Goal: Information Seeking & Learning: Find contact information

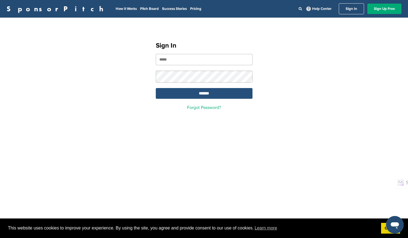
type input "**********"
click at [213, 94] on input "*******" at bounding box center [204, 93] width 97 height 11
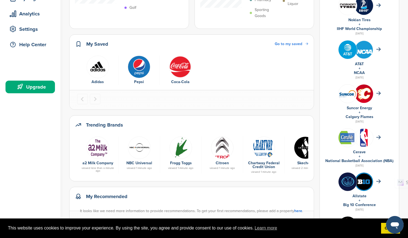
scroll to position [3, 0]
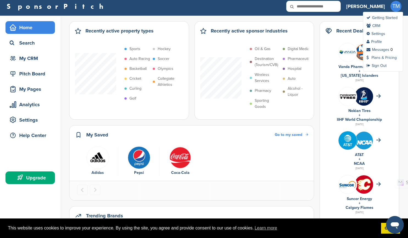
click at [378, 57] on link "Plans & Pricing" at bounding box center [382, 57] width 30 height 5
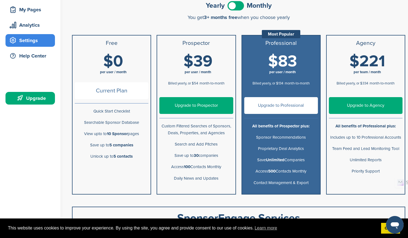
scroll to position [110, 0]
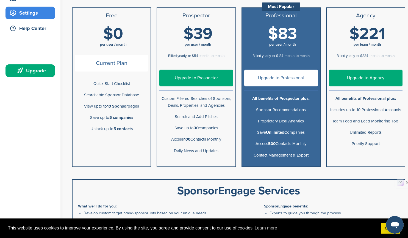
click at [282, 76] on link "Upgrade to Professional" at bounding box center [281, 78] width 74 height 17
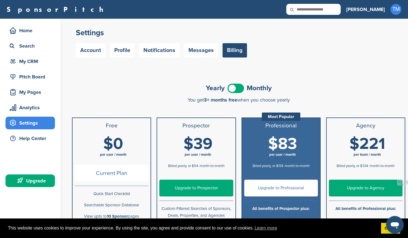
click at [237, 87] on span at bounding box center [236, 88] width 16 height 9
click at [266, 184] on link "Upgrade to Professional" at bounding box center [281, 187] width 74 height 17
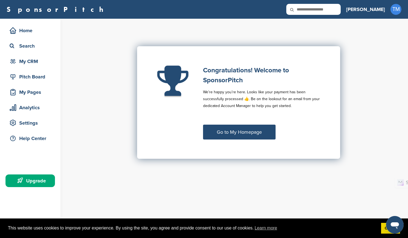
click at [242, 132] on link "Go to My Homepage" at bounding box center [239, 131] width 73 height 15
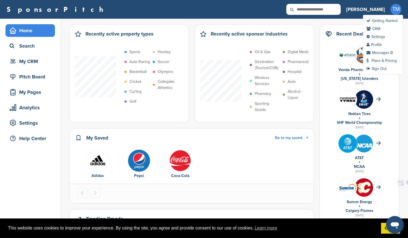
click at [394, 9] on span "TM" at bounding box center [395, 9] width 11 height 11
click at [378, 59] on link "Plans & Pricing" at bounding box center [382, 60] width 30 height 5
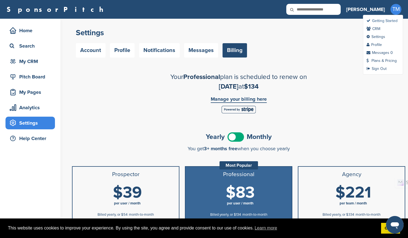
click at [394, 21] on link "Getting Started" at bounding box center [382, 20] width 31 height 5
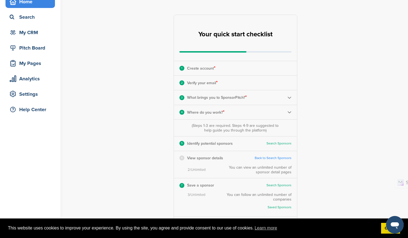
scroll to position [27, 0]
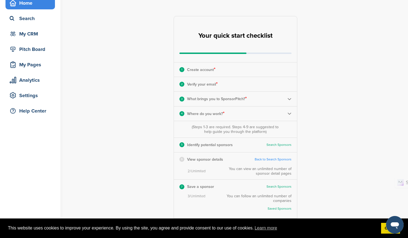
click at [290, 98] on img at bounding box center [289, 99] width 4 height 4
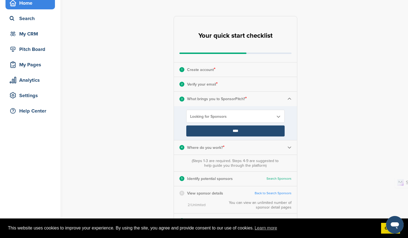
click at [343, 98] on div "**********" at bounding box center [238, 165] width 339 height 348
click at [289, 99] on img at bounding box center [289, 99] width 4 height 4
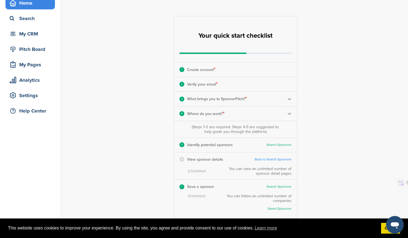
click at [290, 114] on img at bounding box center [289, 113] width 4 height 4
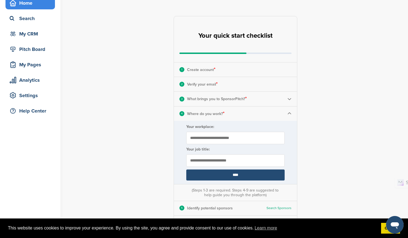
click at [289, 99] on img at bounding box center [289, 99] width 4 height 4
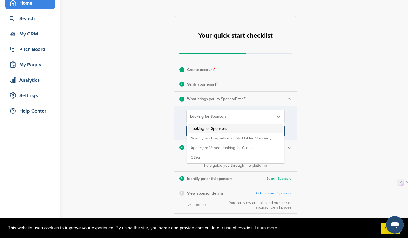
click at [277, 115] on b at bounding box center [278, 116] width 5 height 5
click at [344, 119] on div "**********" at bounding box center [238, 165] width 339 height 348
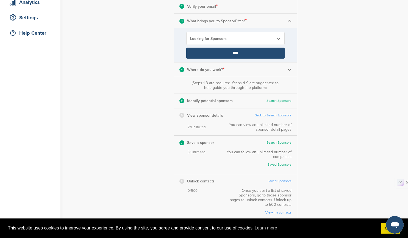
scroll to position [110, 0]
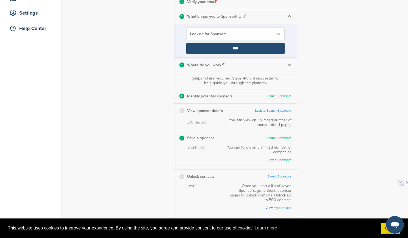
click at [279, 96] on link "Search Sponsors" at bounding box center [279, 96] width 25 height 4
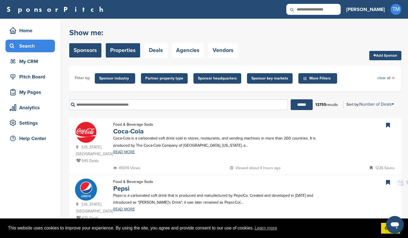
click at [124, 50] on link "Properties" at bounding box center [123, 50] width 34 height 14
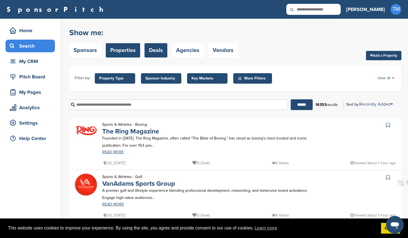
click at [155, 52] on link "Deals" at bounding box center [156, 50] width 23 height 14
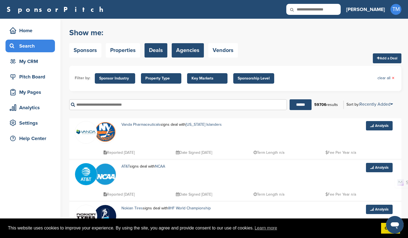
click at [187, 53] on link "Agencies" at bounding box center [188, 50] width 32 height 14
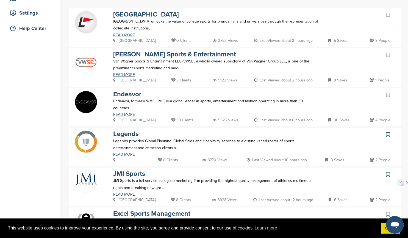
scroll to position [192, 0]
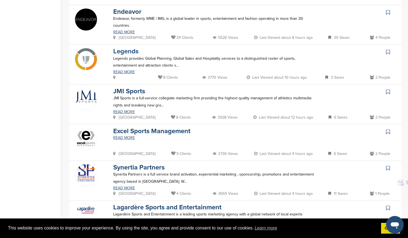
click at [130, 48] on link "Legends" at bounding box center [125, 51] width 25 height 8
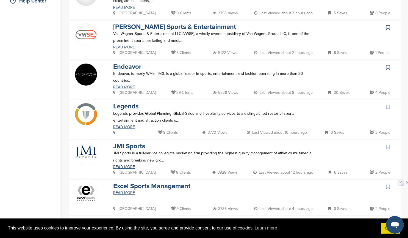
click at [132, 85] on link "READ MORE" at bounding box center [215, 87] width 205 height 4
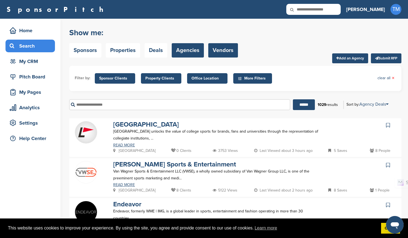
click at [221, 50] on link "Vendors" at bounding box center [223, 50] width 30 height 14
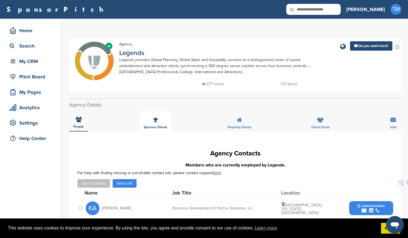
click at [158, 119] on icon at bounding box center [155, 119] width 5 height 5
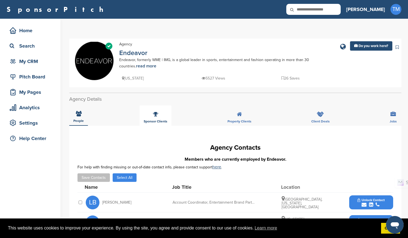
click at [154, 114] on icon at bounding box center [155, 113] width 5 height 5
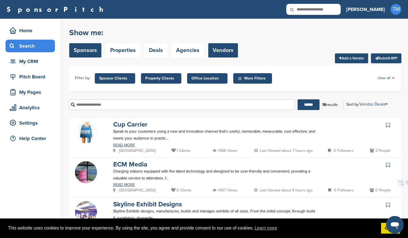
click at [88, 52] on link "Sponsors" at bounding box center [85, 50] width 32 height 14
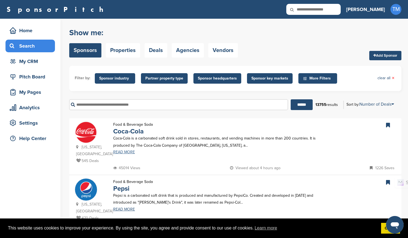
click at [131, 151] on link "READ MORE" at bounding box center [215, 152] width 205 height 4
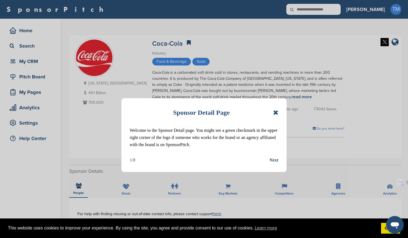
click at [275, 112] on icon at bounding box center [275, 112] width 5 height 7
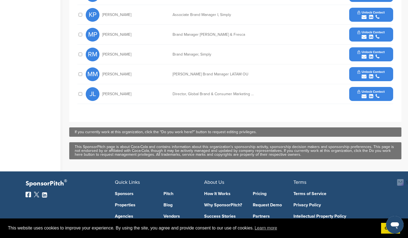
scroll to position [256, 0]
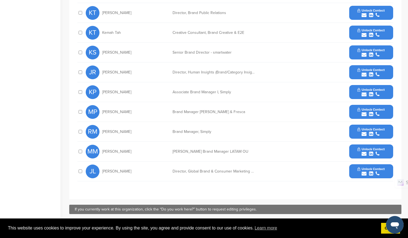
click at [369, 168] on span "Unlock Contact" at bounding box center [371, 169] width 27 height 4
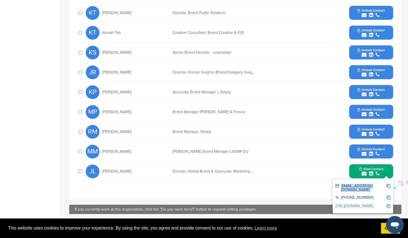
drag, startPoint x: 357, startPoint y: 190, endPoint x: 339, endPoint y: 186, distance: 18.3
click at [339, 186] on div "johlivingston@coca-cola.com" at bounding box center [361, 188] width 51 height 8
copy div "johlivingston@coca-cola.com"
drag, startPoint x: 370, startPoint y: 199, endPoint x: 341, endPoint y: 198, distance: 29.1
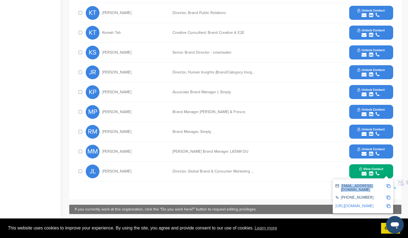
click at [341, 198] on div "+1 404-676-2121" at bounding box center [361, 197] width 51 height 5
copy div "+1 404-676-2121"
drag, startPoint x: 170, startPoint y: 172, endPoint x: 248, endPoint y: 173, distance: 78.9
click at [248, 173] on div "JL John Livingston Director, Global Brand & Consumer Marketing Analytics Operat…" at bounding box center [240, 171] width 308 height 20
copy div "Director, Global Brand & Consumer Marketing"
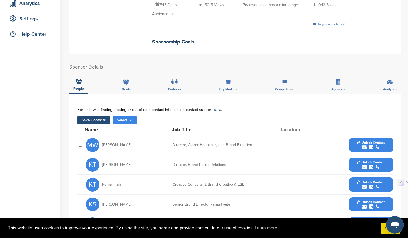
scroll to position [63, 0]
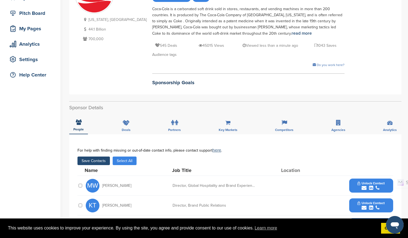
click at [97, 161] on button "Save Contacts" at bounding box center [93, 160] width 32 height 9
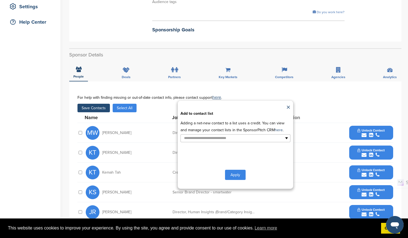
scroll to position [118, 0]
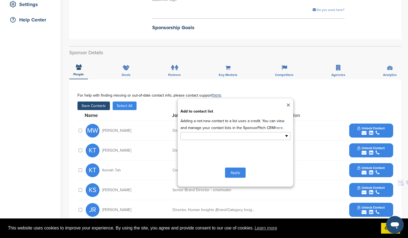
click at [287, 137] on ul at bounding box center [236, 136] width 110 height 8
click at [237, 172] on button "Apply" at bounding box center [235, 172] width 21 height 10
type input "**********"
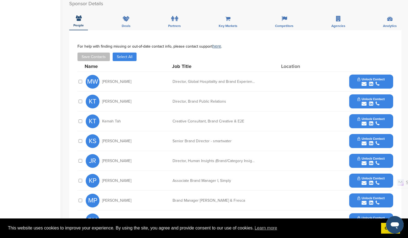
scroll to position [91, 0]
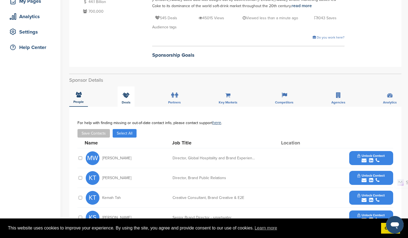
click at [125, 95] on icon at bounding box center [126, 94] width 7 height 5
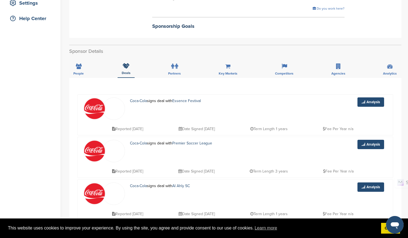
scroll to position [118, 0]
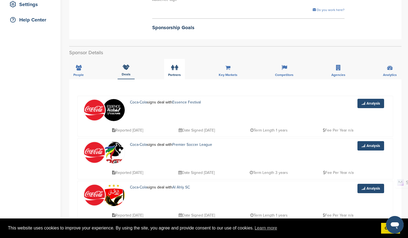
click at [176, 68] on icon at bounding box center [176, 67] width 3 height 5
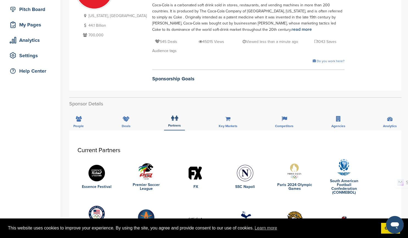
scroll to position [91, 0]
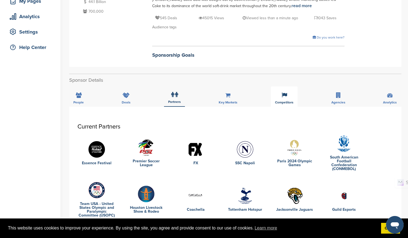
click at [283, 95] on icon at bounding box center [284, 94] width 5 height 5
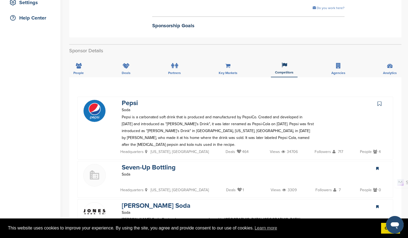
scroll to position [118, 0]
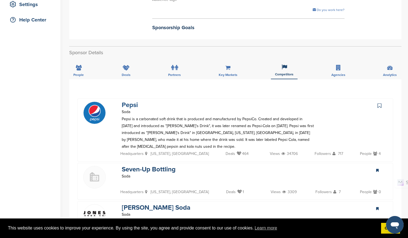
click at [135, 105] on link "Pepsi" at bounding box center [130, 105] width 16 height 8
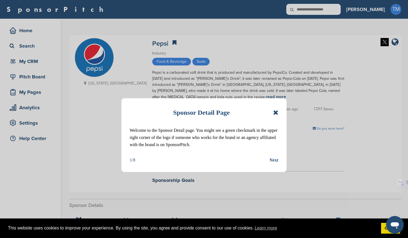
click at [275, 161] on div "Next" at bounding box center [274, 159] width 9 height 7
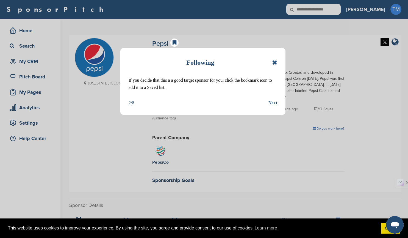
click at [270, 103] on div "Next" at bounding box center [272, 102] width 9 height 7
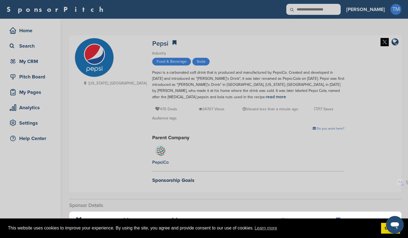
click at [232, 136] on div "Detail tabs Helpful tabs to check out are People, Key Markets, Competitors, Age…" at bounding box center [204, 119] width 408 height 238
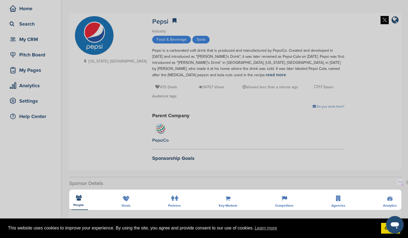
scroll to position [165, 0]
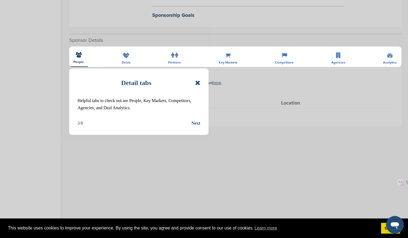
click at [197, 83] on icon at bounding box center [197, 82] width 5 height 7
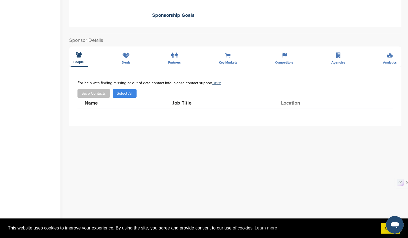
click at [173, 56] on div "**********" at bounding box center [235, 160] width 332 height 253
click at [246, 90] on div "Save Contacts Select All" at bounding box center [235, 93] width 316 height 9
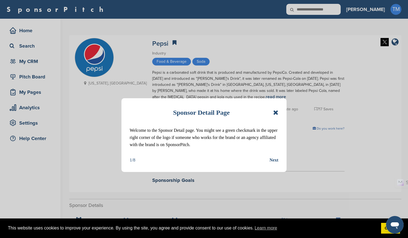
click at [276, 112] on icon at bounding box center [275, 112] width 5 height 7
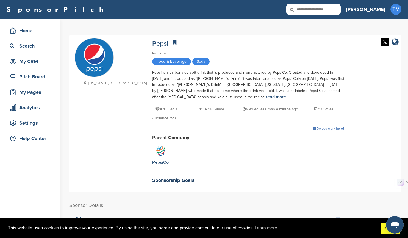
click at [385, 228] on link "Got it!" at bounding box center [390, 228] width 19 height 11
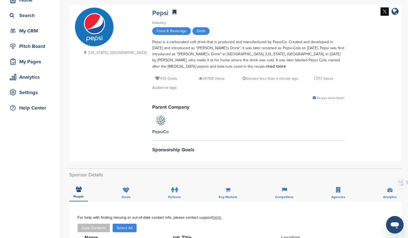
scroll to position [82, 0]
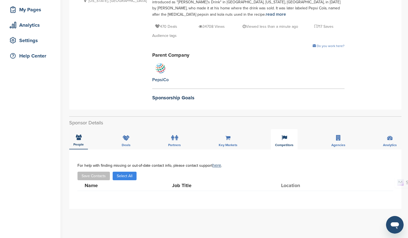
click at [284, 140] on icon at bounding box center [284, 137] width 5 height 5
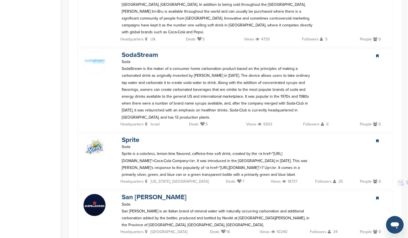
scroll to position [769, 0]
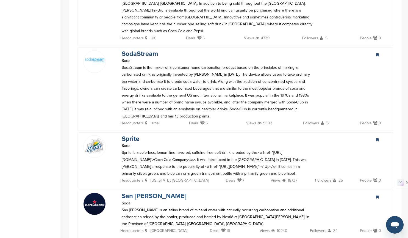
click at [152, 192] on link "San [PERSON_NAME]" at bounding box center [154, 196] width 65 height 8
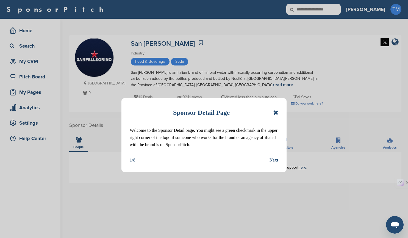
click at [275, 112] on icon at bounding box center [275, 112] width 5 height 7
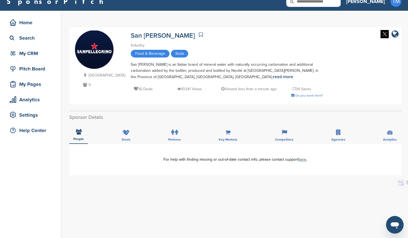
scroll to position [8, 0]
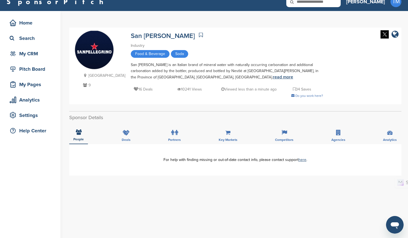
click at [273, 76] on link "read more" at bounding box center [283, 76] width 20 height 5
click at [29, 24] on div "Home" at bounding box center [31, 23] width 47 height 10
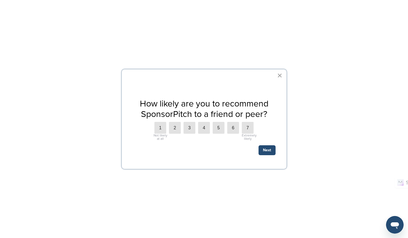
click at [280, 76] on button "×" at bounding box center [279, 75] width 5 height 9
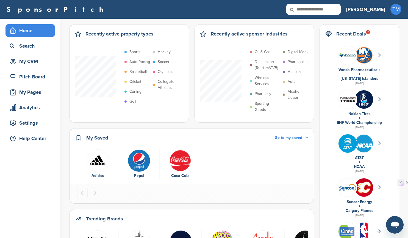
click at [99, 162] on img "1 of 3" at bounding box center [98, 160] width 23 height 23
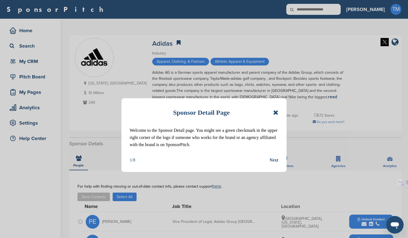
click at [275, 113] on icon at bounding box center [275, 112] width 5 height 7
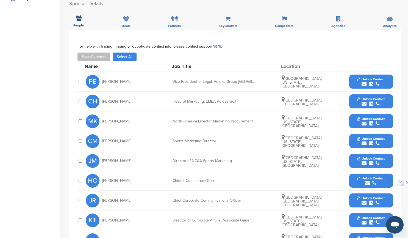
scroll to position [137, 0]
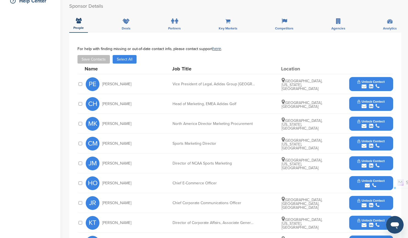
drag, startPoint x: 128, startPoint y: 138, endPoint x: 102, endPoint y: 137, distance: 26.4
click at [102, 137] on div "CM Chris McGuire" at bounding box center [116, 144] width 60 height 14
copy span "[PERSON_NAME]"
drag, startPoint x: 217, startPoint y: 137, endPoint x: 174, endPoint y: 137, distance: 43.4
click at [174, 142] on div "Sports Marketing Director" at bounding box center [214, 144] width 82 height 4
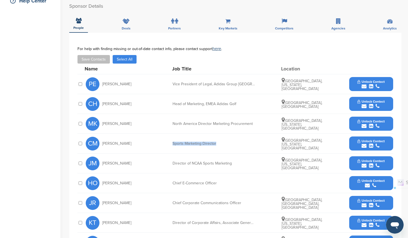
copy div "Sports Marketing Director"
click at [372, 139] on span "Unlock Contact" at bounding box center [371, 141] width 27 height 4
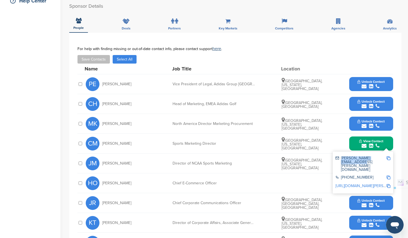
drag, startPoint x: 341, startPoint y: 152, endPoint x: 384, endPoint y: 152, distance: 43.1
click at [384, 156] on div "chris.mcguire@adidas.com" at bounding box center [361, 163] width 51 height 15
copy div "chris.mcguire@adidas.com"
drag, startPoint x: 366, startPoint y: 160, endPoint x: 341, endPoint y: 160, distance: 24.7
click at [341, 175] on div "971-234-2300" at bounding box center [361, 177] width 51 height 5
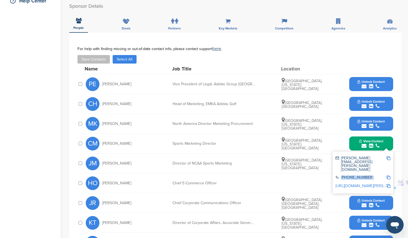
copy div "971-234-2300"
click at [240, 175] on div "HO Harm Ohlmeyer Chief E-Commerce Officer Unlock Contact" at bounding box center [240, 183] width 308 height 20
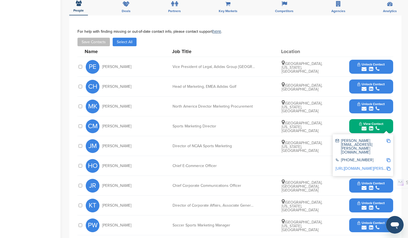
scroll to position [165, 0]
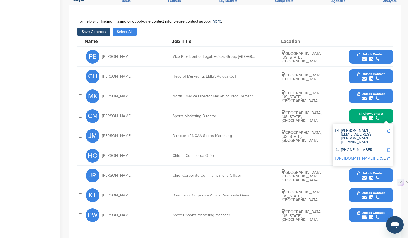
click at [96, 27] on button "Save Contacts" at bounding box center [93, 31] width 32 height 9
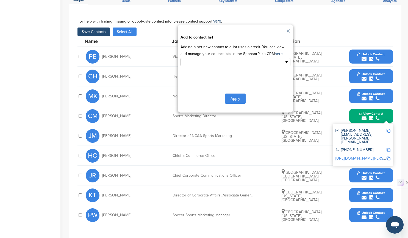
click at [286, 58] on ul at bounding box center [236, 62] width 110 height 8
type input "*"
click at [237, 93] on button "Apply" at bounding box center [235, 98] width 21 height 10
type input "**********"
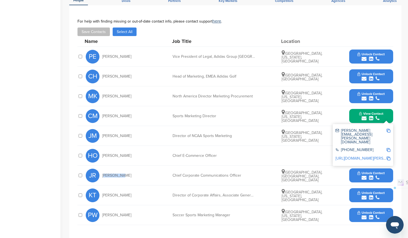
drag, startPoint x: 122, startPoint y: 169, endPoint x: 102, endPoint y: 169, distance: 20.1
click at [102, 169] on div "JR Jan Runau" at bounding box center [116, 175] width 60 height 14
copy span "Jan Runau"
drag, startPoint x: 242, startPoint y: 170, endPoint x: 172, endPoint y: 170, distance: 70.1
click at [172, 170] on div "JR Jan Runau Chief Corporate Communications Officer Nuremberg, Bavaria, Germany…" at bounding box center [240, 175] width 308 height 20
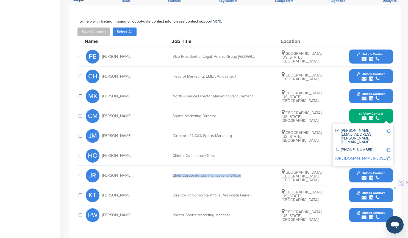
copy div "Chief Corporate Communications Officer"
click at [372, 175] on icon "submit" at bounding box center [371, 177] width 4 height 5
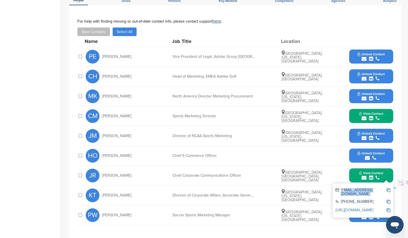
drag, startPoint x: 359, startPoint y: 188, endPoint x: 342, endPoint y: 185, distance: 16.9
click at [342, 188] on div "jan.runau@adidas-group.com" at bounding box center [361, 192] width 51 height 8
copy div "an.runau@adidas-group.com"
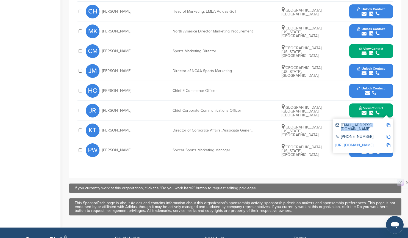
scroll to position [120, 0]
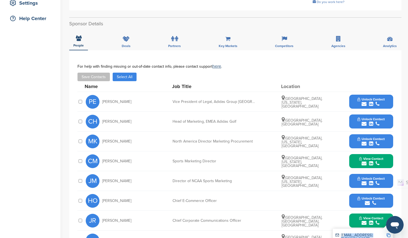
click at [94, 73] on button "Save Contacts" at bounding box center [93, 77] width 32 height 9
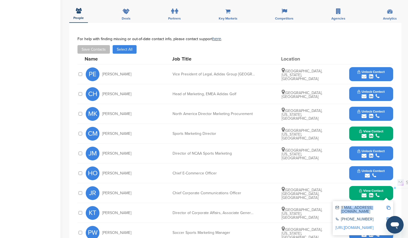
scroll to position [175, 0]
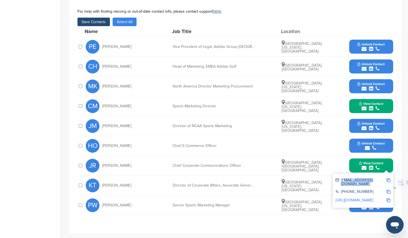
click at [98, 18] on button "Save Contacts" at bounding box center [93, 22] width 32 height 9
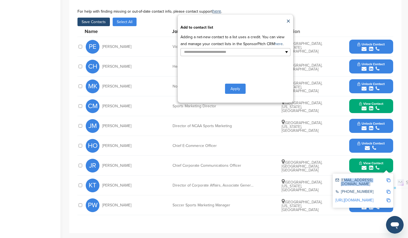
click at [275, 41] on link "here" at bounding box center [279, 43] width 8 height 5
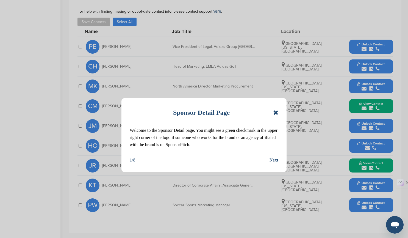
click at [276, 113] on icon at bounding box center [275, 112] width 5 height 7
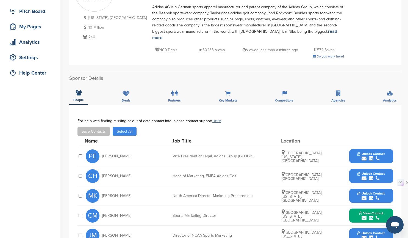
scroll to position [65, 0]
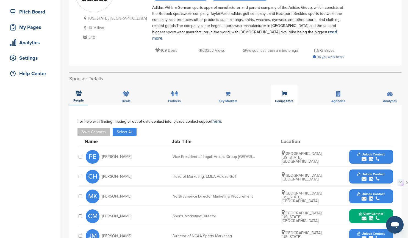
click at [283, 91] on div "Competitors" at bounding box center [284, 95] width 27 height 20
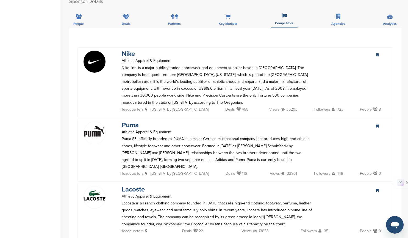
scroll to position [257, 0]
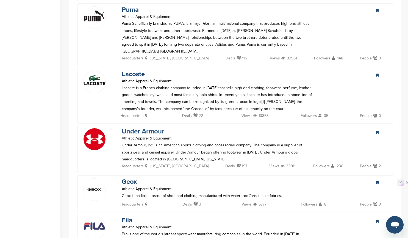
click at [151, 127] on link "Under Armour" at bounding box center [143, 131] width 43 height 8
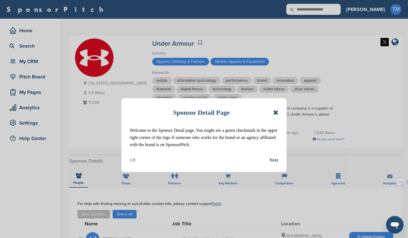
click at [276, 113] on icon at bounding box center [275, 112] width 5 height 7
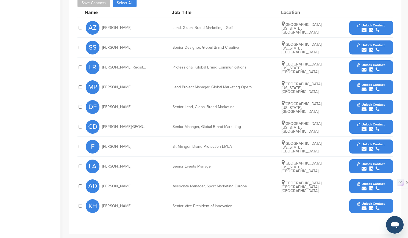
scroll to position [220, 0]
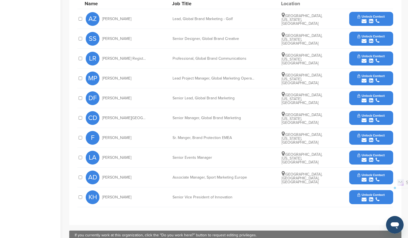
drag, startPoint x: 133, startPoint y: 99, endPoint x: 104, endPoint y: 98, distance: 29.4
click at [103, 98] on div "DF [PERSON_NAME]" at bounding box center [116, 98] width 60 height 14
copy span "[PERSON_NAME]"
click at [370, 99] on icon "submit" at bounding box center [371, 100] width 4 height 5
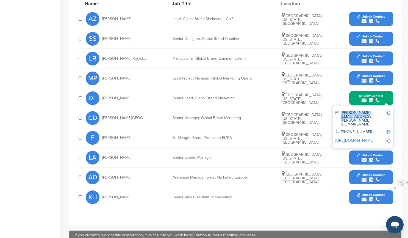
drag, startPoint x: 342, startPoint y: 112, endPoint x: 386, endPoint y: 112, distance: 44.2
click at [386, 112] on div "[PERSON_NAME][EMAIL_ADDRESS][PERSON_NAME][DOMAIN_NAME]" at bounding box center [361, 118] width 51 height 15
copy div "[PERSON_NAME].[PERSON_NAME]@underarm"
copy div "[PERSON_NAME][EMAIL_ADDRESS][PERSON_NAME][DOMAIN_NAME]"
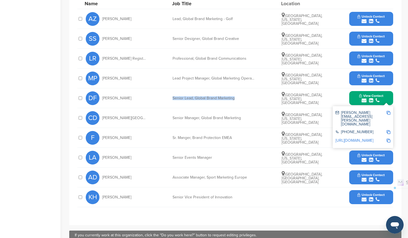
drag, startPoint x: 236, startPoint y: 99, endPoint x: 172, endPoint y: 101, distance: 63.2
click at [172, 101] on div "DF [PERSON_NAME] Senior Lead, Global Brand Marketing [GEOGRAPHIC_DATA], [US_STA…" at bounding box center [240, 98] width 308 height 20
copy div "Senior Lead, Global Brand Marketing"
drag, startPoint x: 369, startPoint y: 123, endPoint x: 342, endPoint y: 122, distance: 27.2
click at [342, 130] on div "+1 410-454-6758" at bounding box center [361, 132] width 51 height 5
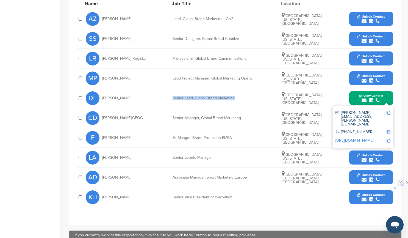
copy div "+1 410-454-6758"
drag, startPoint x: 132, startPoint y: 120, endPoint x: 103, endPoint y: 119, distance: 29.4
click at [103, 119] on div "CD Claire Derbyshire" at bounding box center [116, 118] width 60 height 14
copy span "Claire Derbyshire"
click at [389, 113] on img at bounding box center [389, 113] width 4 height 4
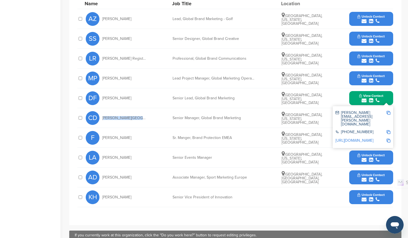
copy span "Claire Derbyshire"
click at [251, 117] on div "Senior Manager, Global Brand Marketing" at bounding box center [214, 118] width 82 height 4
click at [375, 97] on span "View Contact" at bounding box center [371, 96] width 24 height 4
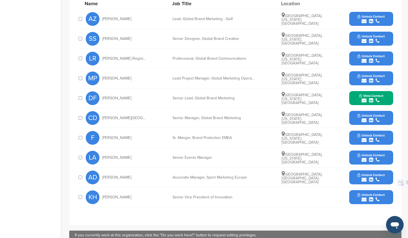
click at [380, 117] on span "Unlock Contact" at bounding box center [371, 115] width 27 height 4
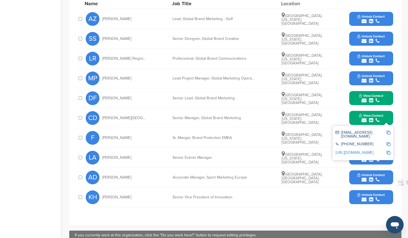
click at [388, 132] on img at bounding box center [389, 133] width 4 height 4
drag, startPoint x: 242, startPoint y: 118, endPoint x: 172, endPoint y: 119, distance: 69.5
click at [172, 119] on div "CD Claire Derbyshire Senior Manager, Global Brand Marketing Baltimore, Maryland…" at bounding box center [240, 118] width 308 height 20
copy div "Senior Manager, Global Brand Marketing"
drag, startPoint x: 127, startPoint y: 178, endPoint x: 103, endPoint y: 176, distance: 23.7
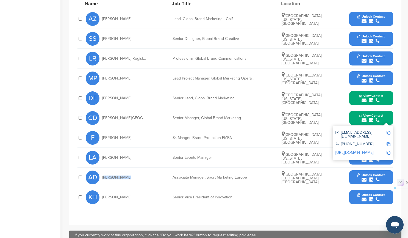
click at [103, 176] on div "AD Alex Desmedt" at bounding box center [116, 177] width 60 height 14
copy span "Alex Desmedt"
click at [257, 180] on div "AD Alex Desmedt Associate Manager, Sport Marketing Europe Amsterdam, North Holl…" at bounding box center [240, 177] width 308 height 20
click at [377, 120] on icon "submit" at bounding box center [378, 120] width 4 height 5
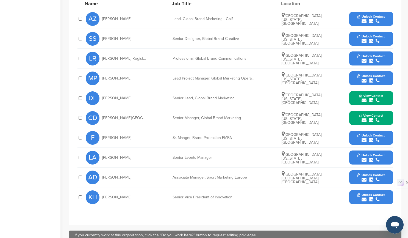
click at [381, 176] on span "Unlock Contact" at bounding box center [371, 175] width 27 height 4
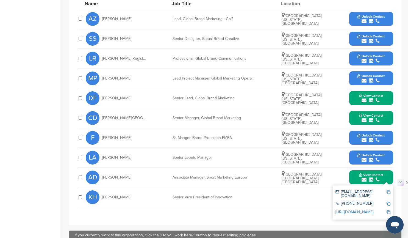
click at [389, 192] on img at bounding box center [389, 192] width 4 height 4
drag, startPoint x: 247, startPoint y: 178, endPoint x: 168, endPoint y: 177, distance: 78.3
click at [168, 177] on div "AD Alex Desmedt Associate Manager, Sport Marketing Europe Amsterdam, North Holl…" at bounding box center [240, 177] width 308 height 20
copy div "Associate Manager, Sport Marketing Europe"
drag, startPoint x: 365, startPoint y: 201, endPoint x: 340, endPoint y: 200, distance: 24.8
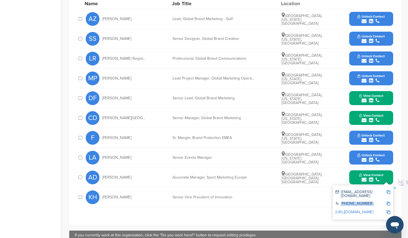
click at [340, 201] on div "410-454-6428" at bounding box center [361, 203] width 51 height 5
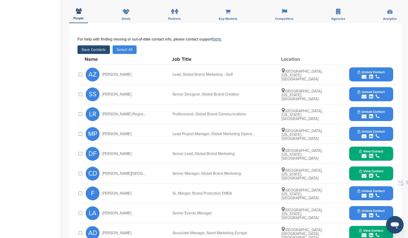
scroll to position [165, 0]
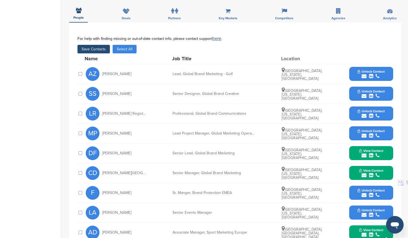
click at [94, 48] on button "Save Contacts" at bounding box center [93, 49] width 32 height 9
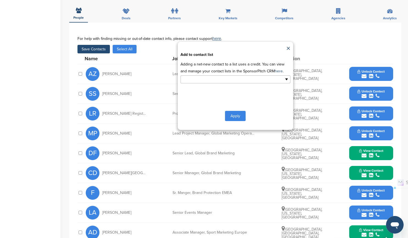
click at [196, 79] on input "text" at bounding box center [212, 79] width 58 height 6
type input "*"
type input "**********"
click at [239, 118] on button "Apply" at bounding box center [235, 117] width 21 height 10
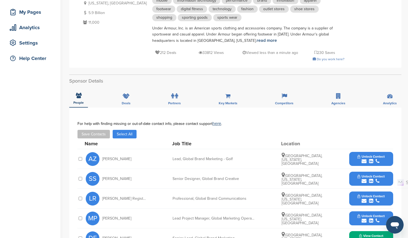
scroll to position [27, 0]
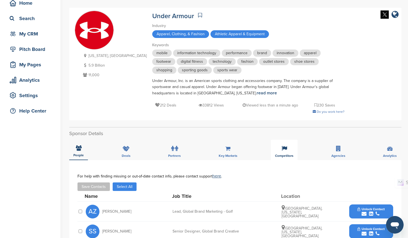
click at [284, 148] on icon at bounding box center [284, 148] width 5 height 5
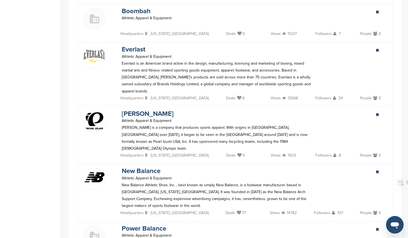
scroll to position [714, 0]
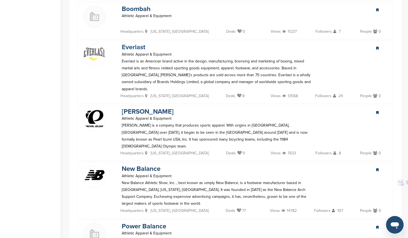
click at [134, 43] on link "Everlast" at bounding box center [134, 47] width 24 height 8
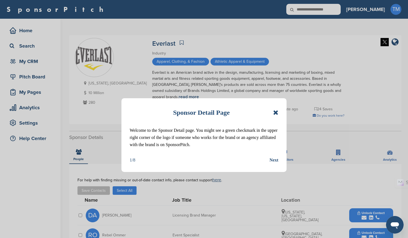
click at [275, 114] on icon at bounding box center [275, 112] width 5 height 7
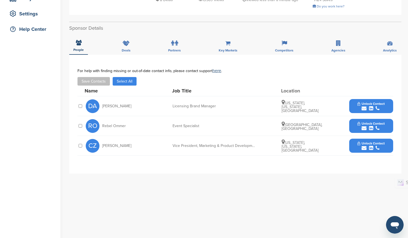
scroll to position [110, 0]
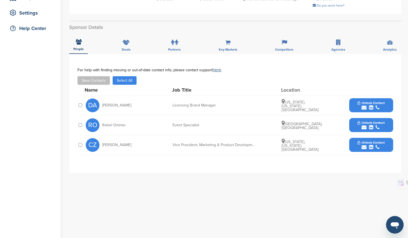
click at [227, 131] on div "RO Rebel Ommer Event Specialist [GEOGRAPHIC_DATA], [GEOGRAPHIC_DATA] Unlock Con…" at bounding box center [240, 125] width 308 height 20
drag, startPoint x: 123, startPoint y: 145, endPoint x: 104, endPoint y: 143, distance: 18.2
click at [103, 145] on div "CZ [PERSON_NAME]" at bounding box center [116, 145] width 60 height 14
copy span "[PERSON_NAME]"
click at [375, 146] on div "submit" at bounding box center [371, 147] width 27 height 5
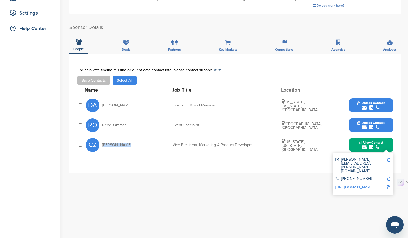
click at [388, 160] on img at bounding box center [389, 159] width 4 height 4
copy span "[PERSON_NAME]"
drag, startPoint x: 171, startPoint y: 145, endPoint x: 251, endPoint y: 148, distance: 79.8
click at [251, 148] on div "CZ [PERSON_NAME] Vice President, Marketing & Product Development [US_STATE], [U…" at bounding box center [240, 145] width 308 height 20
copy div "Vice President, Marketing & Product Developm"
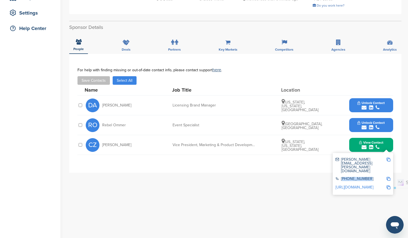
drag, startPoint x: 367, startPoint y: 169, endPoint x: 340, endPoint y: 168, distance: 27.0
click at [340, 177] on div "[PHONE_NUMBER]" at bounding box center [361, 179] width 51 height 5
copy div "[PHONE_NUMBER]"
click at [388, 185] on img at bounding box center [389, 187] width 4 height 4
copy div "[PHONE_NUMBER]"
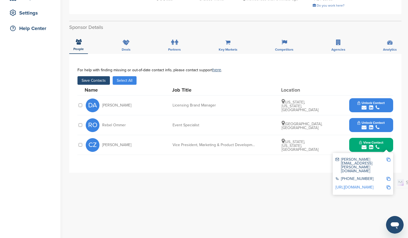
click at [93, 79] on button "Save Contacts" at bounding box center [93, 80] width 32 height 9
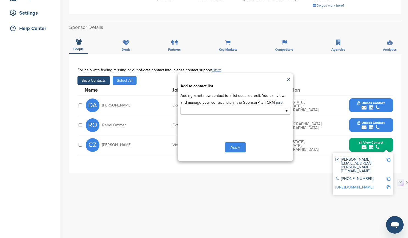
click at [221, 112] on input "text" at bounding box center [212, 110] width 58 height 6
click at [213, 128] on li "MAIN SPONSOR" at bounding box center [235, 129] width 109 height 10
click at [234, 149] on button "Apply" at bounding box center [235, 148] width 21 height 10
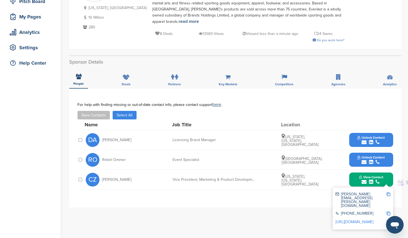
scroll to position [0, 0]
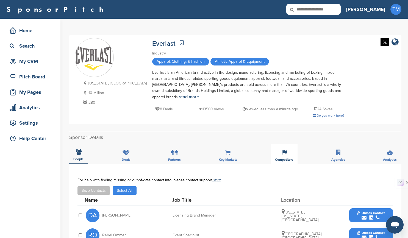
click at [284, 152] on icon at bounding box center [284, 151] width 5 height 5
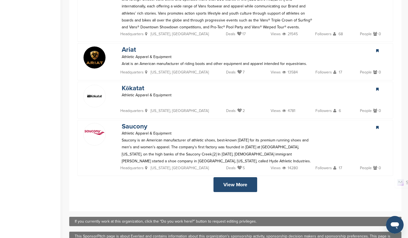
scroll to position [1072, 0]
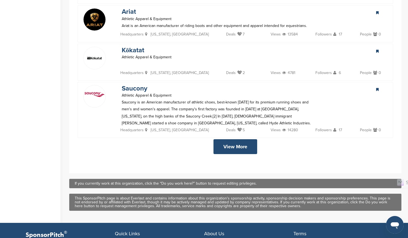
click at [230, 139] on link "View More" at bounding box center [236, 146] width 44 height 15
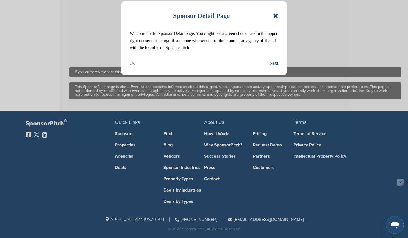
click at [274, 17] on icon at bounding box center [275, 15] width 5 height 7
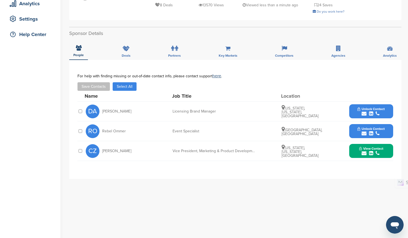
scroll to position [47, 0]
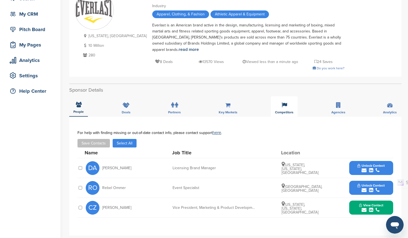
click at [284, 107] on icon at bounding box center [284, 104] width 5 height 5
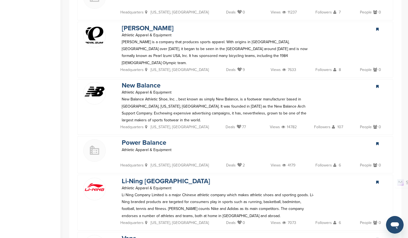
scroll to position [734, 0]
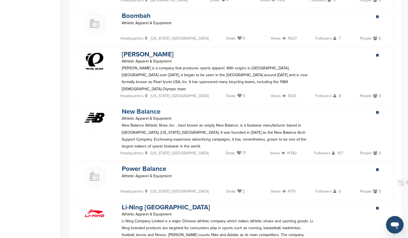
click at [152, 107] on link "New Balance" at bounding box center [141, 111] width 39 height 8
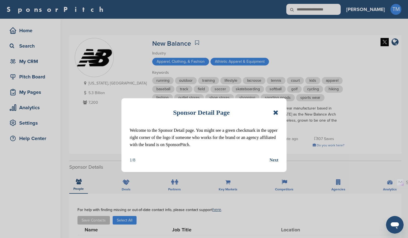
click at [276, 113] on icon at bounding box center [275, 112] width 5 height 7
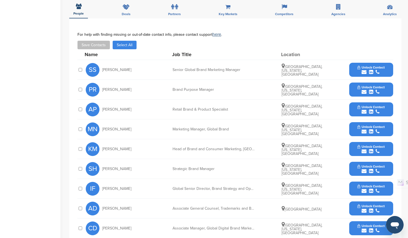
scroll to position [165, 0]
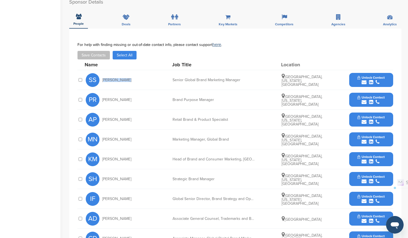
drag, startPoint x: 130, startPoint y: 82, endPoint x: 102, endPoint y: 80, distance: 28.1
click at [102, 80] on div "SS [PERSON_NAME]" at bounding box center [116, 80] width 60 height 14
copy span "[PERSON_NAME]"
click at [378, 83] on icon "submit" at bounding box center [378, 82] width 4 height 5
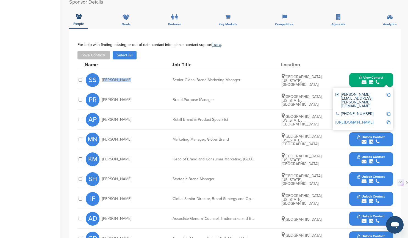
click at [388, 95] on img at bounding box center [389, 95] width 4 height 4
copy span "[PERSON_NAME]"
drag, startPoint x: 240, startPoint y: 81, endPoint x: 170, endPoint y: 80, distance: 69.5
click at [170, 80] on div "SS Sean Sweeney Senior Global Brand Marketing Manager Boston, Massachusetts, Un…" at bounding box center [240, 80] width 308 height 20
copy div "Senior Global Brand Marketing Manager"
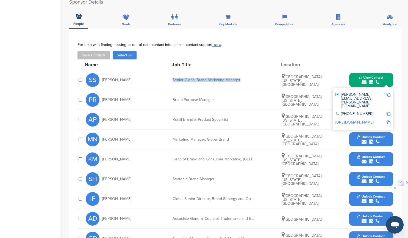
drag, startPoint x: 370, startPoint y: 103, endPoint x: 341, endPoint y: 102, distance: 28.6
click at [341, 112] on div "+1 617-783-4000" at bounding box center [361, 114] width 51 height 5
copy div "+1 617-783-4000"
click at [389, 120] on img at bounding box center [389, 122] width 4 height 4
copy div "+1 617-783-4000"
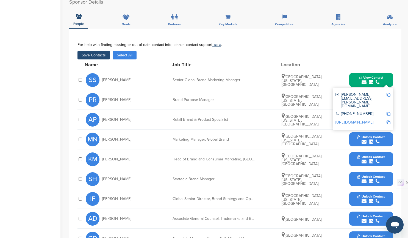
click at [98, 57] on button "Save Contacts" at bounding box center [93, 55] width 32 height 9
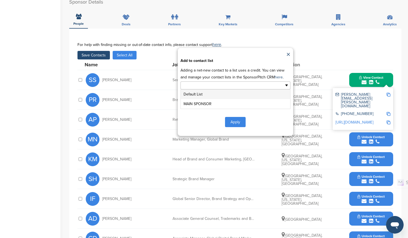
click at [286, 87] on ul at bounding box center [236, 85] width 110 height 8
click at [213, 105] on li "MAIN SPONSOR" at bounding box center [235, 104] width 109 height 10
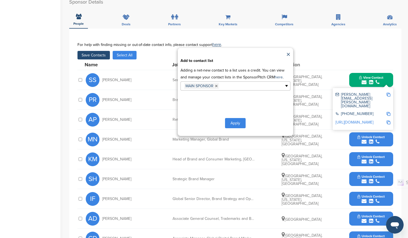
click at [236, 123] on button "Apply" at bounding box center [235, 123] width 21 height 10
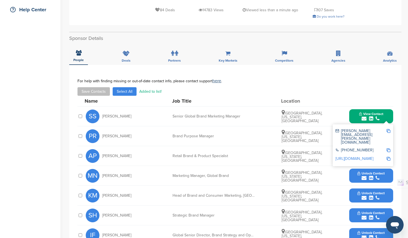
scroll to position [55, 0]
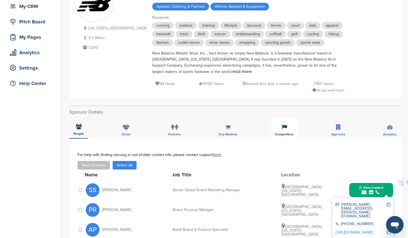
click at [283, 131] on div "Competitors" at bounding box center [284, 128] width 27 height 20
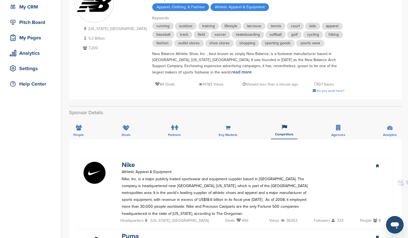
scroll to position [137, 0]
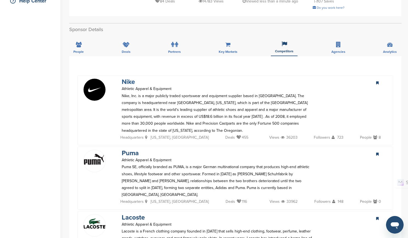
click at [129, 81] on link "Nike" at bounding box center [128, 82] width 13 height 8
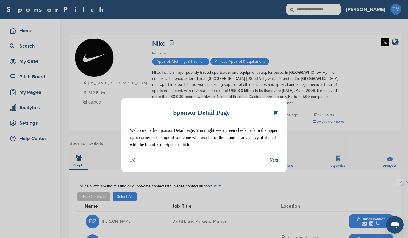
click at [276, 113] on icon at bounding box center [275, 112] width 5 height 7
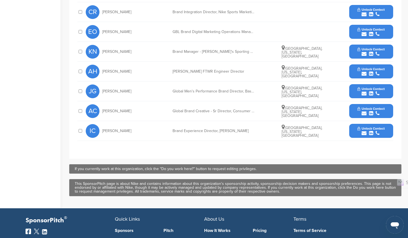
scroll to position [275, 0]
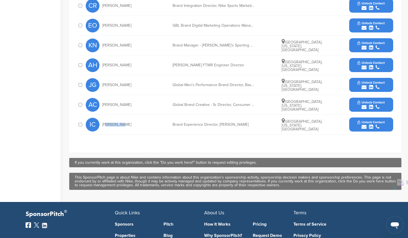
drag, startPoint x: 120, startPoint y: 125, endPoint x: 103, endPoint y: 124, distance: 17.1
click at [103, 124] on div "IC [PERSON_NAME]" at bounding box center [116, 125] width 60 height 14
copy span "an Carey"
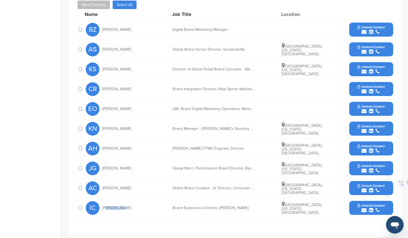
scroll to position [192, 0]
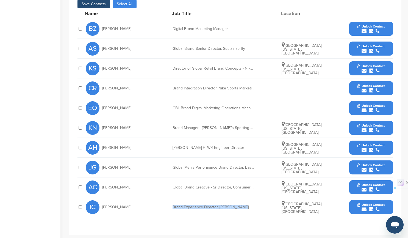
drag, startPoint x: 243, startPoint y: 207, endPoint x: 172, endPoint y: 207, distance: 70.6
click at [172, 207] on div "IC Ian Carey Brand Experience Director, Jordan Brand Portland, Oregon, United S…" at bounding box center [240, 207] width 308 height 20
copy div "Brand Experience Director, Jordan Brand"
click at [353, 206] on button "Unlock Contact" at bounding box center [371, 207] width 40 height 16
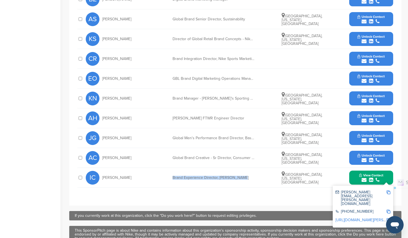
scroll to position [247, 0]
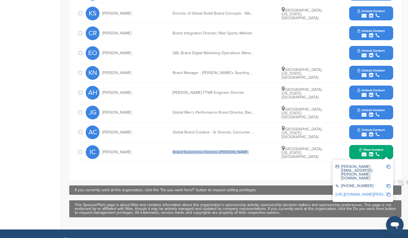
click at [388, 167] on img at bounding box center [389, 167] width 4 height 4
copy div "Brand Experience Director, Jordan Brand"
drag, startPoint x: 370, startPoint y: 176, endPoint x: 342, endPoint y: 175, distance: 28.3
click at [342, 184] on div "+1 503-671-3173" at bounding box center [361, 186] width 51 height 5
copy div "+1 503-671-3173"
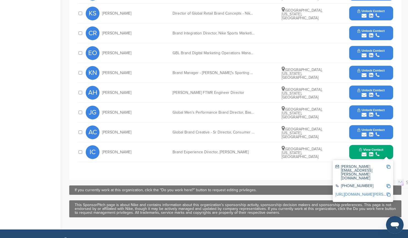
click at [388, 192] on img at bounding box center [389, 194] width 4 height 4
copy div "+1 503-671-3173"
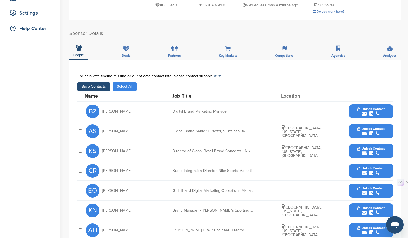
click at [96, 87] on button "Save Contacts" at bounding box center [93, 86] width 32 height 9
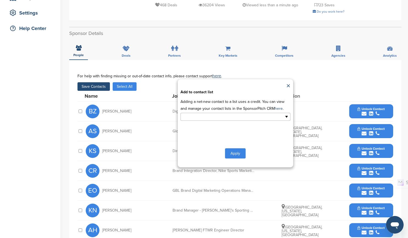
click at [286, 118] on ul at bounding box center [236, 117] width 110 height 8
click at [234, 154] on button "Apply" at bounding box center [235, 153] width 21 height 10
type input "**********"
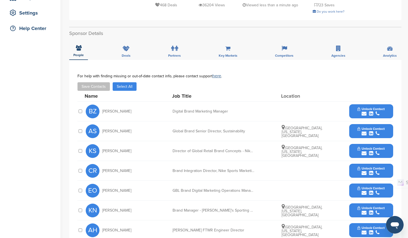
click at [219, 76] on link "here" at bounding box center [216, 75] width 9 height 5
click at [251, 90] on div "Save Contacts Select All Added to list!" at bounding box center [235, 86] width 316 height 9
click at [282, 50] on icon at bounding box center [284, 48] width 5 height 5
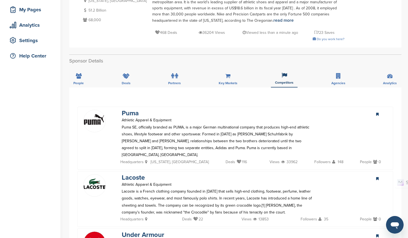
scroll to position [0, 0]
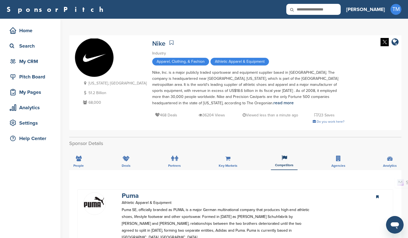
click at [341, 10] on input "text" at bounding box center [313, 9] width 54 height 11
type input "******"
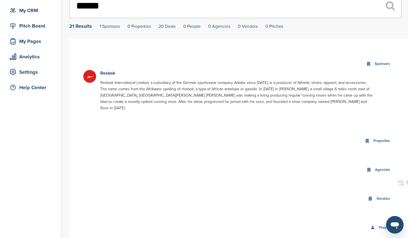
scroll to position [55, 0]
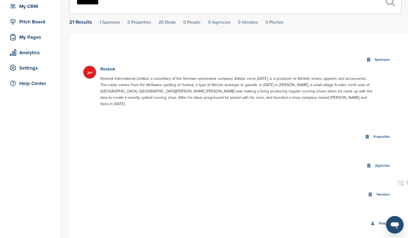
click at [109, 69] on link "Reebok" at bounding box center [107, 68] width 15 height 5
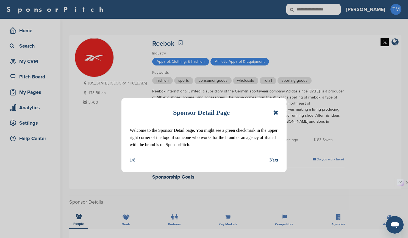
click at [275, 113] on icon at bounding box center [275, 112] width 5 height 7
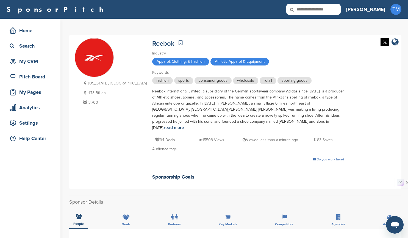
click at [341, 7] on input "text" at bounding box center [313, 9] width 54 height 11
type input "********"
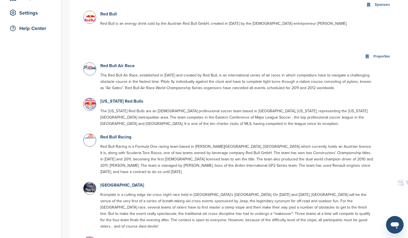
scroll to position [27, 0]
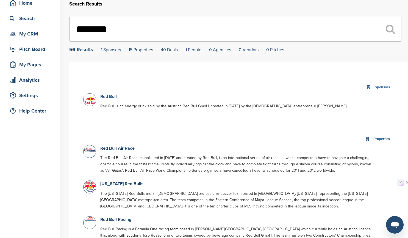
click at [112, 97] on link "Red Bull" at bounding box center [108, 96] width 16 height 5
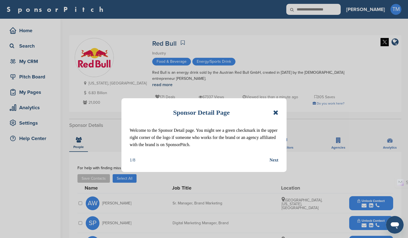
click at [276, 113] on icon at bounding box center [275, 112] width 5 height 7
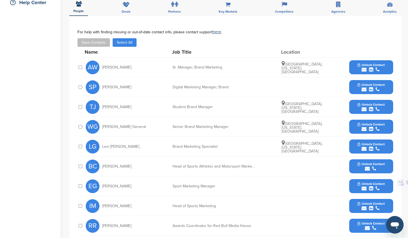
scroll to position [82, 0]
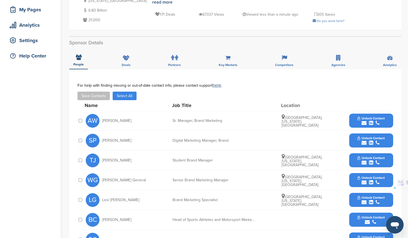
drag, startPoint x: 132, startPoint y: 121, endPoint x: 102, endPoint y: 120, distance: 30.3
click at [102, 120] on div "AW [PERSON_NAME]" at bounding box center [116, 121] width 60 height 14
copy span "[PERSON_NAME]"
click at [373, 123] on icon "submit" at bounding box center [371, 122] width 4 height 5
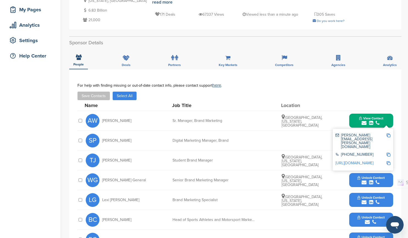
click at [390, 135] on img at bounding box center [389, 135] width 4 height 4
copy span "[PERSON_NAME]"
drag, startPoint x: 226, startPoint y: 121, endPoint x: 167, endPoint y: 120, distance: 58.8
click at [167, 120] on div "AW [PERSON_NAME] Manager, Brand Marketing [GEOGRAPHIC_DATA], [US_STATE], [GEOGR…" at bounding box center [240, 121] width 308 height 20
copy div "Sr. Manager, Brand Marketing"
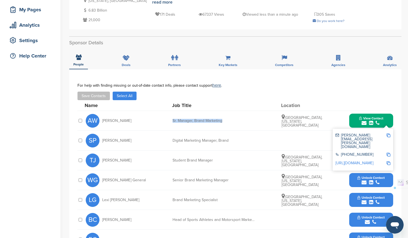
drag, startPoint x: 372, startPoint y: 145, endPoint x: 342, endPoint y: 144, distance: 30.0
click at [342, 153] on div "[PHONE_NUMBER]" at bounding box center [361, 155] width 51 height 5
copy div "[PHONE_NUMBER]"
click at [389, 161] on img at bounding box center [389, 163] width 4 height 4
copy div "[PHONE_NUMBER]"
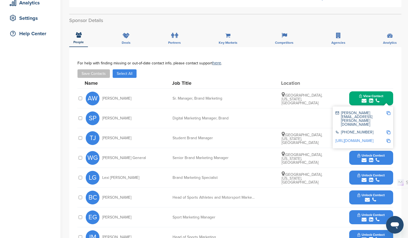
scroll to position [137, 0]
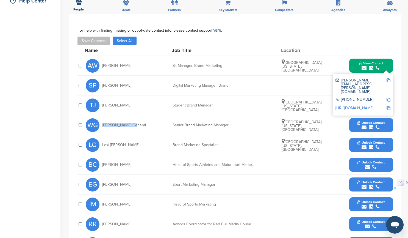
drag, startPoint x: 129, startPoint y: 125, endPoint x: 104, endPoint y: 125, distance: 25.6
click at [104, 125] on div "[PERSON_NAME] General" at bounding box center [116, 125] width 60 height 14
copy span "[PERSON_NAME] General"
drag, startPoint x: 231, startPoint y: 126, endPoint x: 173, endPoint y: 124, distance: 57.7
click at [173, 124] on div "Senior Brand Marketing Manager" at bounding box center [214, 125] width 82 height 4
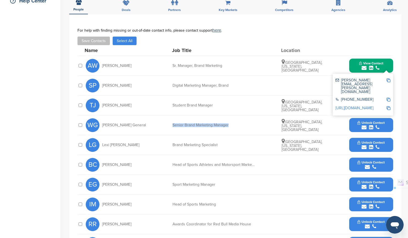
copy div "Senior Brand Marketing Manager"
click at [371, 128] on icon "submit" at bounding box center [371, 127] width 4 height 5
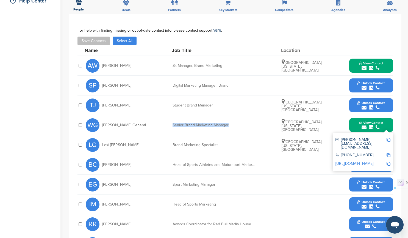
drag, startPoint x: 372, startPoint y: 148, endPoint x: 341, endPoint y: 148, distance: 30.5
click at [341, 153] on div "[PHONE_NUMBER]" at bounding box center [361, 155] width 51 height 5
copy div "[PHONE_NUMBER]"
click at [390, 162] on img at bounding box center [389, 164] width 4 height 4
copy div "[PHONE_NUMBER]"
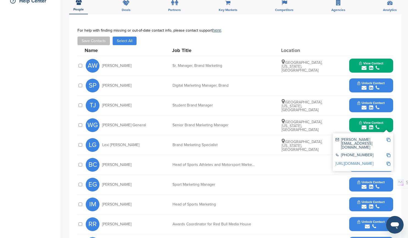
click at [390, 141] on img at bounding box center [389, 140] width 4 height 4
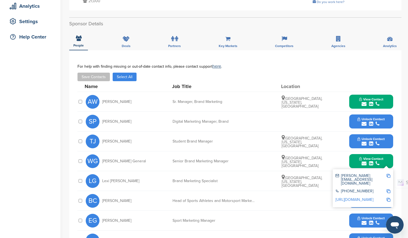
scroll to position [165, 0]
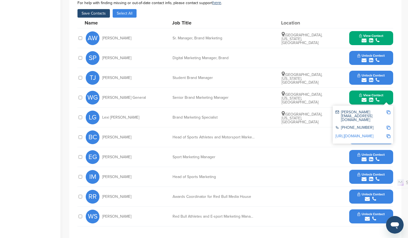
click at [99, 12] on button "Save Contacts" at bounding box center [93, 13] width 32 height 9
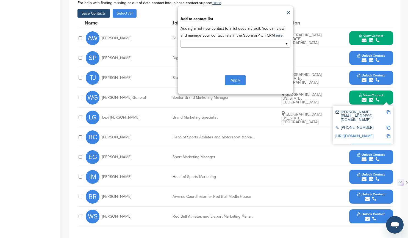
click at [286, 45] on ul at bounding box center [236, 44] width 110 height 8
type input "**********"
click at [222, 42] on input "**********" at bounding box center [212, 43] width 58 height 6
click at [228, 45] on input "**********" at bounding box center [212, 43] width 58 height 6
click at [235, 81] on button "Apply" at bounding box center [235, 81] width 21 height 10
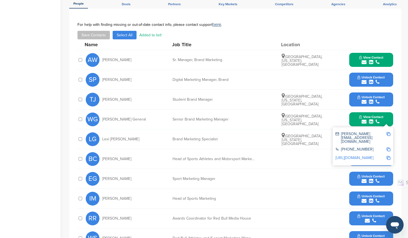
scroll to position [137, 0]
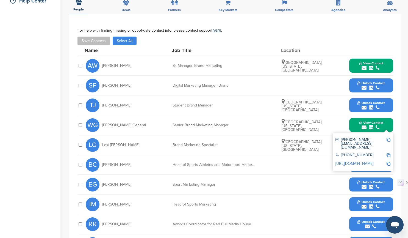
click at [99, 41] on button "Save Contacts" at bounding box center [93, 41] width 32 height 9
click at [96, 40] on button "Save Contacts" at bounding box center [93, 41] width 32 height 9
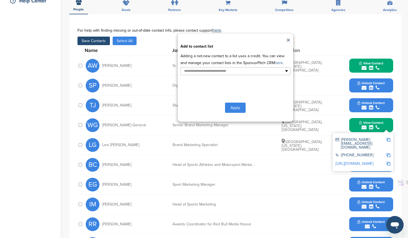
click at [275, 63] on link "here" at bounding box center [279, 62] width 8 height 5
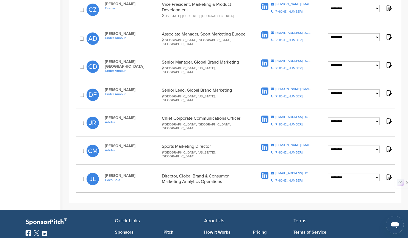
scroll to position [302, 0]
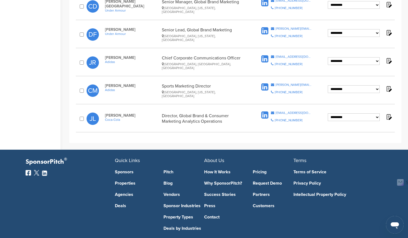
click at [378, 113] on select "**********" at bounding box center [354, 117] width 52 height 8
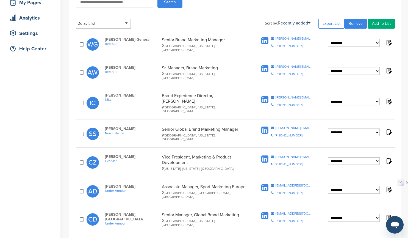
scroll to position [55, 0]
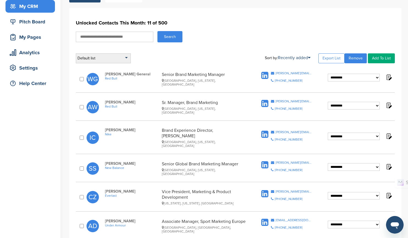
click at [127, 59] on div "Default list" at bounding box center [103, 58] width 55 height 10
click at [156, 60] on div "Default list Default List MAIN SPONSOR POTENTIAL SPONSOR Sort by: Recently adde…" at bounding box center [235, 58] width 319 height 10
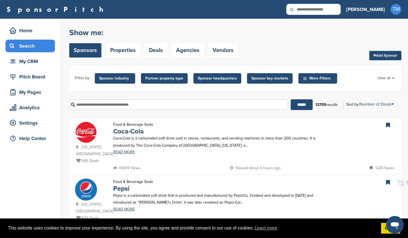
click at [341, 8] on input "text" at bounding box center [313, 9] width 54 height 11
type input "********"
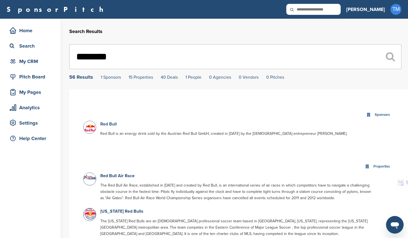
click at [110, 125] on link "Red Bull" at bounding box center [108, 123] width 16 height 5
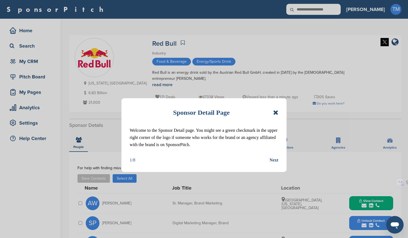
click at [276, 112] on icon at bounding box center [275, 112] width 5 height 7
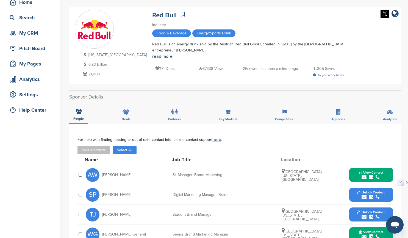
scroll to position [27, 0]
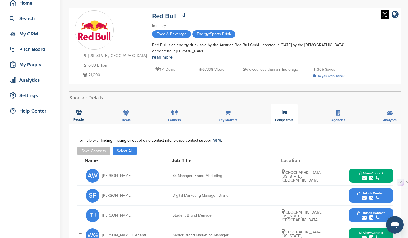
click at [287, 115] on icon at bounding box center [284, 112] width 5 height 5
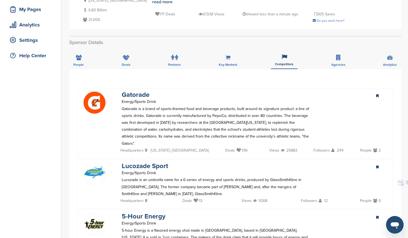
scroll to position [82, 0]
click at [141, 95] on link "Gatorade" at bounding box center [136, 95] width 28 height 8
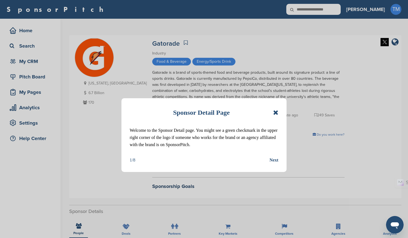
click at [276, 113] on icon at bounding box center [275, 112] width 5 height 7
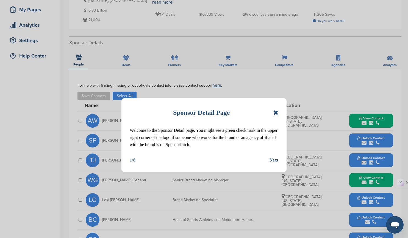
click at [275, 111] on icon at bounding box center [275, 112] width 5 height 7
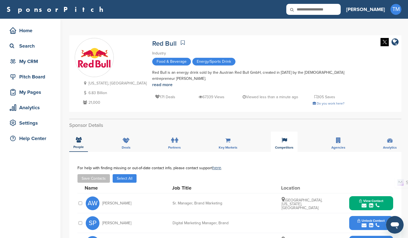
click at [289, 145] on div "Competitors" at bounding box center [284, 141] width 27 height 20
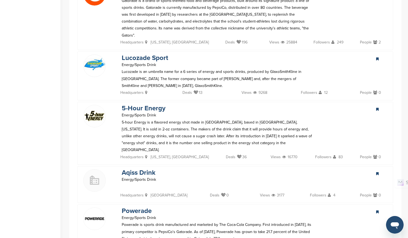
scroll to position [192, 0]
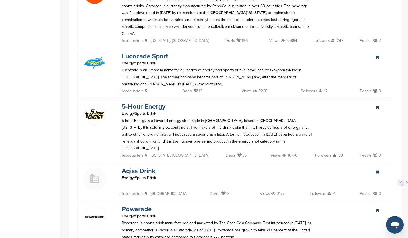
click at [159, 52] on link "Lucozade Sport" at bounding box center [145, 56] width 46 height 8
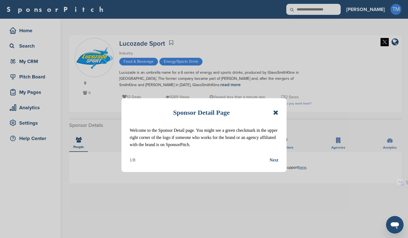
click at [276, 112] on icon at bounding box center [275, 112] width 5 height 7
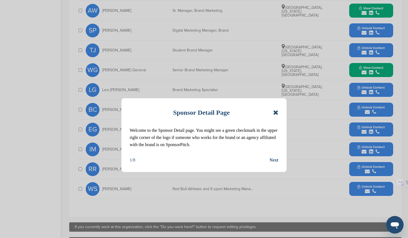
click at [276, 112] on icon at bounding box center [275, 112] width 5 height 7
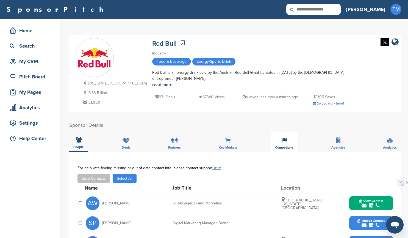
click at [282, 143] on icon at bounding box center [284, 139] width 5 height 5
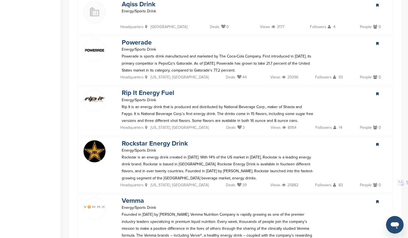
scroll to position [412, 0]
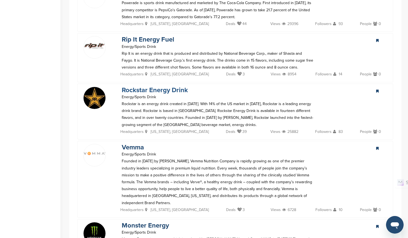
click at [167, 86] on link "Rockstar Energy Drink" at bounding box center [155, 90] width 66 height 8
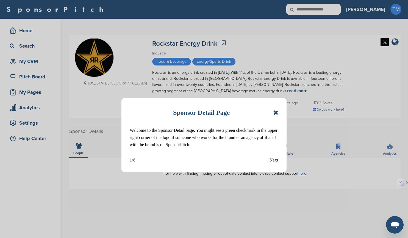
click at [275, 112] on icon at bounding box center [275, 112] width 5 height 7
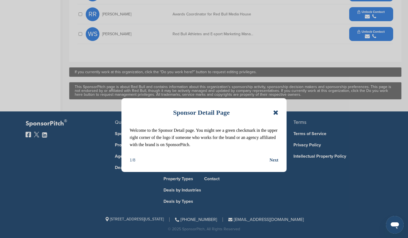
scroll to position [347, 0]
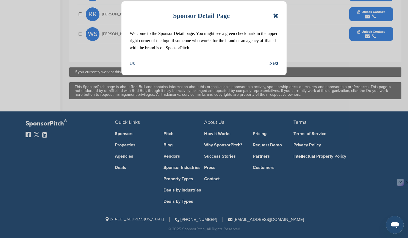
click at [276, 16] on icon at bounding box center [275, 15] width 5 height 7
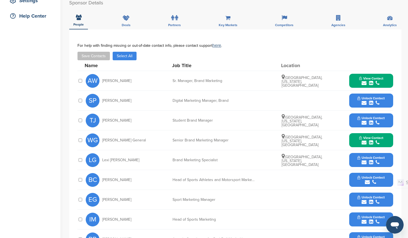
scroll to position [73, 0]
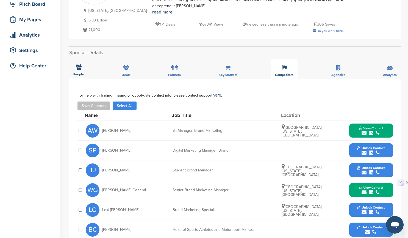
click at [284, 68] on icon at bounding box center [284, 67] width 5 height 5
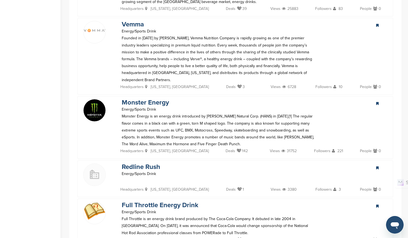
scroll to position [540, 0]
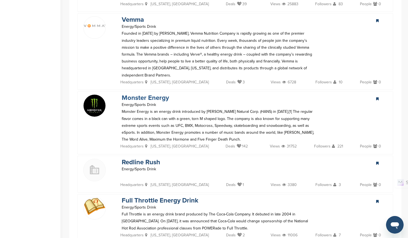
click at [159, 94] on link "Monster Energy" at bounding box center [145, 98] width 47 height 8
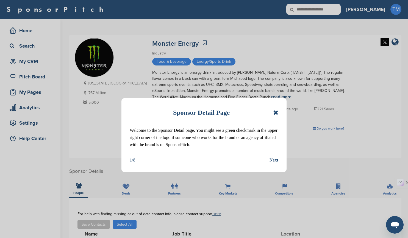
click at [277, 113] on icon at bounding box center [275, 112] width 5 height 7
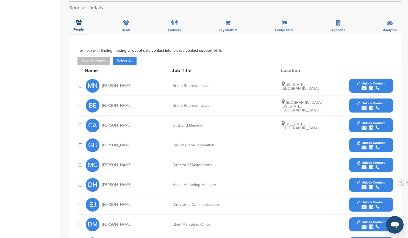
scroll to position [165, 0]
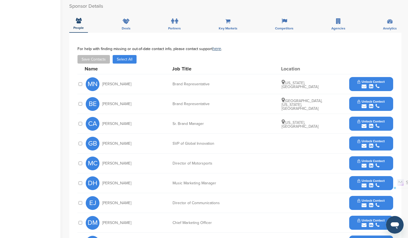
drag, startPoint x: 131, startPoint y: 124, endPoint x: 103, endPoint y: 123, distance: 28.3
click at [103, 123] on div "CA [PERSON_NAME]" at bounding box center [116, 124] width 60 height 14
copy span "[PERSON_NAME]"
click at [374, 120] on span "Unlock Contact" at bounding box center [371, 121] width 27 height 4
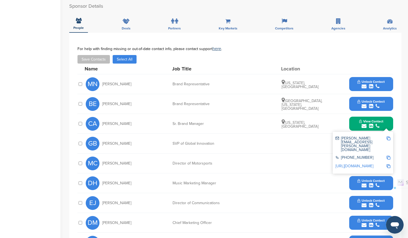
click at [389, 139] on img at bounding box center [389, 138] width 4 height 4
copy span "Courtney Adams"
drag, startPoint x: 206, startPoint y: 123, endPoint x: 174, endPoint y: 123, distance: 31.6
click at [173, 123] on div "Sr. Brand Manager" at bounding box center [214, 124] width 82 height 4
copy div "Sr. Brand Manager"
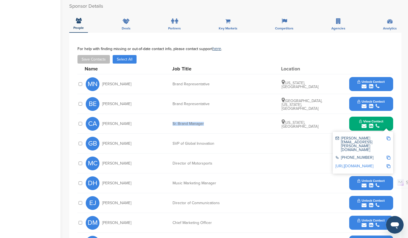
click at [389, 156] on img at bounding box center [389, 158] width 4 height 4
copy div "Sr. Brand Manager"
click at [388, 164] on img at bounding box center [389, 166] width 4 height 4
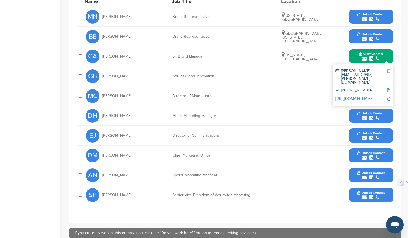
scroll to position [247, 0]
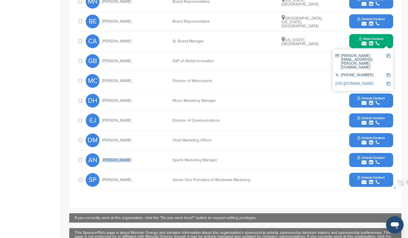
drag, startPoint x: 126, startPoint y: 160, endPoint x: 103, endPoint y: 161, distance: 23.1
click at [103, 161] on div "AN Aaron Nixon" at bounding box center [116, 160] width 60 height 14
copy span "Aaron Nixon"
click at [375, 163] on div "submit" at bounding box center [371, 162] width 27 height 5
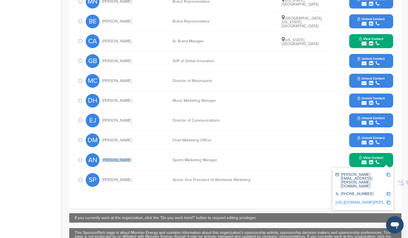
click at [388, 175] on img at bounding box center [389, 175] width 4 height 4
copy span "Aaron Nixon"
drag, startPoint x: 218, startPoint y: 160, endPoint x: 174, endPoint y: 160, distance: 44.2
click at [173, 160] on div "Sports Marketing Manager" at bounding box center [214, 160] width 82 height 4
copy div "Sports Marketing Manager"
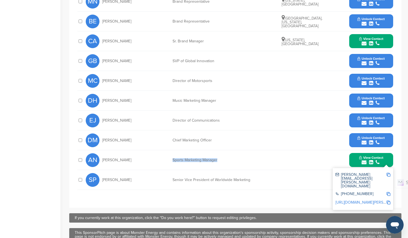
click at [389, 192] on img at bounding box center [389, 194] width 4 height 4
copy div "Sports Marketing Manager"
click at [389, 200] on img at bounding box center [389, 202] width 4 height 4
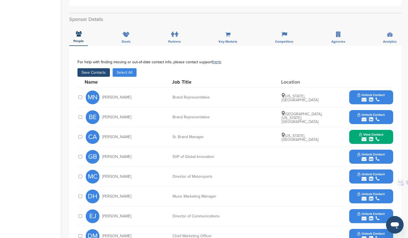
scroll to position [137, 0]
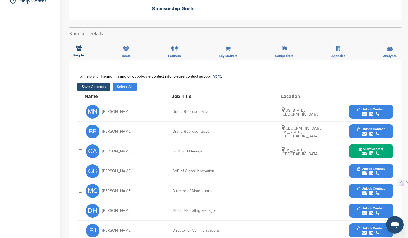
click at [96, 86] on button "Save Contacts" at bounding box center [93, 86] width 32 height 9
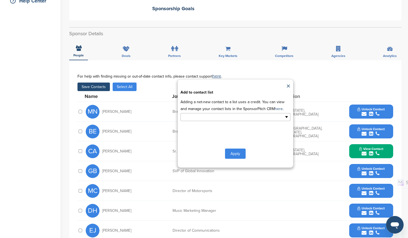
click at [287, 119] on ul at bounding box center [236, 117] width 110 height 8
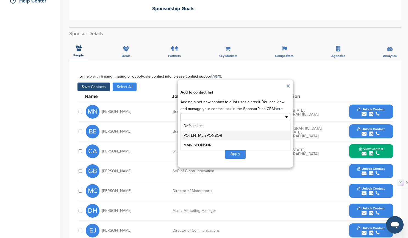
click at [233, 137] on li "POTENTIAL SPONSOR" at bounding box center [235, 136] width 109 height 10
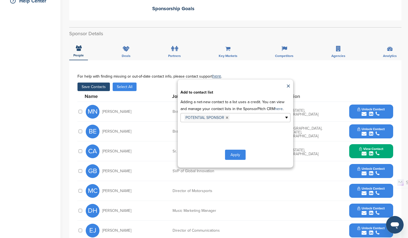
click at [235, 156] on button "Apply" at bounding box center [235, 154] width 21 height 10
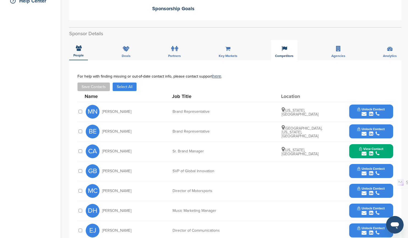
click at [283, 51] on icon at bounding box center [284, 48] width 5 height 5
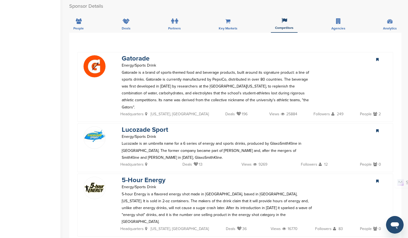
scroll to position [0, 0]
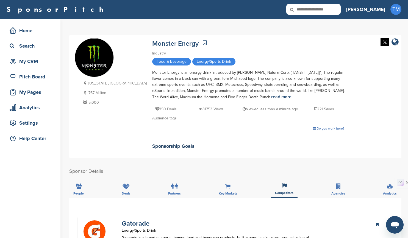
click at [341, 9] on input "text" at bounding box center [313, 9] width 54 height 11
type input "*****"
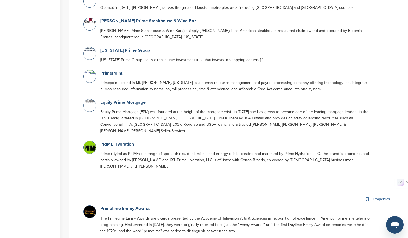
scroll to position [220, 0]
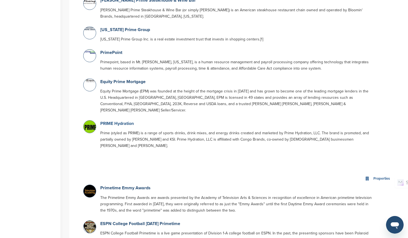
click at [125, 121] on link "PRIME Hydration" at bounding box center [117, 123] width 34 height 5
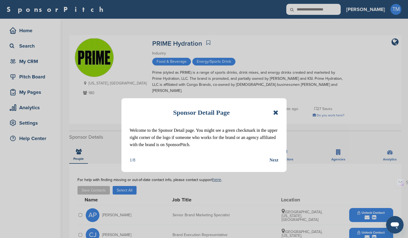
click at [277, 112] on icon at bounding box center [275, 112] width 5 height 7
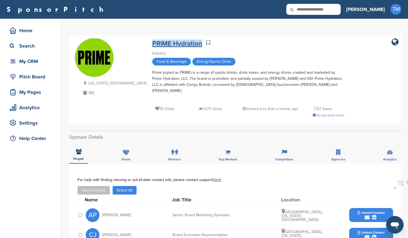
drag, startPoint x: 171, startPoint y: 45, endPoint x: 121, endPoint y: 44, distance: 50.0
click at [152, 44] on div "PRIME Hydration" at bounding box center [248, 43] width 192 height 10
copy link "PRIME Hydration"
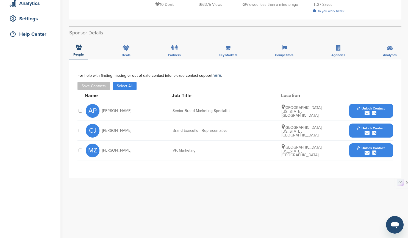
scroll to position [110, 0]
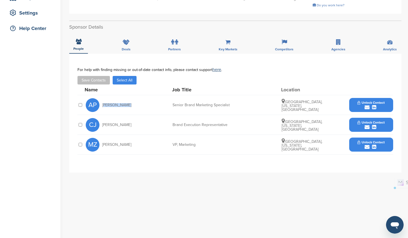
drag, startPoint x: 129, startPoint y: 99, endPoint x: 101, endPoint y: 99, distance: 28.0
click at [101, 99] on div "AP [PERSON_NAME]" at bounding box center [116, 105] width 60 height 14
copy span "[PERSON_NAME]"
click at [381, 105] on div "submit" at bounding box center [371, 107] width 27 height 5
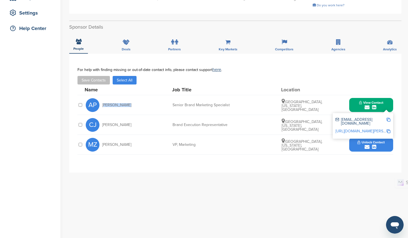
click at [389, 118] on img at bounding box center [389, 120] width 4 height 4
copy span "[PERSON_NAME]"
drag, startPoint x: 234, startPoint y: 100, endPoint x: 173, endPoint y: 99, distance: 60.7
click at [173, 103] on div "Senior Brand Marketing Specialist" at bounding box center [214, 105] width 82 height 4
copy div "Senior Brand Marketing Specialist"
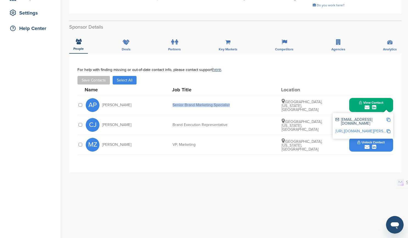
click at [389, 129] on img at bounding box center [389, 131] width 4 height 4
copy div "Senior Brand Marketing Specialist"
drag, startPoint x: 122, startPoint y: 139, endPoint x: 103, endPoint y: 138, distance: 19.0
click at [103, 138] on div "MZ Matt Zucco" at bounding box center [116, 145] width 60 height 14
copy span "Matt Zucco"
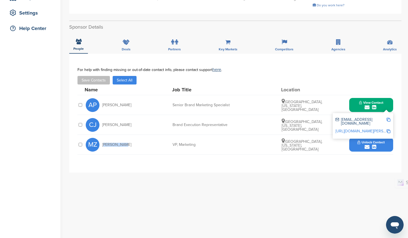
click at [381, 144] on div "submit" at bounding box center [371, 146] width 27 height 5
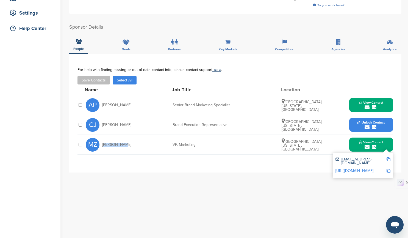
click at [389, 157] on img at bounding box center [389, 159] width 4 height 4
copy span "Matt Zucco"
drag, startPoint x: 196, startPoint y: 140, endPoint x: 174, endPoint y: 139, distance: 22.8
click at [173, 143] on div "VP, Marketing" at bounding box center [214, 145] width 82 height 4
copy div "VP, Marketing"
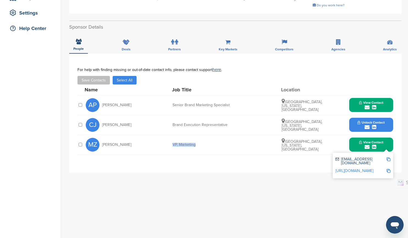
click at [388, 169] on img at bounding box center [389, 171] width 4 height 4
copy div "VP, Marketing"
click at [98, 76] on button "Save Contacts" at bounding box center [93, 80] width 32 height 9
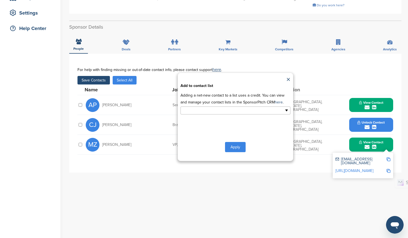
click at [286, 106] on ul at bounding box center [236, 110] width 110 height 8
click at [245, 124] on li "POTENTIAL SPONSOR" at bounding box center [235, 129] width 109 height 10
click at [236, 143] on button "Apply" at bounding box center [235, 148] width 21 height 10
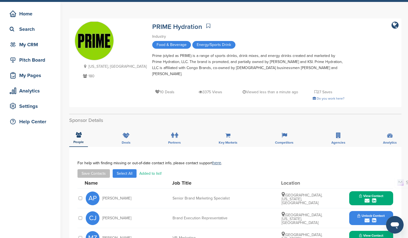
scroll to position [0, 0]
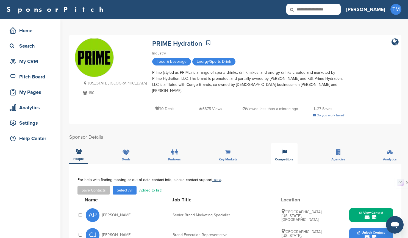
click at [284, 149] on icon at bounding box center [284, 151] width 5 height 5
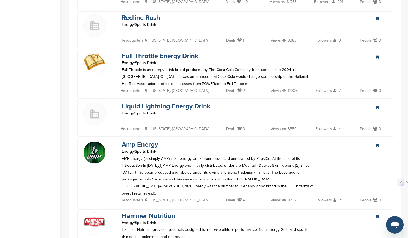
scroll to position [932, 0]
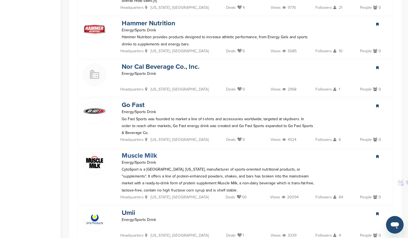
click at [146, 151] on link "Muscle Milk" at bounding box center [139, 155] width 35 height 8
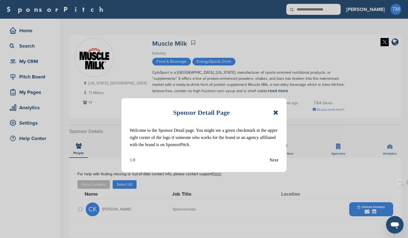
click at [275, 115] on icon at bounding box center [275, 112] width 5 height 7
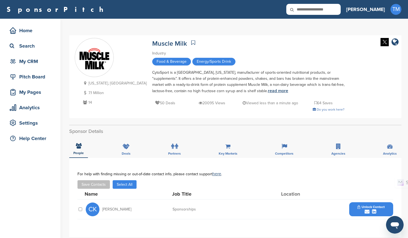
click at [268, 91] on link "read more" at bounding box center [278, 90] width 20 height 5
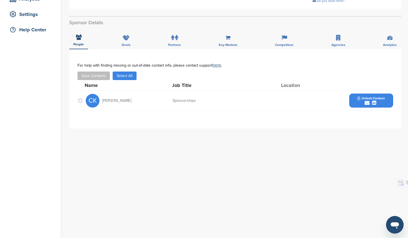
scroll to position [110, 0]
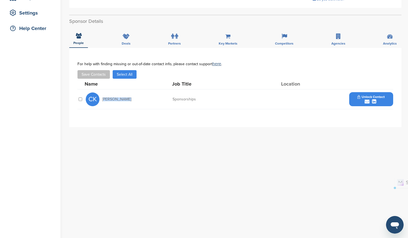
drag, startPoint x: 125, startPoint y: 99, endPoint x: 103, endPoint y: 98, distance: 22.0
click at [103, 98] on div "CK Chris Kildow" at bounding box center [116, 99] width 60 height 14
copy span "Chris Kildow"
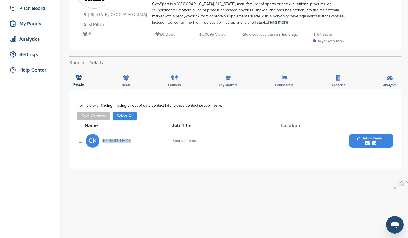
scroll to position [0, 0]
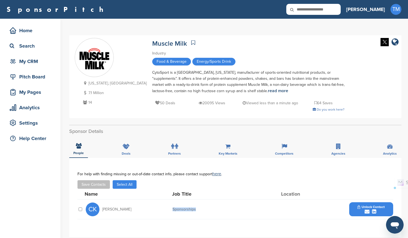
drag, startPoint x: 196, startPoint y: 208, endPoint x: 173, endPoint y: 209, distance: 23.9
click at [173, 209] on div "Sponsorships" at bounding box center [214, 209] width 82 height 4
copy div "Sponsorships"
click at [356, 209] on button "Unlock Contact" at bounding box center [371, 209] width 40 height 16
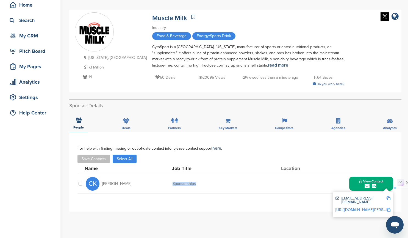
scroll to position [82, 0]
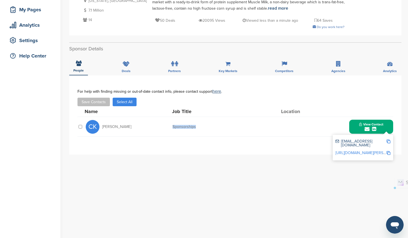
click at [389, 142] on img at bounding box center [389, 141] width 4 height 4
copy div "Sponsorships"
click at [389, 151] on img at bounding box center [389, 153] width 4 height 4
click at [282, 67] on div "Competitors" at bounding box center [284, 65] width 27 height 20
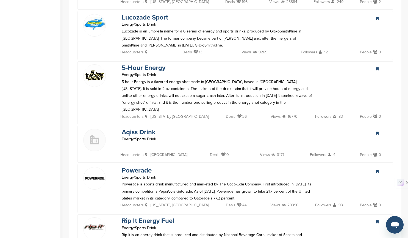
scroll to position [165, 0]
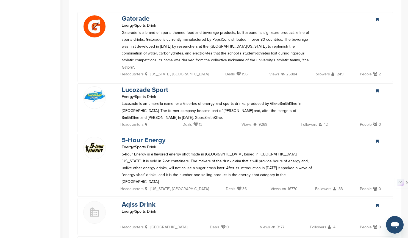
click at [150, 136] on link "5-Hour Energy" at bounding box center [144, 140] width 44 height 8
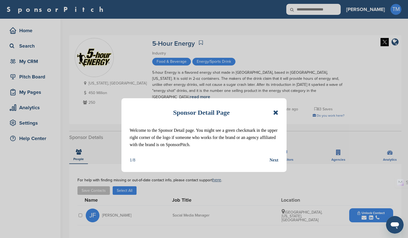
click at [275, 112] on icon at bounding box center [275, 112] width 5 height 7
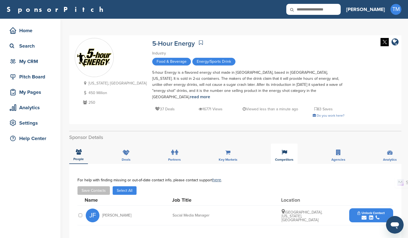
click at [286, 149] on icon at bounding box center [284, 151] width 5 height 5
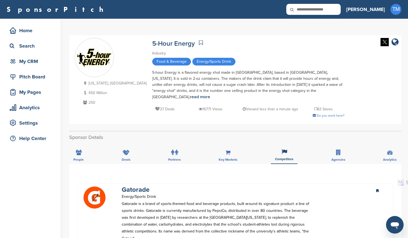
click at [341, 10] on input "text" at bounding box center [313, 9] width 54 height 11
type input "**********"
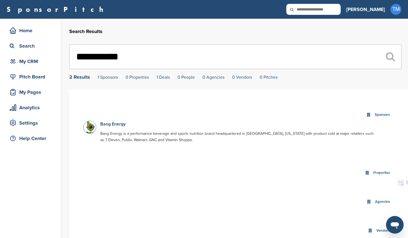
click at [121, 124] on link "Bang Energy" at bounding box center [112, 123] width 25 height 5
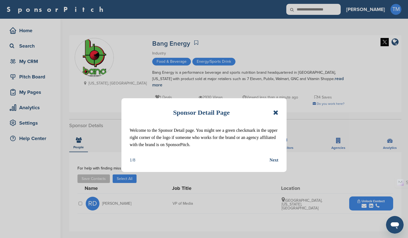
click at [273, 111] on icon at bounding box center [275, 112] width 5 height 7
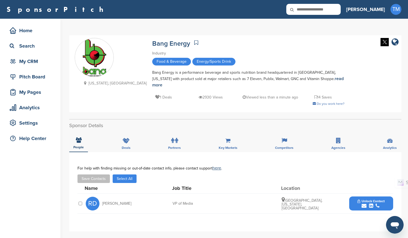
click at [341, 12] on input "text" at bounding box center [313, 9] width 54 height 11
paste input "*****"
type input "*****"
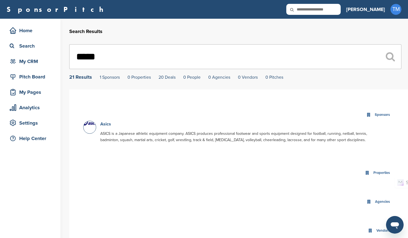
click at [106, 125] on link "Asics" at bounding box center [105, 123] width 11 height 5
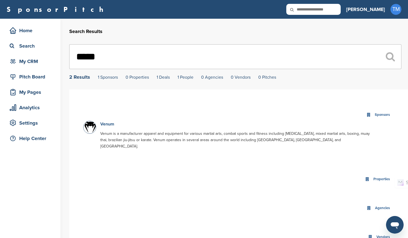
click at [112, 124] on link "Venum" at bounding box center [107, 123] width 14 height 5
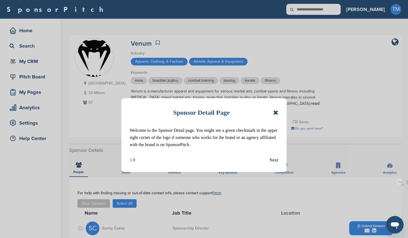
click at [275, 113] on icon at bounding box center [275, 112] width 5 height 7
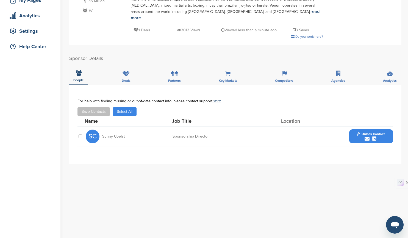
scroll to position [110, 0]
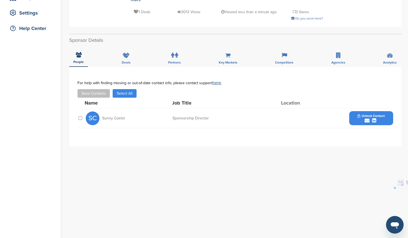
drag, startPoint x: 126, startPoint y: 112, endPoint x: 103, endPoint y: 112, distance: 23.1
click at [103, 112] on div "SC Sunny Coelst" at bounding box center [116, 118] width 60 height 14
copy span "Sunny Coelst"
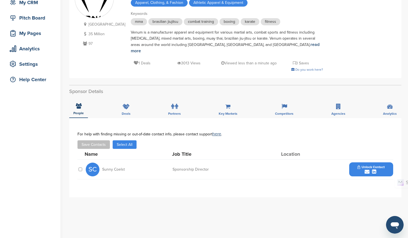
scroll to position [82, 0]
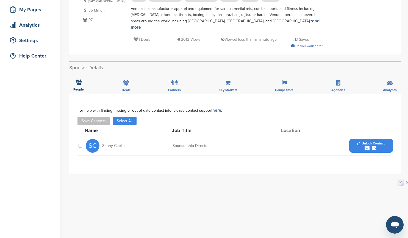
click at [383, 145] on div "submit" at bounding box center [371, 147] width 27 height 5
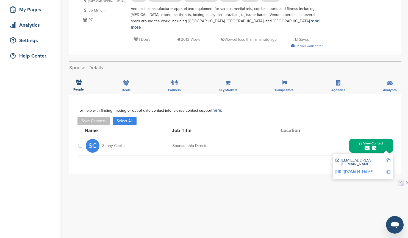
click at [388, 158] on img at bounding box center [389, 160] width 4 height 4
copy span "Sunny Coelst"
drag, startPoint x: 209, startPoint y: 139, endPoint x: 172, endPoint y: 137, distance: 37.1
click at [172, 137] on div "SC Sunny Coelst Sponsorship Director View Contact sunny@venum.com https://www.l…" at bounding box center [240, 146] width 308 height 20
copy div "Sponsorship Director"
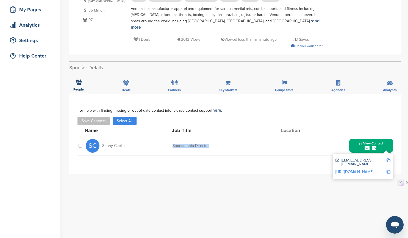
click at [389, 170] on img at bounding box center [389, 172] width 4 height 4
copy div "Sponsorship Director"
click at [283, 80] on icon at bounding box center [284, 82] width 5 height 5
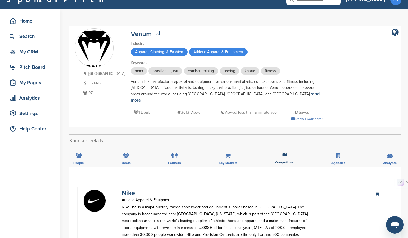
scroll to position [0, 0]
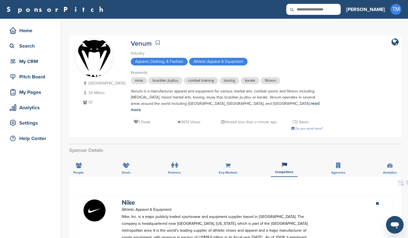
click at [339, 10] on input "text" at bounding box center [313, 9] width 54 height 11
type input "********"
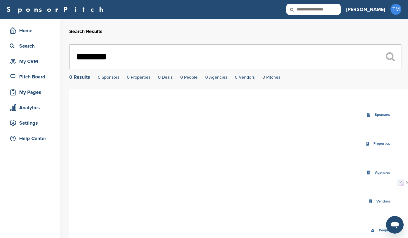
click at [341, 12] on input "text" at bounding box center [313, 9] width 54 height 11
paste input "**********"
type input "**********"
click at [305, 7] on icon at bounding box center [295, 10] width 19 height 12
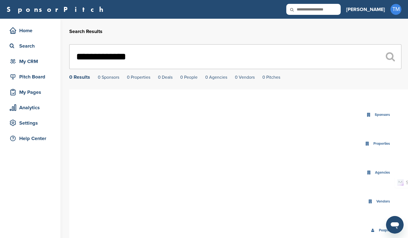
click at [338, 9] on input "text" at bounding box center [313, 9] width 54 height 11
paste input "*********"
type input "*********"
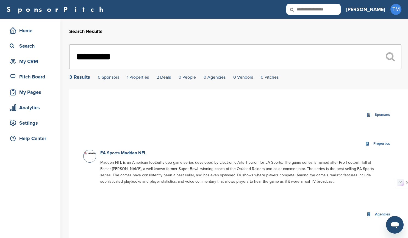
click at [339, 9] on input "text" at bounding box center [313, 9] width 54 height 11
paste input "**********"
type input "**********"
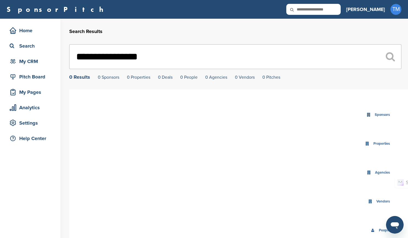
click at [341, 10] on input "text" at bounding box center [313, 9] width 54 height 11
paste input "**********"
type input "**********"
click at [337, 8] on input "text" at bounding box center [313, 9] width 54 height 11
paste input "**********"
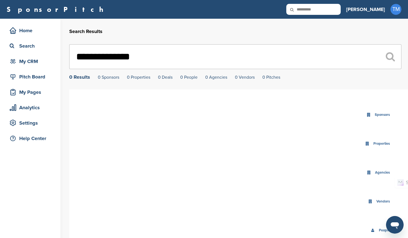
type input "**********"
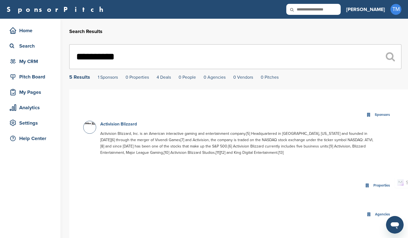
click at [127, 125] on link "Activision Blizzard" at bounding box center [118, 123] width 37 height 5
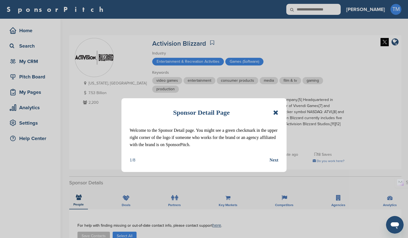
click at [276, 113] on icon at bounding box center [275, 112] width 5 height 7
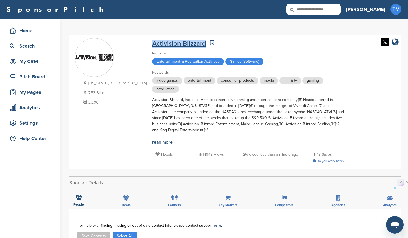
drag, startPoint x: 174, startPoint y: 44, endPoint x: 121, endPoint y: 42, distance: 53.1
click at [152, 42] on div "Activision Blizzard" at bounding box center [248, 43] width 192 height 10
copy link "Activision Blizzard"
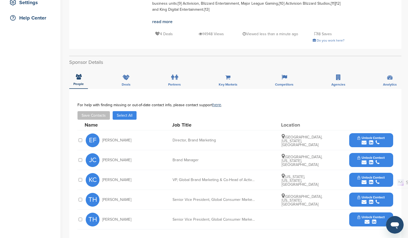
scroll to position [165, 0]
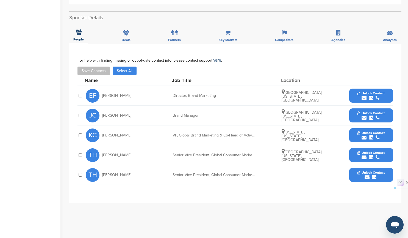
drag, startPoint x: 130, startPoint y: 97, endPoint x: 103, endPoint y: 95, distance: 27.8
click at [103, 95] on div "EF [PERSON_NAME]" at bounding box center [116, 96] width 60 height 14
copy span "[PERSON_NAME]"
drag, startPoint x: 220, startPoint y: 97, endPoint x: 174, endPoint y: 96, distance: 46.2
click at [174, 96] on div "Director, Brand Marketing" at bounding box center [214, 96] width 82 height 4
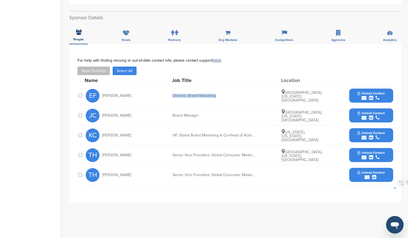
copy div "Director, Brand Marketing"
click at [384, 95] on span "Unlock Contact" at bounding box center [371, 93] width 27 height 4
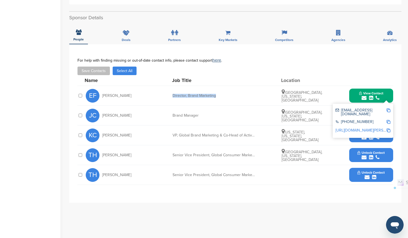
click at [389, 111] on img at bounding box center [389, 110] width 4 height 4
copy div "Director, Brand Marketing"
click at [389, 111] on img at bounding box center [389, 110] width 4 height 4
click at [388, 120] on img at bounding box center [389, 122] width 4 height 4
click at [389, 128] on img at bounding box center [389, 130] width 4 height 4
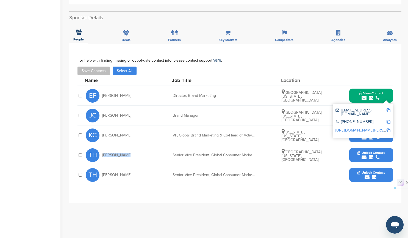
drag, startPoint x: 128, startPoint y: 154, endPoint x: 103, endPoint y: 153, distance: 25.6
click at [103, 153] on div "TH [PERSON_NAME]" at bounding box center [116, 155] width 60 height 14
copy span "[PERSON_NAME]"
click at [384, 155] on button "Unlock Contact" at bounding box center [371, 155] width 40 height 16
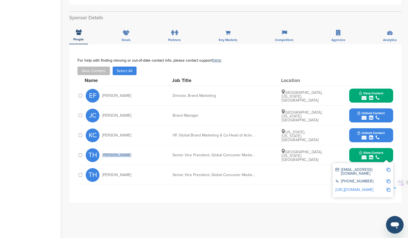
click at [389, 170] on img at bounding box center [389, 170] width 4 height 4
copy span "[PERSON_NAME]"
drag, startPoint x: 173, startPoint y: 154, endPoint x: 264, endPoint y: 156, distance: 90.4
click at [264, 156] on div "TH [PERSON_NAME] Senior Vice President, Global Consumer Marketing [GEOGRAPHIC_D…" at bounding box center [240, 155] width 308 height 20
copy div "Senior Vice President, Global Consumer Marketing"
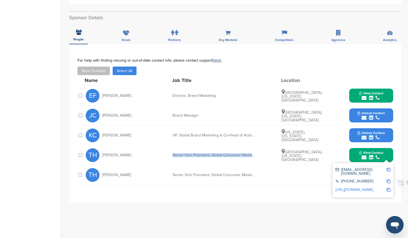
click at [388, 179] on img at bounding box center [389, 181] width 4 height 4
copy div "Senior Vice President, Global Consumer Marketing"
click at [387, 188] on img at bounding box center [389, 190] width 4 height 4
click at [98, 72] on button "Save Contacts" at bounding box center [93, 71] width 32 height 9
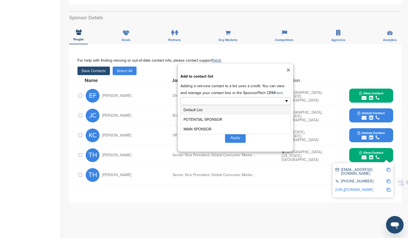
click at [286, 101] on ul at bounding box center [236, 101] width 110 height 8
click at [229, 122] on li "POTENTIAL SPONSOR" at bounding box center [235, 120] width 109 height 10
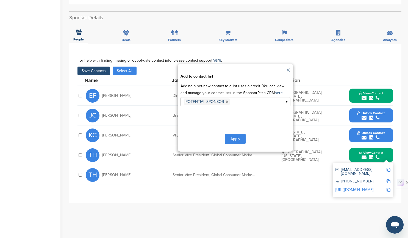
click at [237, 138] on button "Apply" at bounding box center [235, 139] width 21 height 10
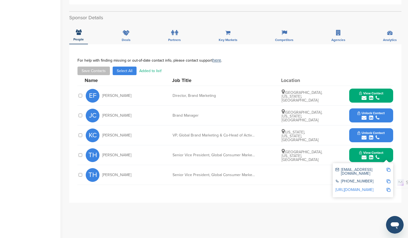
scroll to position [0, 0]
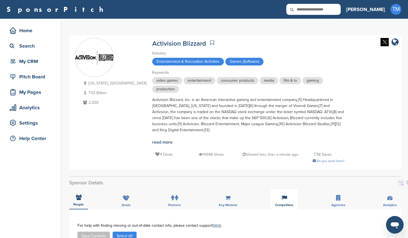
click at [285, 199] on icon at bounding box center [284, 197] width 5 height 5
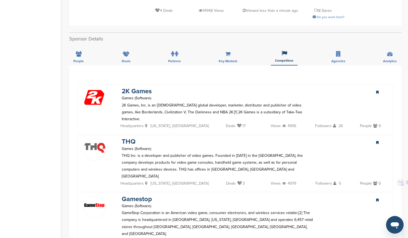
scroll to position [192, 0]
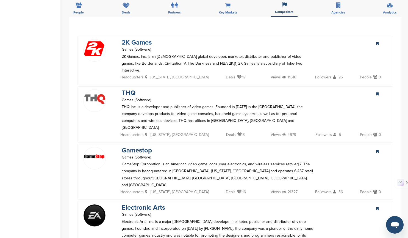
click at [137, 43] on link "2K Games" at bounding box center [137, 42] width 30 height 8
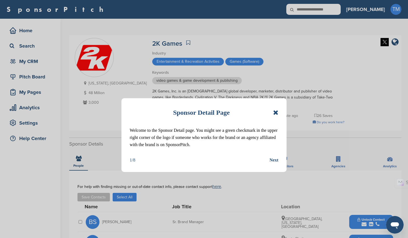
click at [276, 113] on icon at bounding box center [275, 112] width 5 height 7
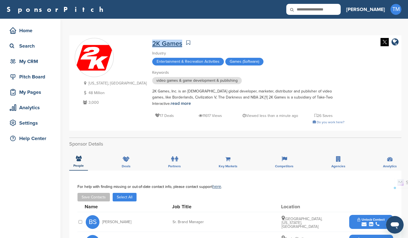
drag, startPoint x: 150, startPoint y: 43, endPoint x: 122, endPoint y: 41, distance: 28.7
click at [152, 41] on div "2K Games" at bounding box center [248, 43] width 192 height 10
copy link "2K Games"
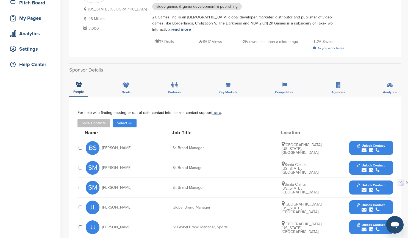
scroll to position [137, 0]
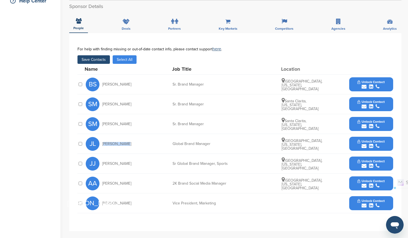
drag, startPoint x: 128, startPoint y: 143, endPoint x: 103, endPoint y: 144, distance: 24.5
click at [103, 144] on div "JL Josh Lander" at bounding box center [116, 144] width 60 height 14
copy span "Josh Lander"
click at [381, 144] on div "submit" at bounding box center [371, 145] width 27 height 5
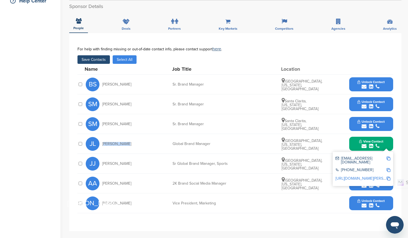
click at [389, 159] on img at bounding box center [389, 158] width 4 height 4
copy span "Josh Lander"
drag, startPoint x: 213, startPoint y: 143, endPoint x: 171, endPoint y: 142, distance: 42.1
click at [171, 142] on div "JL Josh Lander Global Brand Manager San Francisco, California, United States Vi…" at bounding box center [240, 144] width 308 height 20
copy div "Global Brand Manager"
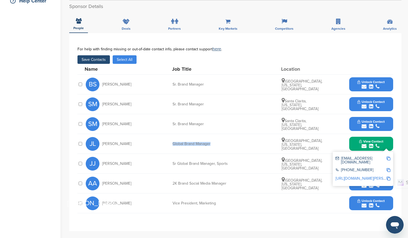
click at [388, 168] on img at bounding box center [389, 170] width 4 height 4
copy div "Global Brand Manager"
click at [389, 176] on img at bounding box center [389, 178] width 4 height 4
drag, startPoint x: 124, startPoint y: 165, endPoint x: 119, endPoint y: 167, distance: 5.8
click at [104, 164] on div "JJ Julia Joung" at bounding box center [116, 164] width 60 height 14
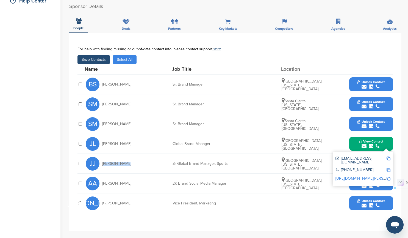
copy span "Julia Joung"
click at [291, 221] on div "**********" at bounding box center [235, 132] width 332 height 198
click at [368, 145] on div "submit" at bounding box center [371, 145] width 24 height 5
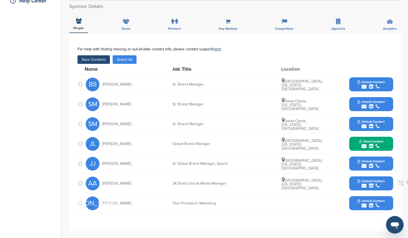
click at [387, 166] on button "Unlock Contact" at bounding box center [371, 163] width 40 height 16
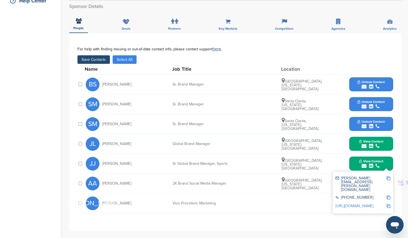
click at [388, 179] on img at bounding box center [389, 178] width 4 height 4
drag, startPoint x: 229, startPoint y: 164, endPoint x: 173, endPoint y: 164, distance: 56.3
click at [173, 164] on div "Sr Global Brand Manager, Sports" at bounding box center [214, 164] width 82 height 4
copy div "Sr Global Brand Manager, Sports"
click at [389, 195] on img at bounding box center [389, 197] width 4 height 4
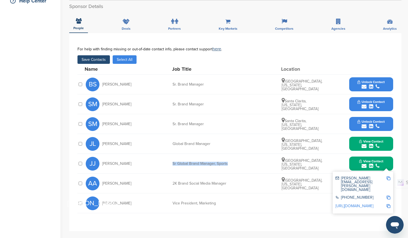
copy div "Sr Global Brand Manager, Sports"
click at [389, 204] on img at bounding box center [389, 206] width 4 height 4
click at [96, 59] on button "Save Contacts" at bounding box center [93, 59] width 32 height 9
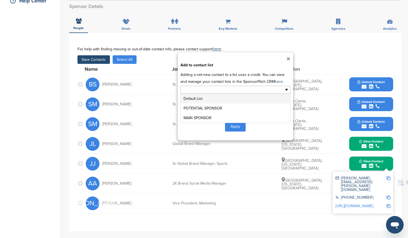
click at [287, 90] on ul at bounding box center [236, 90] width 110 height 8
click at [233, 109] on li "POTENTIAL SPONSOR" at bounding box center [235, 108] width 109 height 10
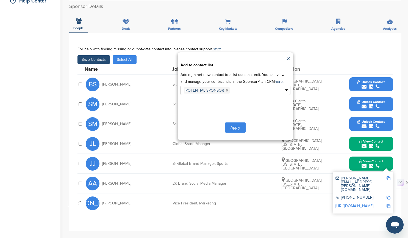
click at [238, 127] on button "Apply" at bounding box center [235, 127] width 21 height 10
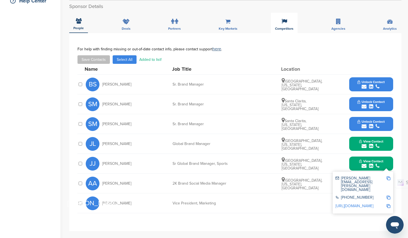
click at [286, 25] on div "Competitors" at bounding box center [284, 23] width 27 height 20
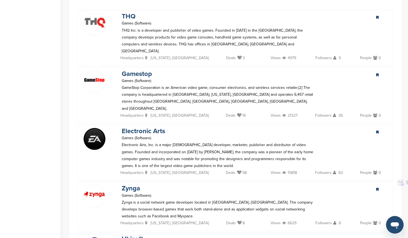
scroll to position [220, 0]
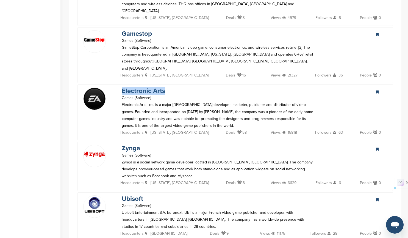
drag, startPoint x: 167, startPoint y: 77, endPoint x: 123, endPoint y: 77, distance: 43.7
click at [123, 87] on div "Electronic Arts Games (Software)" at bounding box center [143, 94] width 54 height 14
copy link "Electronic Arts"
click at [132, 87] on link "Electronic Arts" at bounding box center [143, 91] width 43 height 8
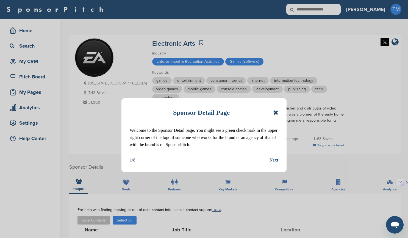
click at [276, 112] on icon at bounding box center [275, 112] width 5 height 7
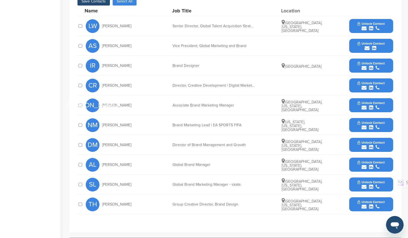
scroll to position [220, 0]
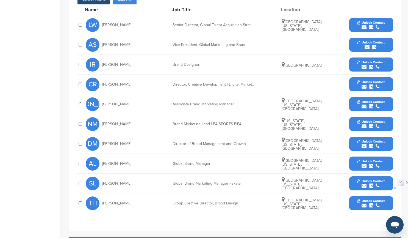
drag, startPoint x: 136, startPoint y: 44, endPoint x: 103, endPoint y: 45, distance: 33.3
click at [103, 45] on div "AS [PERSON_NAME]" at bounding box center [116, 45] width 60 height 14
copy span "[PERSON_NAME]"
click at [384, 48] on div "submit" at bounding box center [371, 47] width 27 height 5
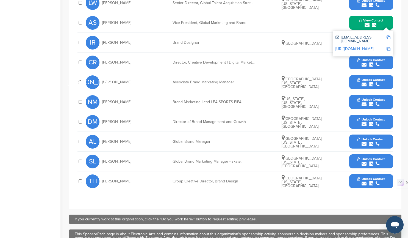
scroll to position [247, 0]
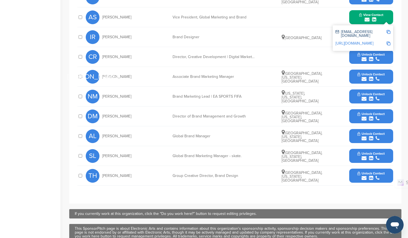
click at [388, 32] on img at bounding box center [389, 32] width 4 height 4
copy span "[PERSON_NAME]"
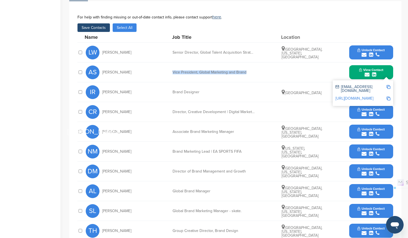
drag, startPoint x: 247, startPoint y: 73, endPoint x: 172, endPoint y: 72, distance: 74.8
click at [172, 72] on div "AS [PERSON_NAME] Vice President, Global Marketing and Brand View Contact [EMAIL…" at bounding box center [240, 72] width 308 height 20
copy div "Vice President, Global Marketing and Brand"
click at [389, 96] on img at bounding box center [389, 98] width 4 height 4
copy div "Vice President, Global Marketing and Brand"
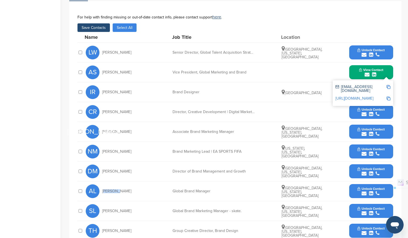
drag, startPoint x: 115, startPoint y: 192, endPoint x: 103, endPoint y: 190, distance: 11.4
click at [103, 190] on div "AL [PERSON_NAME]" at bounding box center [116, 191] width 60 height 14
copy span "[PERSON_NAME]"
drag, startPoint x: 212, startPoint y: 191, endPoint x: 171, endPoint y: 191, distance: 40.4
click at [171, 191] on div "AL [PERSON_NAME] Global Brand Manager [GEOGRAPHIC_DATA], [US_STATE], [GEOGRAPHI…" at bounding box center [240, 191] width 308 height 20
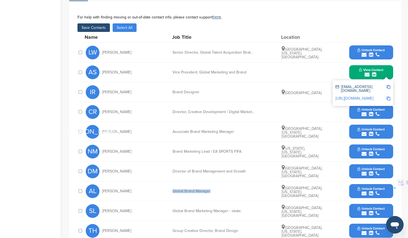
copy div "Global Brand Manager"
click at [384, 191] on div "submit" at bounding box center [371, 193] width 27 height 5
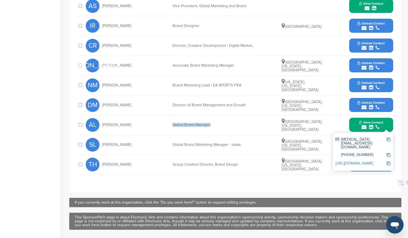
scroll to position [275, 0]
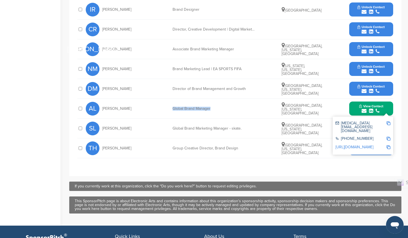
click at [389, 123] on img at bounding box center [389, 123] width 4 height 4
copy div "Global Brand Manager"
click at [389, 137] on img at bounding box center [389, 139] width 4 height 4
click at [389, 145] on img at bounding box center [389, 147] width 4 height 4
click at [388, 145] on img at bounding box center [389, 147] width 4 height 4
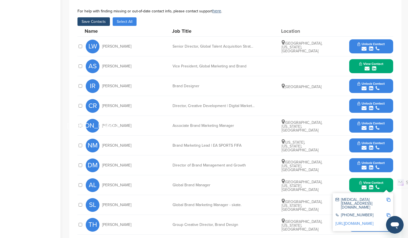
scroll to position [192, 0]
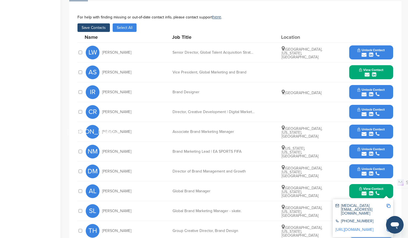
click at [90, 28] on button "Save Contacts" at bounding box center [93, 27] width 32 height 9
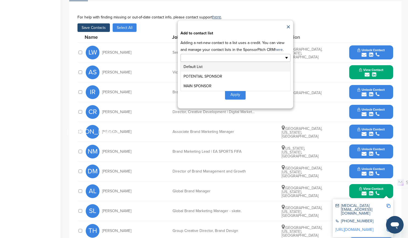
click at [286, 58] on ul at bounding box center [236, 58] width 110 height 8
click at [244, 77] on li "POTENTIAL SPONSOR" at bounding box center [235, 76] width 109 height 10
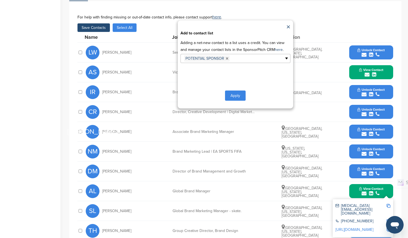
click at [236, 96] on button "Apply" at bounding box center [235, 95] width 21 height 10
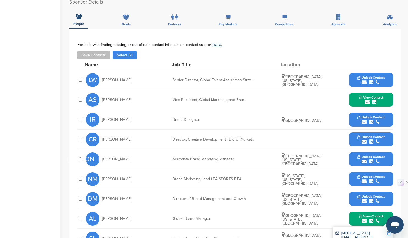
scroll to position [55, 0]
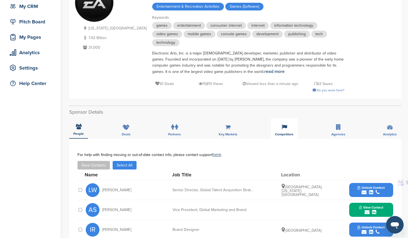
click at [286, 126] on icon at bounding box center [284, 126] width 5 height 5
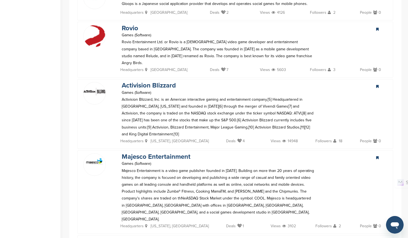
scroll to position [550, 0]
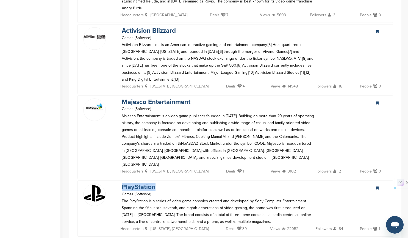
drag, startPoint x: 157, startPoint y: 145, endPoint x: 123, endPoint y: 145, distance: 34.4
click at [123, 183] on div "PlayStation Games (Software)" at bounding box center [138, 190] width 45 height 14
copy link "PlayStation"
click at [146, 183] on link "PlayStation" at bounding box center [139, 187] width 34 height 8
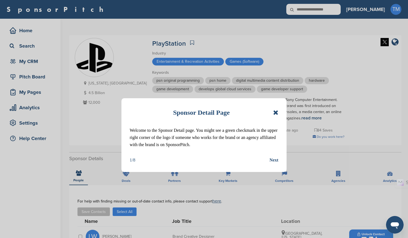
click at [277, 112] on icon at bounding box center [275, 112] width 5 height 7
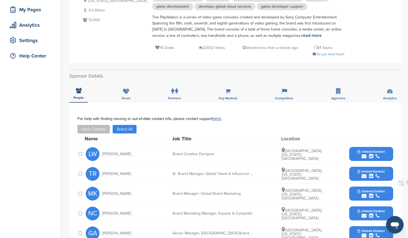
scroll to position [137, 0]
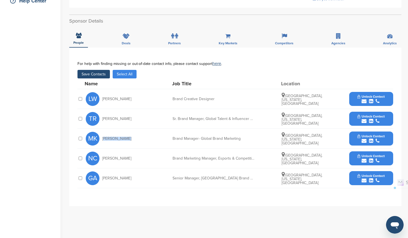
drag, startPoint x: 127, startPoint y: 138, endPoint x: 103, endPoint y: 139, distance: 23.9
click at [103, 139] on div "MK Melanie Kwan" at bounding box center [116, 139] width 60 height 14
copy span "Melanie Kwan"
drag, startPoint x: 240, startPoint y: 138, endPoint x: 172, endPoint y: 137, distance: 68.2
click at [172, 137] on div "MK Melanie Kwan Brand Manager- Global Brand Marketing San Francisco, California…" at bounding box center [240, 139] width 308 height 20
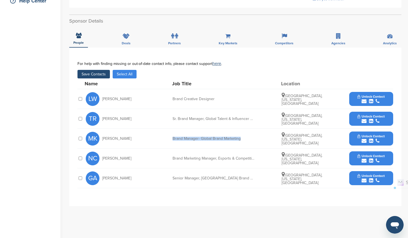
copy div "Brand Manager- Global Brand Marketing"
drag, startPoint x: 382, startPoint y: 141, endPoint x: 358, endPoint y: 155, distance: 28.4
click at [382, 141] on div "submit" at bounding box center [371, 140] width 27 height 5
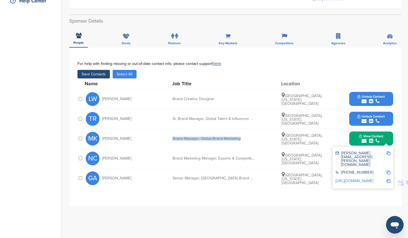
click at [389, 153] on img at bounding box center [389, 153] width 4 height 4
copy div "Brand Manager- Global Brand Marketing"
click at [389, 170] on img at bounding box center [389, 172] width 4 height 4
click at [388, 179] on img at bounding box center [389, 181] width 4 height 4
drag, startPoint x: 133, startPoint y: 179, endPoint x: 103, endPoint y: 179, distance: 30.5
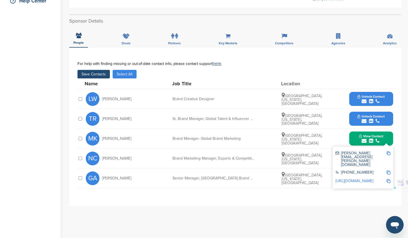
click at [103, 179] on div "GA Gustavo Alvarado" at bounding box center [116, 178] width 60 height 14
copy span "Gustavo Alvarado"
click at [370, 138] on icon "submit" at bounding box center [371, 140] width 4 height 5
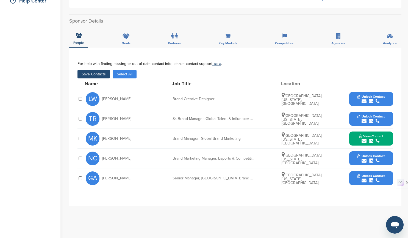
click at [373, 174] on span "Unlock Contact" at bounding box center [371, 176] width 27 height 4
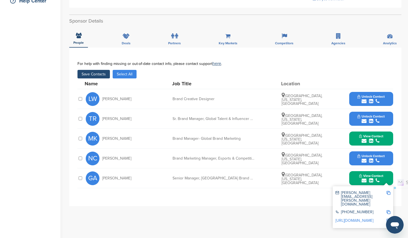
click at [388, 193] on img at bounding box center [389, 193] width 4 height 4
copy span "Gustavo Alvarado"
drag, startPoint x: 172, startPoint y: 178, endPoint x: 255, endPoint y: 179, distance: 82.4
click at [255, 179] on div "GA Gustavo Alvarado Senior Manager, US Brand Marketing at PlayStation Los Angel…" at bounding box center [240, 178] width 308 height 20
copy div "Senior Manager, US Brand Marketing at PlayStati"
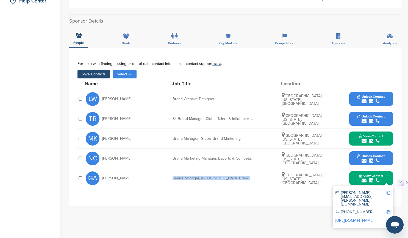
click at [389, 210] on img at bounding box center [389, 212] width 4 height 4
copy div "Senior Manager, US Brand Marketing at PlayStati"
click at [389, 218] on img at bounding box center [389, 220] width 4 height 4
click at [92, 74] on button "Save Contacts" at bounding box center [93, 74] width 32 height 9
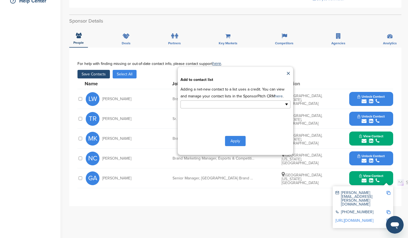
click at [287, 104] on ul at bounding box center [236, 104] width 110 height 8
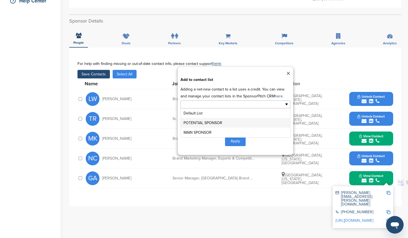
click at [218, 124] on li "POTENTIAL SPONSOR" at bounding box center [235, 123] width 109 height 10
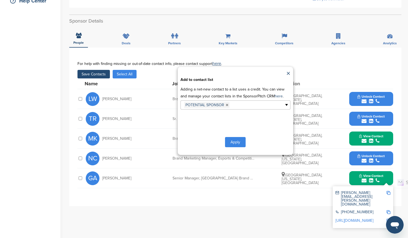
click at [234, 141] on button "Apply" at bounding box center [235, 142] width 21 height 10
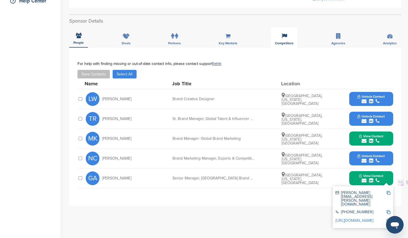
click at [286, 35] on icon at bounding box center [284, 35] width 5 height 5
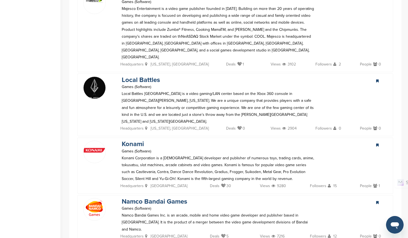
scroll to position [714, 0]
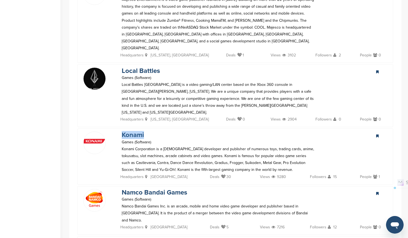
drag, startPoint x: 146, startPoint y: 87, endPoint x: 122, endPoint y: 87, distance: 24.2
click at [122, 131] on p "Konami" at bounding box center [136, 134] width 29 height 7
copy link "Konami"
click at [139, 131] on link "Konami" at bounding box center [133, 135] width 22 height 8
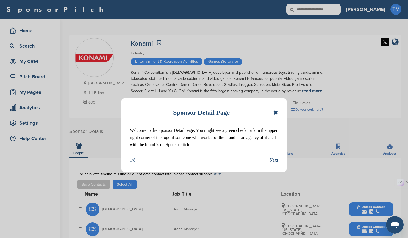
click at [275, 111] on icon at bounding box center [275, 112] width 5 height 7
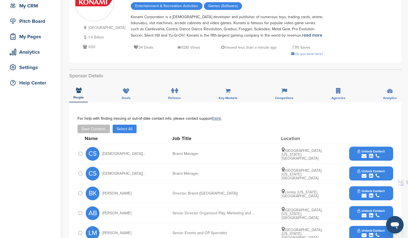
scroll to position [137, 0]
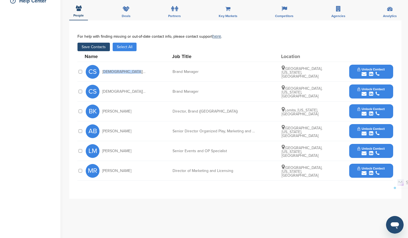
drag, startPoint x: 134, startPoint y: 72, endPoint x: 102, endPoint y: 71, distance: 31.9
click at [102, 71] on div "CS [PERSON_NAME]" at bounding box center [116, 72] width 60 height 14
copy span "[DEMOGRAPHIC_DATA][PERSON_NAME]"
click at [376, 70] on span "Unlock Contact" at bounding box center [371, 69] width 27 height 4
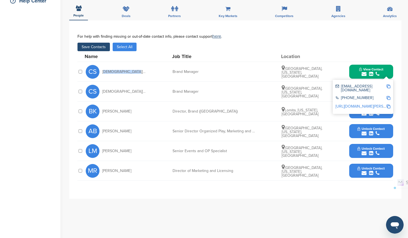
click at [389, 86] on img at bounding box center [389, 86] width 4 height 4
copy span "[DEMOGRAPHIC_DATA][PERSON_NAME]"
drag, startPoint x: 201, startPoint y: 71, endPoint x: 172, endPoint y: 71, distance: 28.6
click at [172, 71] on div "CS [PERSON_NAME] Brand Manager [GEOGRAPHIC_DATA], [US_STATE], [GEOGRAPHIC_DATA]…" at bounding box center [240, 72] width 308 height 20
copy div "Brand Manager"
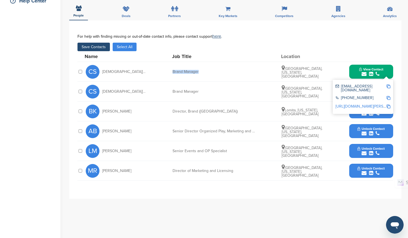
click at [389, 96] on img at bounding box center [389, 98] width 4 height 4
copy div "Brand Manager"
click at [389, 104] on img at bounding box center [389, 106] width 4 height 4
drag, startPoint x: 127, startPoint y: 172, endPoint x: 103, endPoint y: 170, distance: 24.2
click at [103, 170] on div "[PERSON_NAME]" at bounding box center [116, 171] width 60 height 14
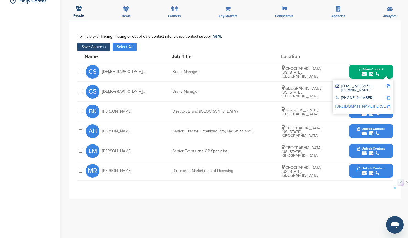
copy span "[PERSON_NAME]"
click at [386, 170] on button "Unlock Contact" at bounding box center [371, 170] width 40 height 16
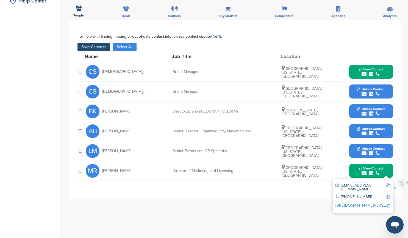
click at [389, 185] on img at bounding box center [389, 185] width 4 height 4
copy span "Michael Rajna"
drag, startPoint x: 233, startPoint y: 172, endPoint x: 173, endPoint y: 171, distance: 59.6
click at [173, 171] on div "Director of Marketing and Licensing" at bounding box center [214, 171] width 82 height 4
copy div "Director of Marketing and Licensing"
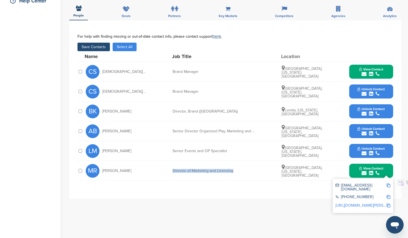
click at [389, 195] on img at bounding box center [389, 197] width 4 height 4
copy div "Director of Marketing and Licensing"
click at [389, 203] on img at bounding box center [389, 205] width 4 height 4
click at [90, 47] on button "Save Contacts" at bounding box center [93, 47] width 32 height 9
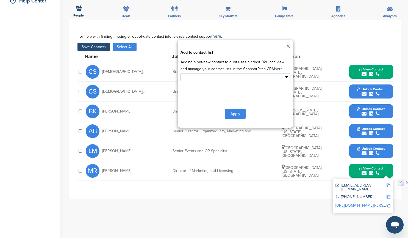
click at [238, 79] on input "text" at bounding box center [212, 77] width 58 height 6
click at [225, 93] on li "POTENTIAL SPONSOR" at bounding box center [235, 96] width 109 height 10
click at [235, 115] on button "Apply" at bounding box center [235, 115] width 21 height 10
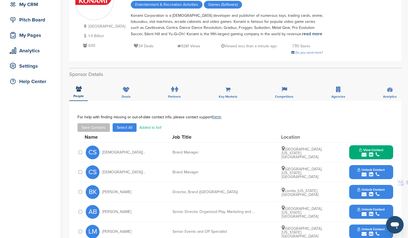
scroll to position [27, 0]
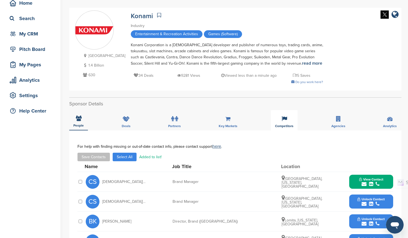
click at [284, 122] on div "Competitors" at bounding box center [284, 120] width 27 height 20
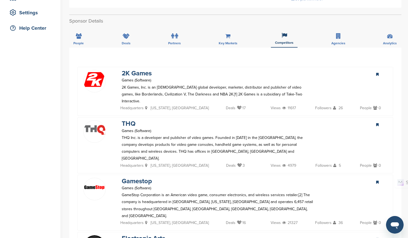
scroll to position [0, 0]
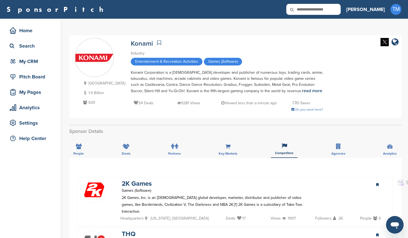
click at [341, 10] on input "text" at bounding box center [313, 9] width 54 height 11
type input "****"
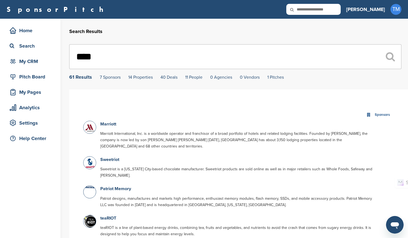
click at [142, 56] on input "****" at bounding box center [235, 56] width 332 height 25
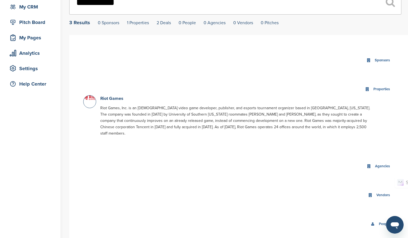
scroll to position [55, 0]
type input "**********"
click at [116, 100] on link "Riot Games" at bounding box center [111, 97] width 23 height 5
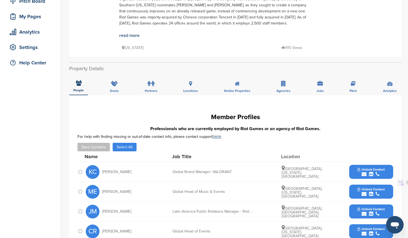
scroll to position [82, 0]
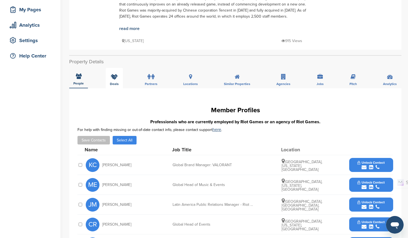
click at [115, 79] on icon at bounding box center [114, 76] width 7 height 5
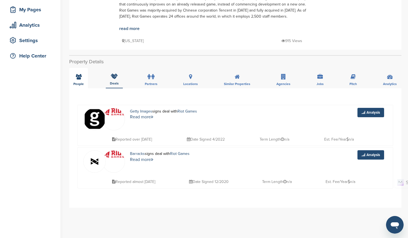
click at [80, 76] on icon at bounding box center [79, 76] width 6 height 5
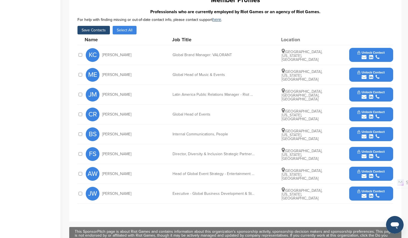
scroll to position [165, 0]
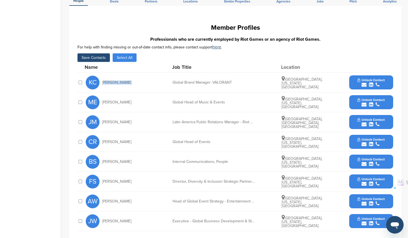
drag, startPoint x: 124, startPoint y: 83, endPoint x: 102, endPoint y: 83, distance: 22.0
click at [102, 83] on div "KC Kyle Calkins" at bounding box center [116, 83] width 60 height 14
copy span "Kyle Calkins"
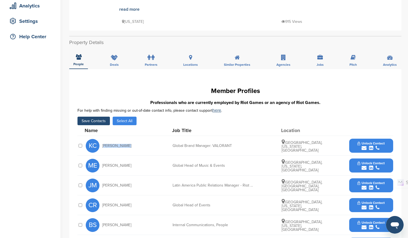
scroll to position [137, 0]
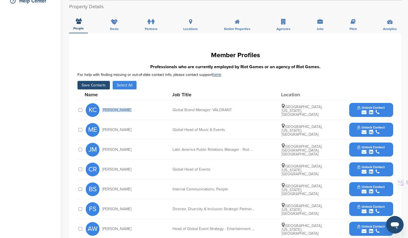
click at [382, 111] on div "submit" at bounding box center [371, 112] width 27 height 5
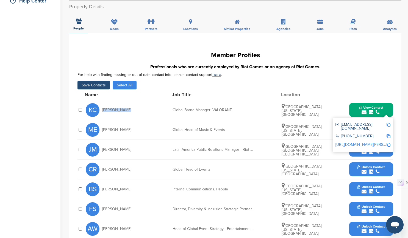
click at [389, 125] on img at bounding box center [389, 125] width 4 height 4
copy span "Kyle Calkins"
drag, startPoint x: 233, startPoint y: 110, endPoint x: 173, endPoint y: 109, distance: 59.6
click at [173, 109] on div "Global Brand Manager: VALORANT" at bounding box center [214, 110] width 82 height 4
copy div "Global Brand Manager: VALORANT"
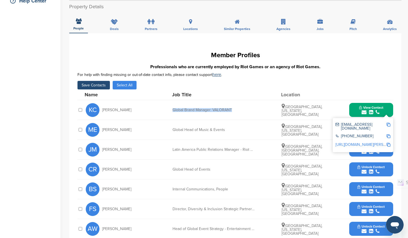
click at [389, 134] on img at bounding box center [389, 136] width 4 height 4
copy div "Global Brand Manager: VALORANT"
click at [389, 143] on img at bounding box center [389, 145] width 4 height 4
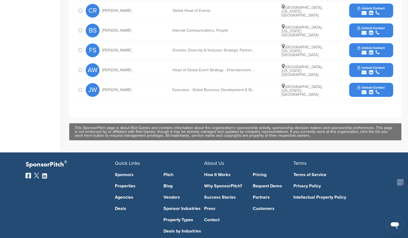
scroll to position [302, 0]
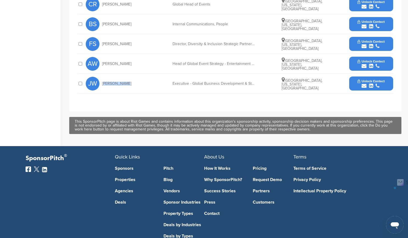
drag, startPoint x: 126, startPoint y: 84, endPoint x: 103, endPoint y: 83, distance: 22.6
click at [103, 83] on div "JW Johnny Ward" at bounding box center [116, 84] width 60 height 14
copy span "Johnny Ward"
click at [382, 84] on div "submit" at bounding box center [371, 85] width 27 height 5
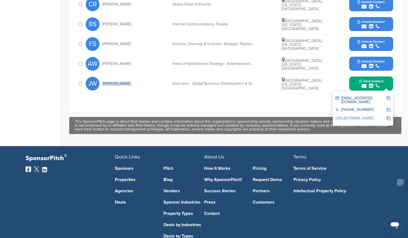
click at [388, 98] on img at bounding box center [389, 98] width 4 height 4
copy span "Johnny Ward"
drag, startPoint x: 171, startPoint y: 82, endPoint x: 254, endPoint y: 84, distance: 82.5
click at [254, 84] on div "JW Johnny Ward Executive - Global Business Development & Strategic Partnerships…" at bounding box center [240, 84] width 308 height 20
copy div "Executive - Global Business Development & Stra"
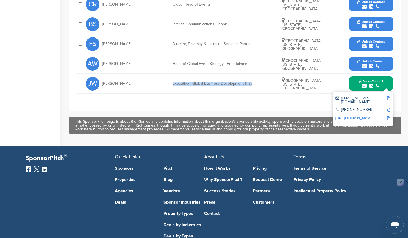
click at [389, 108] on img at bounding box center [389, 110] width 4 height 4
copy div "Executive - Global Business Development & Stra"
click at [388, 116] on img at bounding box center [389, 118] width 4 height 4
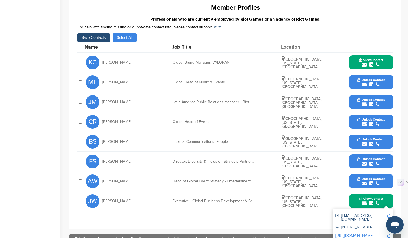
scroll to position [165, 0]
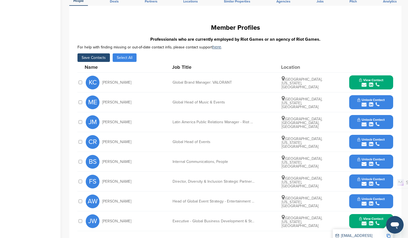
click at [96, 59] on button "Save Contacts" at bounding box center [93, 57] width 32 height 9
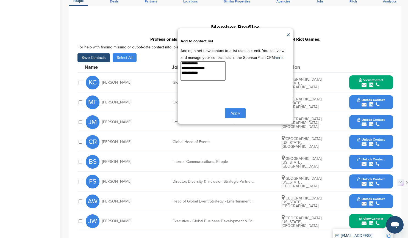
select select "***"
click at [215, 68] on option "**********" at bounding box center [201, 68] width 41 height 5
click at [238, 114] on button "Apply" at bounding box center [235, 113] width 21 height 10
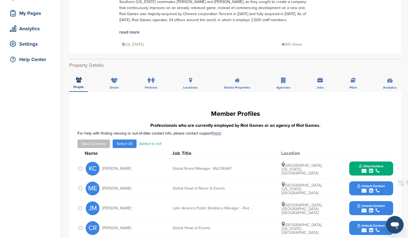
scroll to position [0, 0]
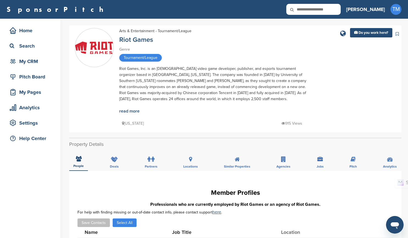
click at [336, 9] on input "text" at bounding box center [313, 9] width 54 height 11
paste input "**********"
type input "**********"
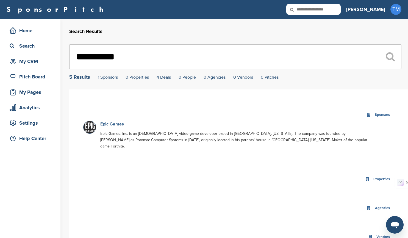
click at [116, 123] on link "Epic Games" at bounding box center [112, 123] width 24 height 5
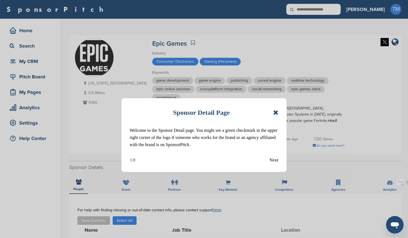
click at [275, 113] on icon at bounding box center [275, 112] width 5 height 7
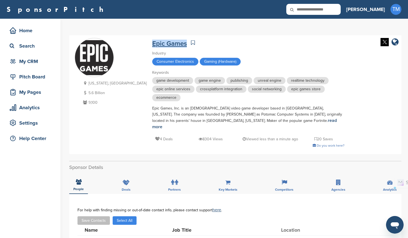
drag, startPoint x: 164, startPoint y: 44, endPoint x: 130, endPoint y: 43, distance: 34.4
click at [152, 43] on div "Epic Games" at bounding box center [248, 43] width 192 height 10
copy link "Epic Games"
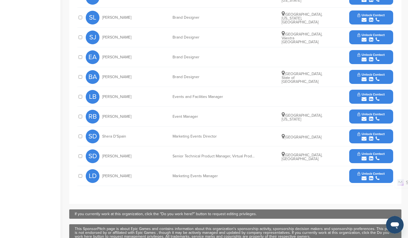
scroll to position [137, 0]
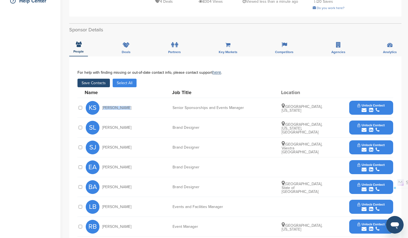
drag, startPoint x: 126, startPoint y: 102, endPoint x: 102, endPoint y: 101, distance: 23.4
click at [102, 101] on div "KS Kayla Sachs" at bounding box center [116, 108] width 60 height 14
copy span "Kayla Sachs"
click at [381, 107] on div "submit" at bounding box center [371, 109] width 27 height 5
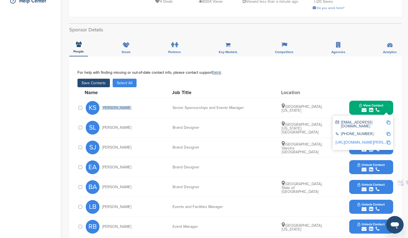
click at [390, 120] on img at bounding box center [389, 122] width 4 height 4
copy span "Kayla Sachs"
drag, startPoint x: 244, startPoint y: 102, endPoint x: 173, endPoint y: 102, distance: 70.6
click at [173, 106] on div "Senior Sponsorships and Events Manager" at bounding box center [214, 108] width 82 height 4
copy div "Senior Sponsorships and Events Manager"
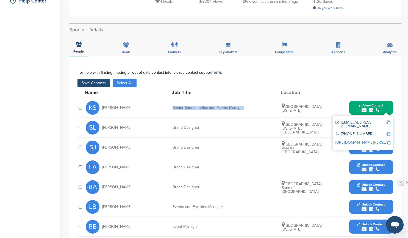
click at [369, 103] on span "View Contact" at bounding box center [371, 105] width 24 height 4
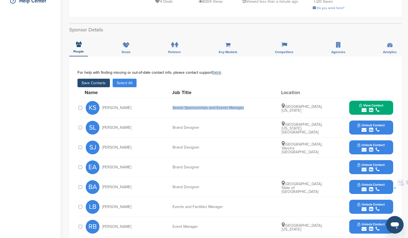
click at [369, 103] on span "View Contact" at bounding box center [371, 105] width 24 height 4
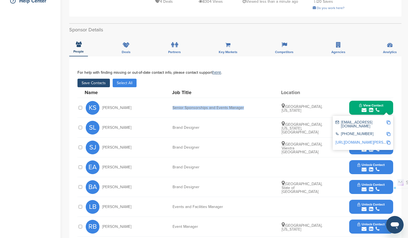
click at [389, 132] on img at bounding box center [389, 134] width 4 height 4
copy div "Senior Sponsorships and Events Manager"
click at [388, 140] on img at bounding box center [389, 142] width 4 height 4
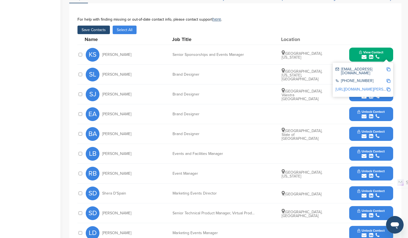
scroll to position [247, 0]
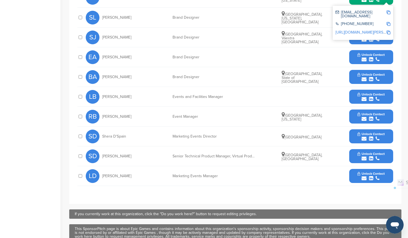
drag, startPoint x: 130, startPoint y: 130, endPoint x: 103, endPoint y: 130, distance: 27.2
click at [103, 130] on div "SD Shera D'Spain" at bounding box center [116, 136] width 60 height 14
copy span "Shera D'Spain"
click at [377, 136] on icon "submit" at bounding box center [378, 138] width 4 height 5
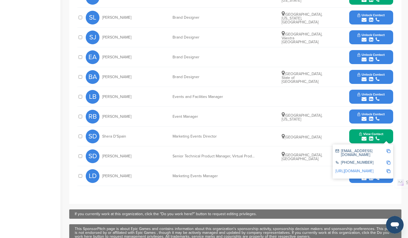
click at [389, 149] on img at bounding box center [389, 151] width 4 height 4
copy span "Shera D'Spain"
drag, startPoint x: 218, startPoint y: 129, endPoint x: 173, endPoint y: 130, distance: 45.6
click at [173, 134] on div "Marketing Events Director" at bounding box center [214, 136] width 82 height 4
copy div "Marketing Events Director"
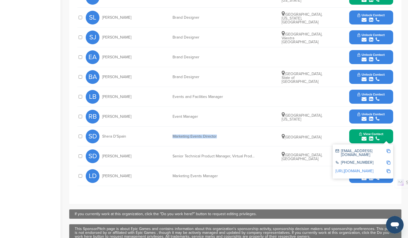
click at [389, 160] on img at bounding box center [389, 162] width 4 height 4
copy div "Marketing Events Director"
click at [390, 169] on img at bounding box center [389, 171] width 4 height 4
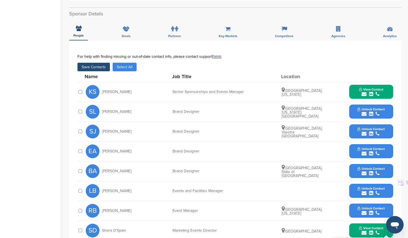
scroll to position [137, 0]
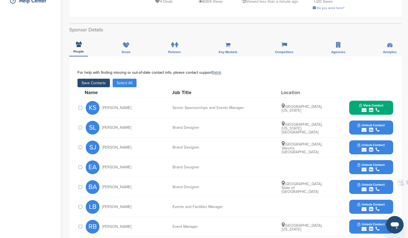
click at [91, 79] on button "Save Contacts" at bounding box center [93, 83] width 32 height 9
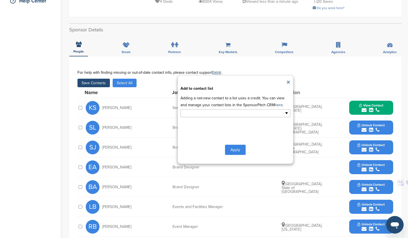
click at [287, 109] on ul at bounding box center [236, 113] width 110 height 8
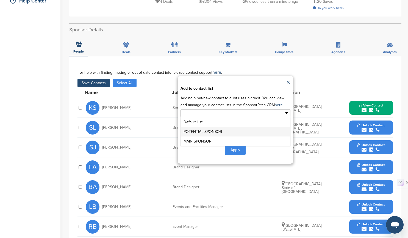
click at [231, 127] on li "POTENTIAL SPONSOR" at bounding box center [235, 132] width 109 height 10
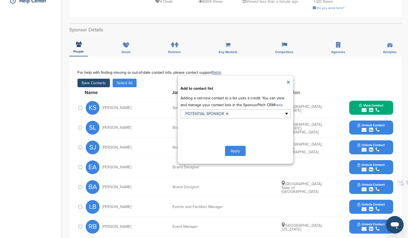
click at [239, 146] on button "Apply" at bounding box center [235, 151] width 21 height 10
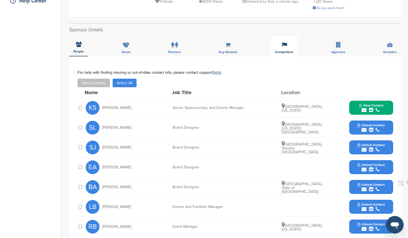
click at [280, 50] on span "Competitors" at bounding box center [284, 51] width 18 height 3
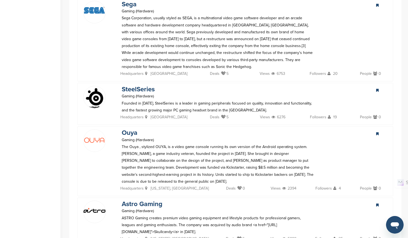
scroll to position [247, 0]
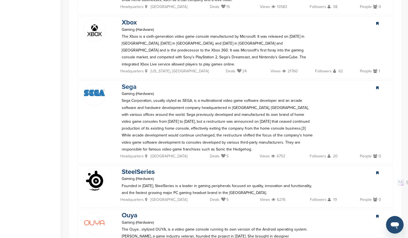
click at [131, 83] on link "Sega" at bounding box center [129, 87] width 15 height 8
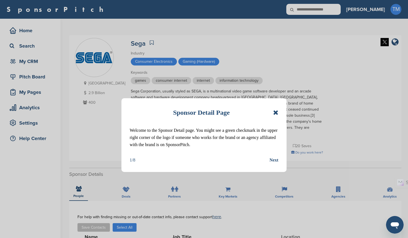
click at [276, 113] on icon at bounding box center [275, 112] width 5 height 7
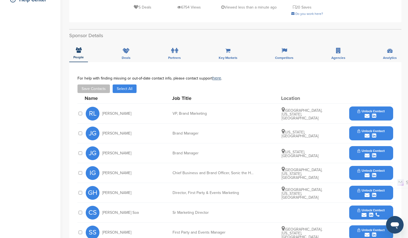
scroll to position [165, 0]
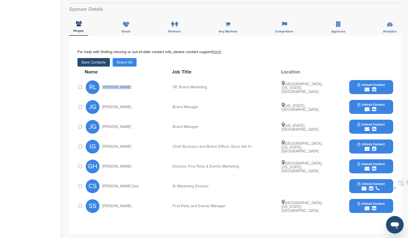
drag, startPoint x: 124, startPoint y: 88, endPoint x: 103, endPoint y: 87, distance: 20.9
click at [103, 87] on div "[PERSON_NAME]" at bounding box center [116, 87] width 60 height 14
copy span "[PERSON_NAME]"
click at [381, 88] on div "submit" at bounding box center [371, 89] width 27 height 5
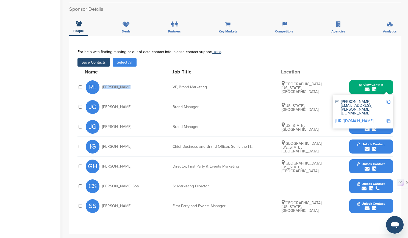
click at [389, 103] on img at bounding box center [389, 102] width 4 height 4
copy span "[PERSON_NAME]"
drag, startPoint x: 207, startPoint y: 88, endPoint x: 171, endPoint y: 86, distance: 35.5
click at [171, 86] on div "[PERSON_NAME] [PERSON_NAME], Brand Marketing [GEOGRAPHIC_DATA], [US_STATE], [GE…" at bounding box center [240, 87] width 308 height 20
copy div "VP, Brand Marketing"
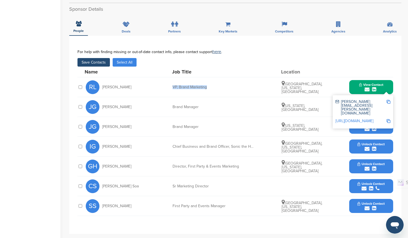
click at [389, 119] on img at bounding box center [389, 121] width 4 height 4
copy div "VP, Brand Marketing"
drag, startPoint x: 125, startPoint y: 185, endPoint x: 103, endPoint y: 187, distance: 22.8
click at [103, 187] on div "[PERSON_NAME] Soa" at bounding box center [116, 186] width 60 height 14
copy span "[PERSON_NAME] Soa"
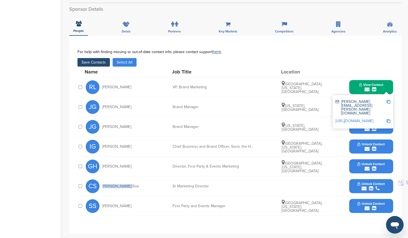
click at [367, 186] on div "submit" at bounding box center [371, 188] width 27 height 5
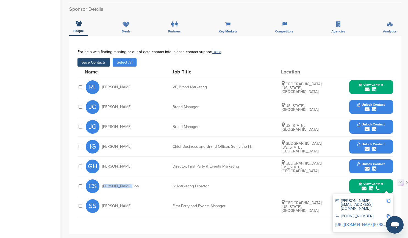
click at [389, 201] on img at bounding box center [389, 201] width 4 height 4
copy span "[PERSON_NAME] Soa"
drag, startPoint x: 212, startPoint y: 187, endPoint x: 172, endPoint y: 186, distance: 39.6
click at [172, 186] on div "[PERSON_NAME] Soa Sr Marketing Director View Contact [PERSON_NAME][EMAIL_ADDRES…" at bounding box center [240, 186] width 308 height 20
copy div "Sr Marketing Director"
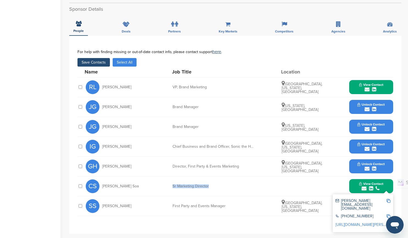
click at [387, 223] on img at bounding box center [389, 225] width 4 height 4
copy div "Sr Marketing Director"
click at [97, 61] on button "Save Contacts" at bounding box center [93, 62] width 32 height 9
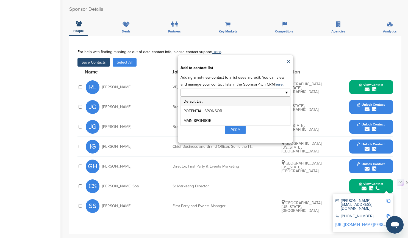
click at [234, 94] on input "text" at bounding box center [212, 92] width 58 height 6
click at [218, 110] on li "POTENTIAL SPONSOR" at bounding box center [235, 111] width 109 height 10
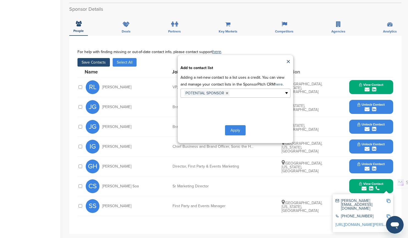
click at [239, 130] on button "Apply" at bounding box center [235, 130] width 21 height 10
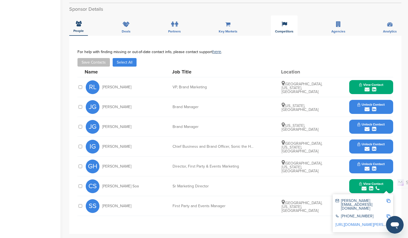
click at [281, 24] on div "Competitors" at bounding box center [284, 25] width 27 height 20
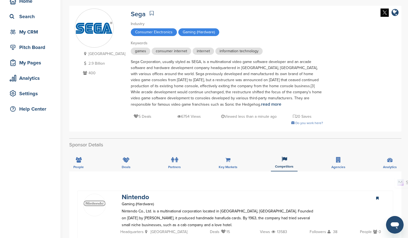
scroll to position [0, 0]
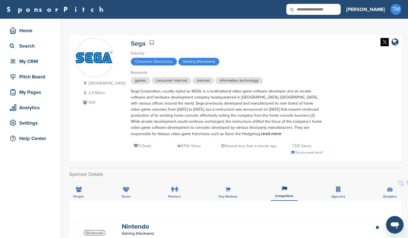
click at [341, 9] on input "text" at bounding box center [313, 9] width 54 height 11
type input "*********"
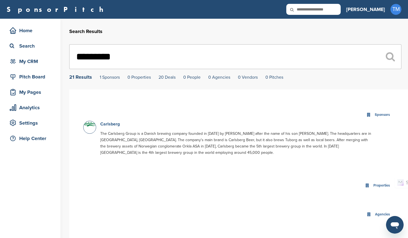
click at [111, 125] on link "Carlsberg" at bounding box center [110, 123] width 20 height 5
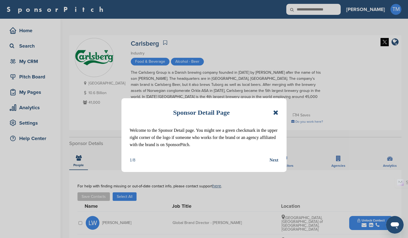
click at [274, 115] on icon at bounding box center [275, 112] width 5 height 7
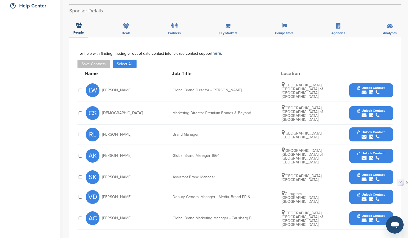
scroll to position [137, 0]
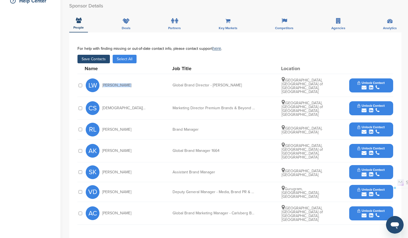
drag, startPoint x: 130, startPoint y: 78, endPoint x: 103, endPoint y: 78, distance: 27.2
click at [103, 78] on div "LW Lynsey Woods" at bounding box center [116, 85] width 60 height 14
copy span "Lynsey Woods"
click at [371, 85] on icon "submit" at bounding box center [371, 87] width 4 height 5
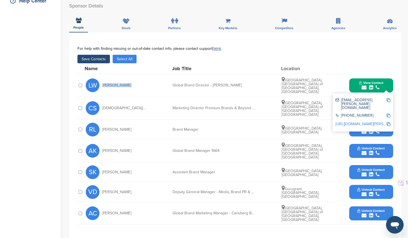
click at [389, 98] on img at bounding box center [389, 100] width 4 height 4
copy span "Lynsey Woods"
drag, startPoint x: 230, startPoint y: 79, endPoint x: 171, endPoint y: 78, distance: 58.5
click at [171, 78] on div "LW Lynsey Woods Global Brand Director - Carlsberg Copenhagen, Capital Region of…" at bounding box center [240, 85] width 308 height 23
copy div "Global Brand Director - Carlsberg"
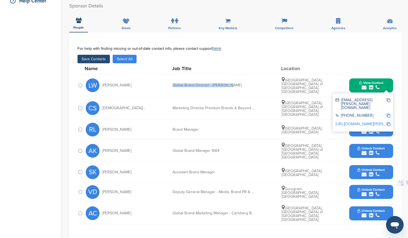
click at [388, 113] on img at bounding box center [389, 115] width 4 height 4
copy div "Global Brand Director - Carlsberg"
click at [389, 122] on img at bounding box center [389, 124] width 4 height 4
drag, startPoint x: 126, startPoint y: 196, endPoint x: 103, endPoint y: 195, distance: 22.5
click at [103, 206] on div "AC Amit Chaujar" at bounding box center [116, 213] width 60 height 14
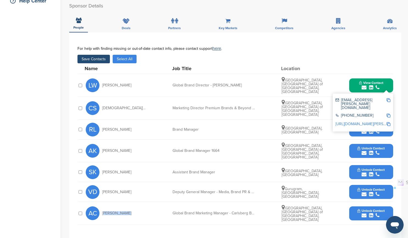
copy span "Amit Chaujar"
click at [381, 213] on div "submit" at bounding box center [371, 215] width 27 height 5
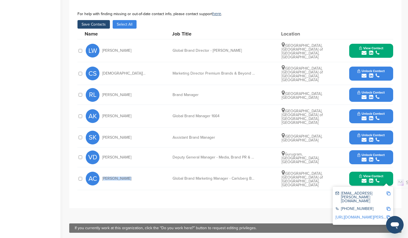
scroll to position [192, 0]
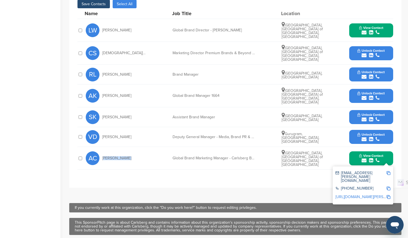
click at [389, 171] on img at bounding box center [389, 173] width 4 height 4
copy span "Amit Chaujar"
drag, startPoint x: 173, startPoint y: 140, endPoint x: 257, endPoint y: 141, distance: 84.1
click at [257, 147] on div "AC Amit Chaujar Global Brand Marketing Manager - Carlsberg Brand Copenhagen, Ca…" at bounding box center [240, 158] width 308 height 23
copy div "Global Brand Marketing Manager - Carlsberg Bran"
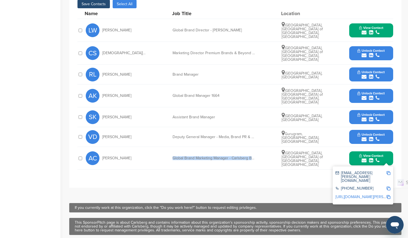
click at [388, 186] on img at bounding box center [389, 188] width 4 height 4
copy div "Global Brand Marketing Manager - Carlsberg Bran"
click at [389, 195] on img at bounding box center [389, 197] width 4 height 4
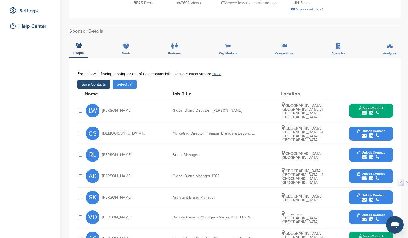
scroll to position [82, 0]
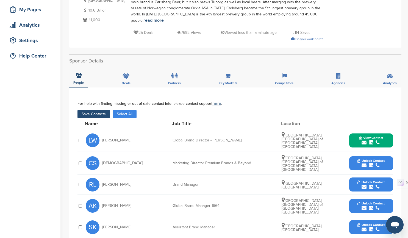
click at [96, 110] on button "Save Contacts" at bounding box center [93, 114] width 32 height 9
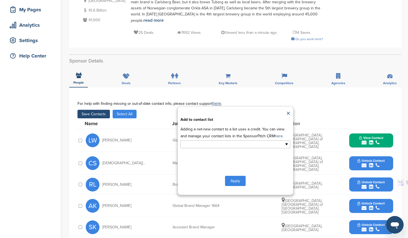
click at [286, 140] on ul at bounding box center [236, 144] width 110 height 8
click at [217, 158] on li "POTENTIAL SPONSOR" at bounding box center [235, 163] width 109 height 10
click at [235, 177] on button "Apply" at bounding box center [235, 182] width 21 height 10
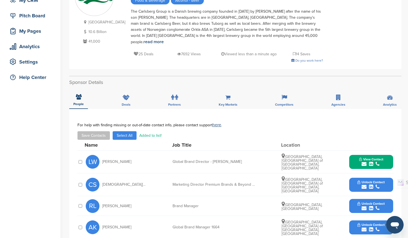
scroll to position [55, 0]
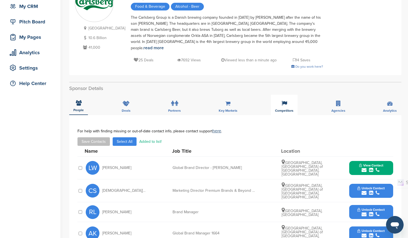
click at [284, 101] on div "Competitors" at bounding box center [284, 105] width 27 height 20
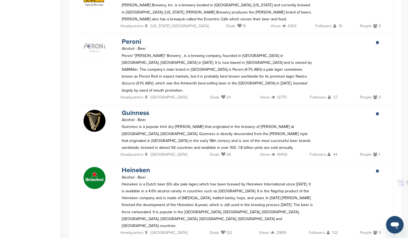
scroll to position [1072, 0]
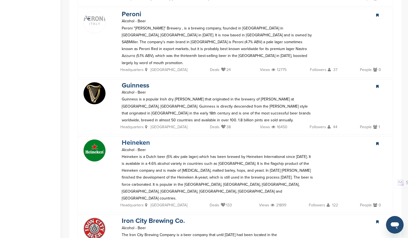
click at [135, 139] on link "Heineken" at bounding box center [136, 143] width 28 height 8
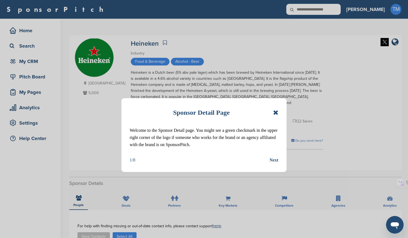
click at [275, 113] on icon at bounding box center [275, 112] width 5 height 7
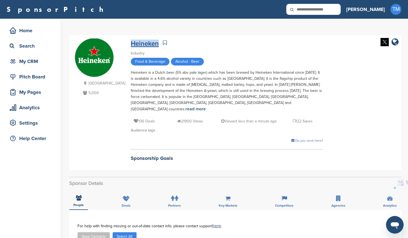
drag, startPoint x: 148, startPoint y: 43, endPoint x: 120, endPoint y: 43, distance: 28.0
click at [131, 43] on div "Heineken" at bounding box center [227, 43] width 192 height 10
copy link "Heineken"
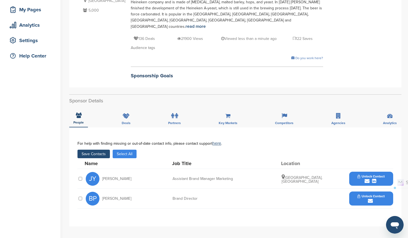
drag, startPoint x: 132, startPoint y: 193, endPoint x: 103, endPoint y: 192, distance: 29.7
click at [103, 192] on div "BP [PERSON_NAME]" at bounding box center [116, 199] width 60 height 14
copy span "[PERSON_NAME]"
click at [387, 192] on button "Unlock Contact" at bounding box center [371, 198] width 40 height 16
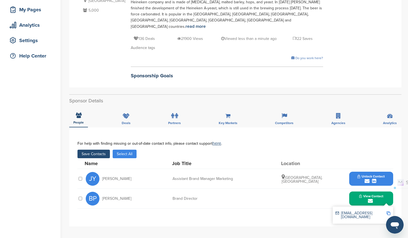
scroll to position [137, 0]
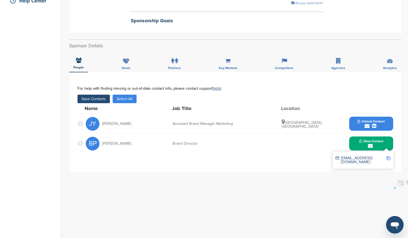
click at [389, 156] on img at bounding box center [389, 158] width 4 height 4
copy span "Belen Pamukoff"
drag, startPoint x: 200, startPoint y: 137, endPoint x: 174, endPoint y: 138, distance: 26.1
click at [174, 142] on div "Brand Director" at bounding box center [214, 144] width 82 height 4
copy div "Brand Director"
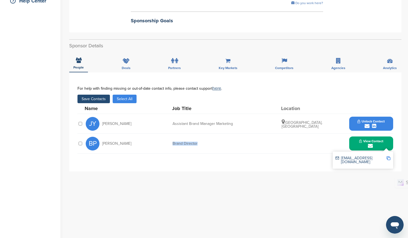
click at [95, 95] on button "Save Contacts" at bounding box center [93, 99] width 32 height 9
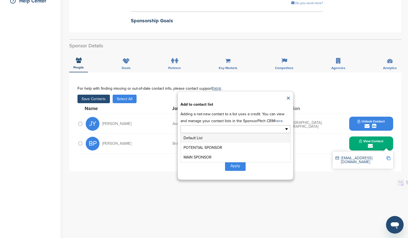
click at [287, 125] on ul at bounding box center [236, 129] width 110 height 8
click at [213, 143] on li "POTENTIAL SPONSOR" at bounding box center [235, 148] width 109 height 10
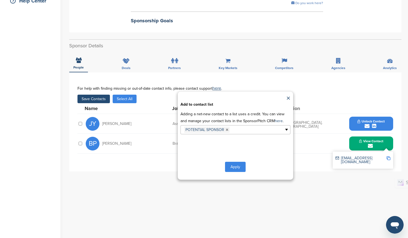
click at [234, 162] on button "Apply" at bounding box center [235, 167] width 21 height 10
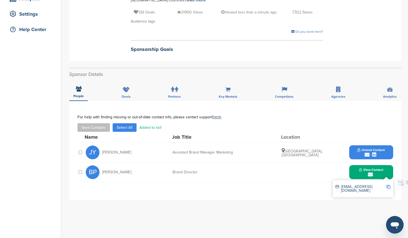
scroll to position [110, 0]
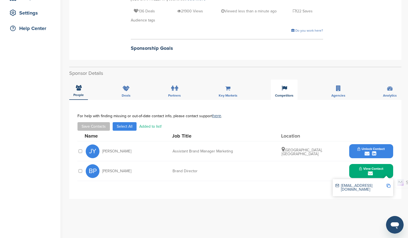
click at [287, 85] on div "Competitors" at bounding box center [284, 89] width 27 height 20
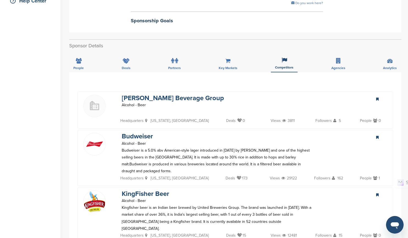
scroll to position [220, 0]
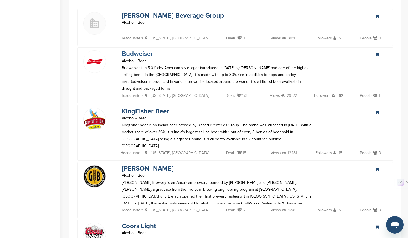
click at [148, 50] on link "Budweiser" at bounding box center [137, 54] width 31 height 8
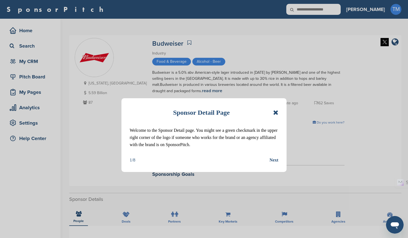
click at [275, 113] on icon at bounding box center [275, 112] width 5 height 7
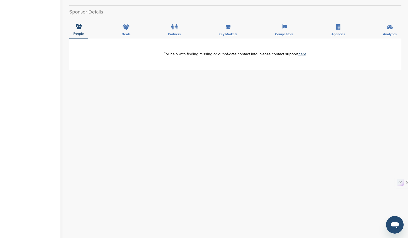
scroll to position [137, 0]
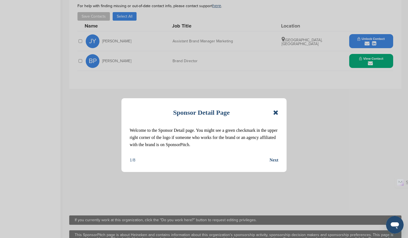
click at [276, 110] on icon at bounding box center [275, 112] width 5 height 7
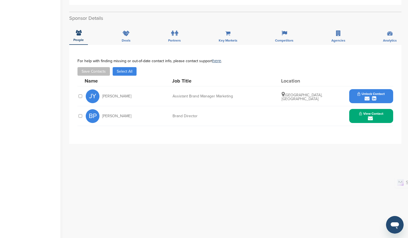
scroll to position [110, 0]
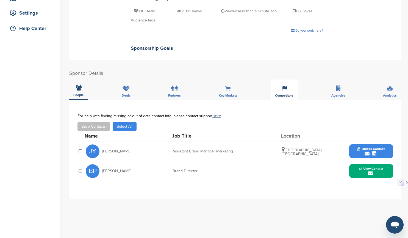
click at [285, 85] on icon at bounding box center [284, 87] width 5 height 5
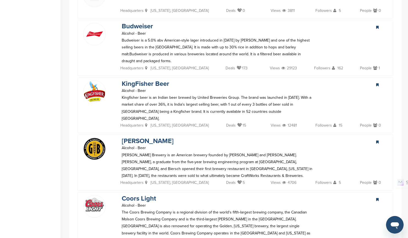
scroll to position [357, 0]
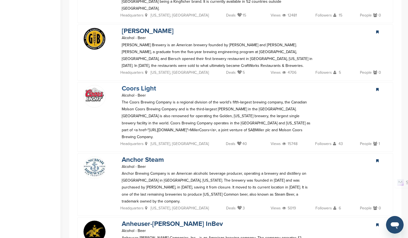
click at [143, 84] on link "Coors Light" at bounding box center [139, 88] width 34 height 8
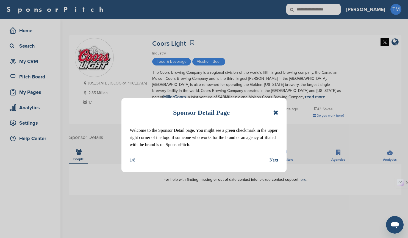
click at [276, 110] on icon at bounding box center [275, 112] width 5 height 7
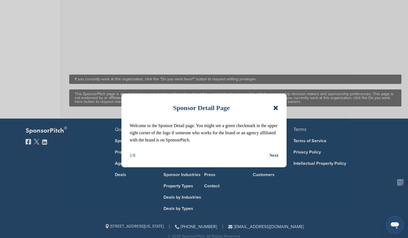
scroll to position [362, 0]
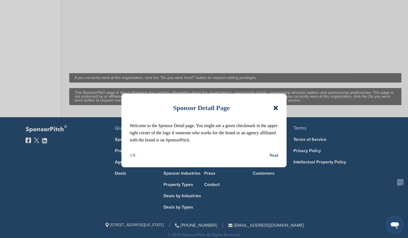
click at [275, 107] on icon at bounding box center [275, 107] width 5 height 7
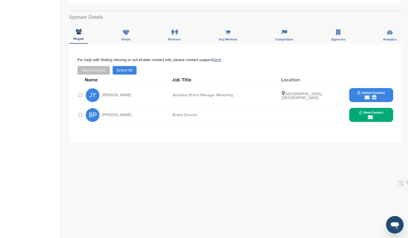
scroll to position [115, 0]
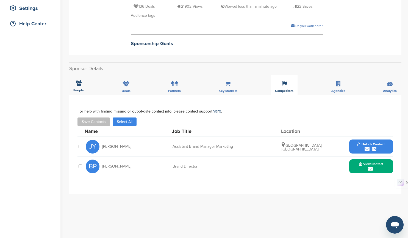
click at [284, 81] on icon at bounding box center [284, 83] width 5 height 5
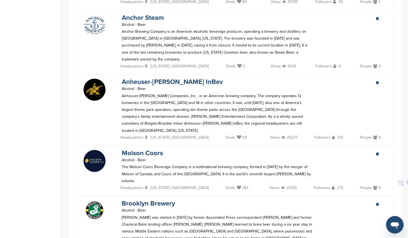
scroll to position [499, 0]
click at [167, 77] on link "Anheuser-Busch InBev" at bounding box center [172, 81] width 101 height 8
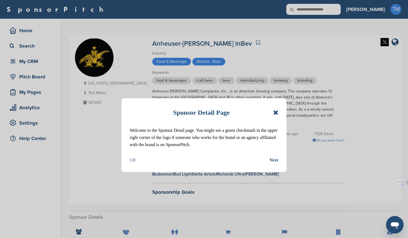
click at [276, 112] on icon at bounding box center [275, 112] width 5 height 7
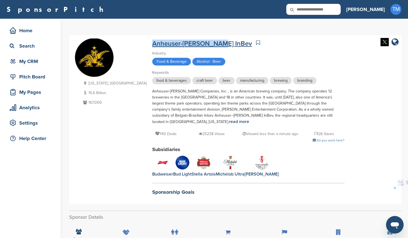
drag, startPoint x: 187, startPoint y: 44, endPoint x: 120, endPoint y: 43, distance: 66.8
click at [152, 43] on div "Anheuser-[PERSON_NAME] InBev" at bounding box center [248, 43] width 192 height 10
copy link "Anheuser-[PERSON_NAME] InBev"
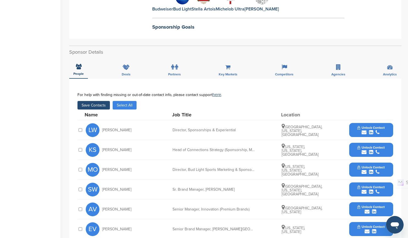
scroll to position [165, 0]
drag, startPoint x: 130, startPoint y: 123, endPoint x: 103, endPoint y: 124, distance: 27.2
click at [103, 124] on div "LW Lisa Woodward" at bounding box center [116, 130] width 60 height 14
copy span "Lisa Woodward"
click at [369, 130] on icon "submit" at bounding box center [371, 132] width 4 height 5
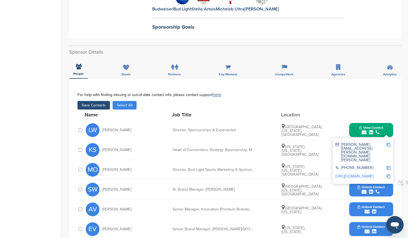
click at [389, 143] on img at bounding box center [389, 145] width 4 height 4
copy span "Lisa Woodward"
drag, startPoint x: 237, startPoint y: 123, endPoint x: 173, endPoint y: 123, distance: 63.5
click at [173, 128] on div "Director, Sponsorships & Experiential" at bounding box center [214, 130] width 82 height 4
copy div "Director, Sponsorships & Experiential"
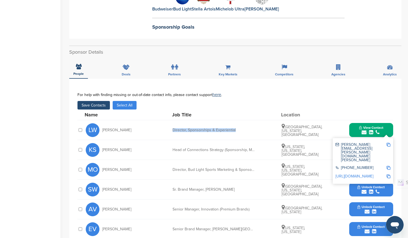
click at [389, 166] on img at bounding box center [389, 168] width 4 height 4
copy div "Director, Sponsorships & Experiential"
click at [388, 174] on img at bounding box center [389, 176] width 4 height 4
drag, startPoint x: 128, startPoint y: 144, endPoint x: 102, endPoint y: 145, distance: 25.3
click at [102, 145] on div "KS Kerry Scalora" at bounding box center [116, 150] width 60 height 14
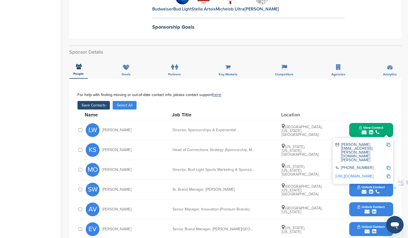
copy span "Kerry Scalora"
click at [367, 130] on div "submit" at bounding box center [371, 132] width 24 height 5
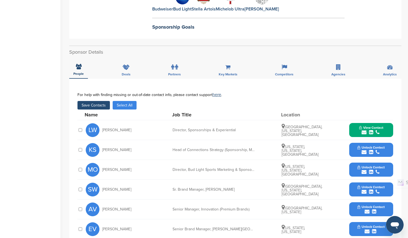
click at [370, 145] on span "Unlock Contact" at bounding box center [371, 147] width 27 height 4
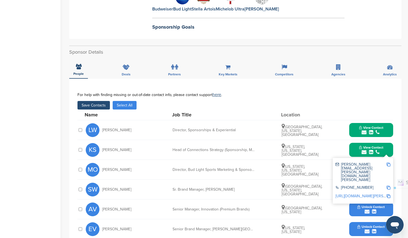
click at [389, 162] on img at bounding box center [389, 164] width 4 height 4
copy span "Kerry Scalora"
drag, startPoint x: 172, startPoint y: 143, endPoint x: 258, endPoint y: 145, distance: 86.3
click at [258, 145] on div "KS Kerry Scalora Head of Connections Strategy (Sponsorship, Media, Digital, Exp…" at bounding box center [240, 150] width 308 height 20
copy div "Head of Connections Strategy (Sponsorship, Media"
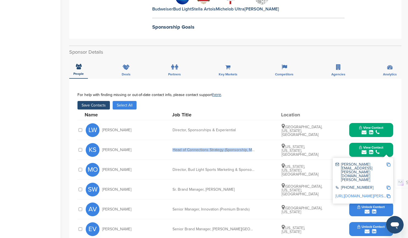
click at [388, 185] on img at bounding box center [389, 187] width 4 height 4
copy div "Head of Connections Strategy (Sponsorship, Media"
click at [389, 194] on img at bounding box center [389, 196] width 4 height 4
drag, startPoint x: 131, startPoint y: 163, endPoint x: 103, endPoint y: 162, distance: 27.5
click at [103, 163] on div "MO Matt Overberg" at bounding box center [116, 170] width 60 height 14
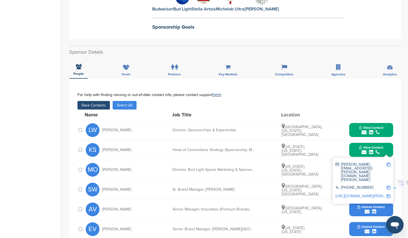
copy span "Matt Overberg"
click at [375, 149] on div "submit" at bounding box center [371, 151] width 24 height 5
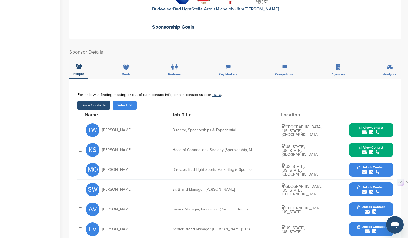
click at [369, 165] on span "Unlock Contact" at bounding box center [371, 167] width 27 height 4
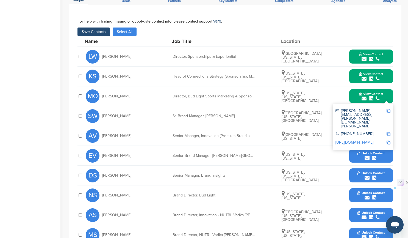
scroll to position [247, 0]
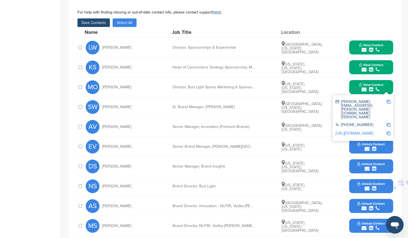
click at [389, 100] on img at bounding box center [389, 102] width 4 height 4
drag, startPoint x: 170, startPoint y: 82, endPoint x: 257, endPoint y: 84, distance: 87.7
click at [257, 84] on div "MO Matt Overberg Director, Bud Light Sports Marketing & Sponsorships New York, …" at bounding box center [240, 87] width 308 height 20
click at [389, 123] on img at bounding box center [389, 125] width 4 height 4
click at [388, 131] on img at bounding box center [389, 133] width 4 height 4
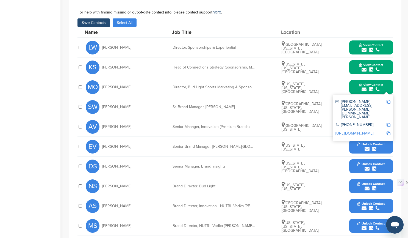
click at [88, 18] on button "Save Contacts" at bounding box center [93, 22] width 32 height 9
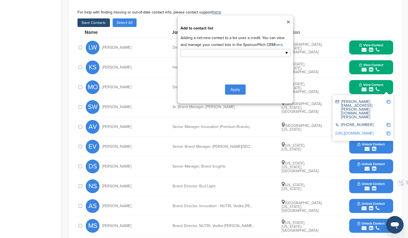
click at [234, 50] on input "text" at bounding box center [212, 53] width 58 height 6
click at [215, 67] on li "POTENTIAL SPONSOR" at bounding box center [235, 72] width 109 height 10
click at [229, 85] on button "Apply" at bounding box center [235, 90] width 21 height 10
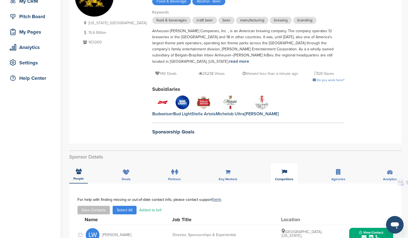
scroll to position [110, 0]
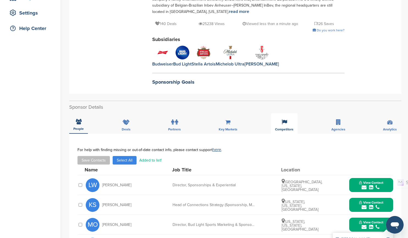
click at [284, 119] on icon at bounding box center [284, 121] width 5 height 5
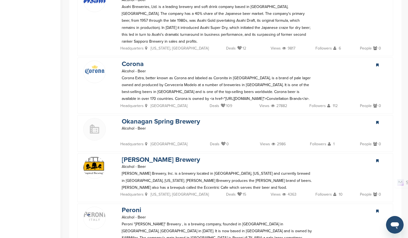
scroll to position [879, 0]
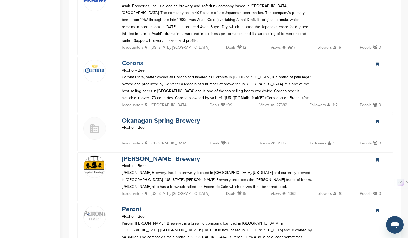
click at [137, 59] on link "Corona" at bounding box center [133, 63] width 22 height 8
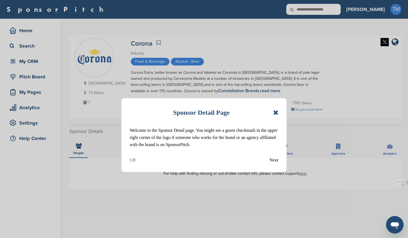
click at [276, 114] on icon at bounding box center [275, 112] width 5 height 7
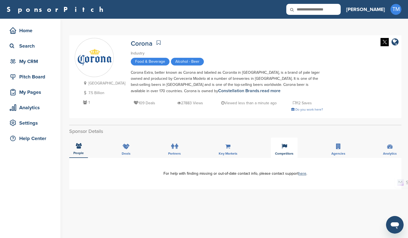
click at [285, 149] on icon at bounding box center [284, 145] width 5 height 5
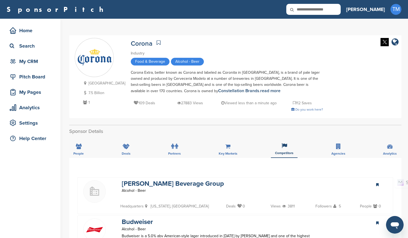
click at [305, 5] on icon at bounding box center [295, 10] width 19 height 12
click at [305, 12] on icon at bounding box center [295, 10] width 19 height 12
click at [337, 10] on input "text" at bounding box center [313, 9] width 54 height 11
paste input "******"
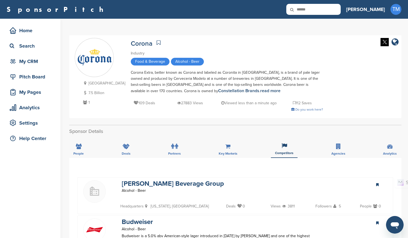
type input "******"
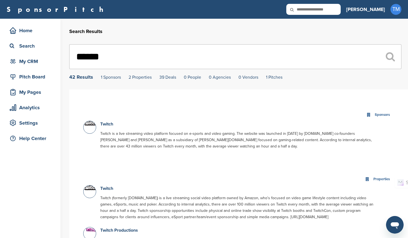
scroll to position [82, 0]
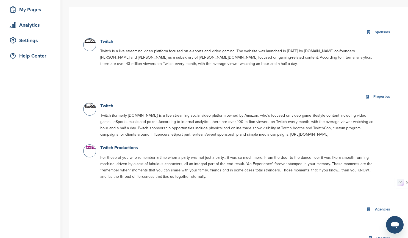
click at [111, 42] on link "Twitch" at bounding box center [106, 41] width 13 height 5
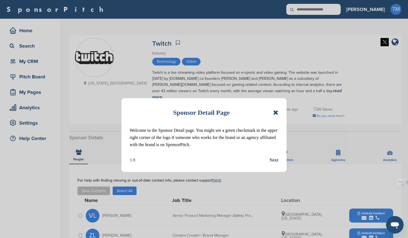
click at [277, 113] on icon at bounding box center [275, 112] width 5 height 7
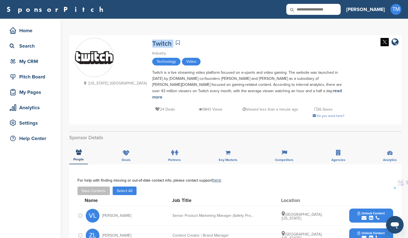
drag, startPoint x: 142, startPoint y: 43, endPoint x: 119, endPoint y: 44, distance: 22.3
click at [119, 44] on div "[US_STATE], [GEOGRAPHIC_DATA] Twitch Industry Technology Video Twitch is a live…" at bounding box center [235, 80] width 321 height 84
copy div "Twitch"
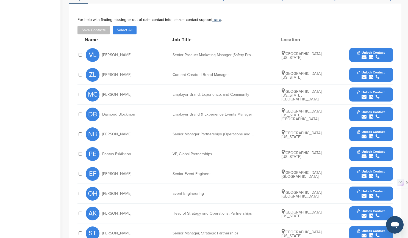
scroll to position [192, 0]
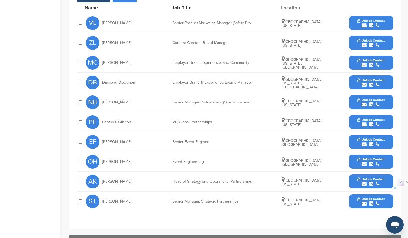
drag, startPoint x: 132, startPoint y: 155, endPoint x: 103, endPoint y: 156, distance: 29.1
click at [103, 156] on div "OH Ollie Humphreys" at bounding box center [116, 162] width 60 height 14
copy span "Ollie Humphreys"
click at [364, 161] on icon "submit" at bounding box center [364, 163] width 5 height 5
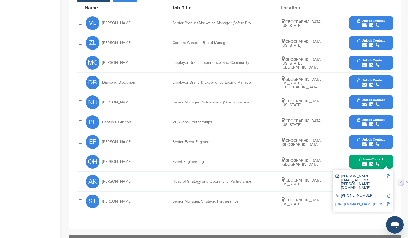
click at [389, 174] on img at bounding box center [389, 176] width 4 height 4
copy span "Ollie Humphreys"
click at [367, 161] on div "submit" at bounding box center [371, 163] width 24 height 5
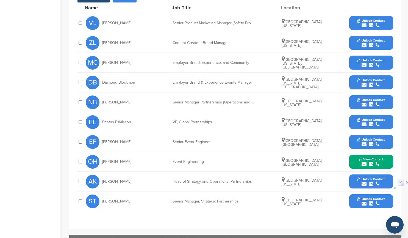
drag, startPoint x: 132, startPoint y: 116, endPoint x: 102, endPoint y: 115, distance: 30.2
click at [102, 115] on div "PE Pontus Eskilsson" at bounding box center [116, 122] width 60 height 14
copy span "Pontus Eskilsson"
click at [354, 116] on button "Unlock Contact" at bounding box center [371, 122] width 40 height 16
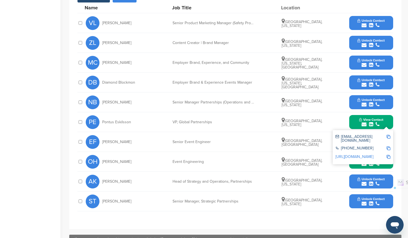
click at [389, 135] on img at bounding box center [389, 137] width 4 height 4
copy span "Pontus Eskilsson"
drag, startPoint x: 213, startPoint y: 117, endPoint x: 170, endPoint y: 117, distance: 43.1
click at [170, 117] on div "PE Pontus Eskilsson VP, Global Partnerships San Francisco, California View Cont…" at bounding box center [240, 122] width 308 height 20
copy div "VP, Global Partnerships"
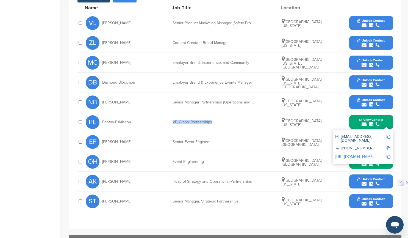
click at [388, 146] on img at bounding box center [389, 148] width 4 height 4
copy div "VP, Global Partnerships"
click at [389, 155] on img at bounding box center [389, 157] width 4 height 4
drag, startPoint x: 124, startPoint y: 176, endPoint x: 103, endPoint y: 175, distance: 20.4
click at [103, 175] on div "AK Andy Kang" at bounding box center [116, 181] width 60 height 14
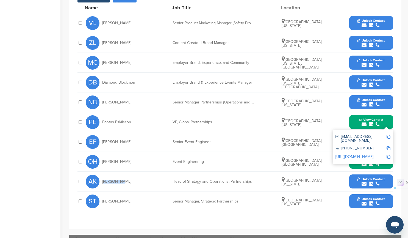
copy span "Andy Kang"
click at [368, 177] on span "Unlock Contact" at bounding box center [371, 179] width 27 height 4
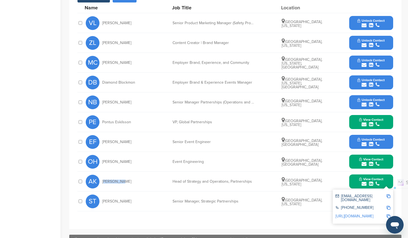
click at [388, 194] on img at bounding box center [389, 196] width 4 height 4
copy span "Andy Kang"
drag, startPoint x: 172, startPoint y: 175, endPoint x: 251, endPoint y: 178, distance: 78.7
click at [251, 178] on div "AK Andy Kang Head of Strategy and Operations, Partnerships Los Angeles, Califor…" at bounding box center [240, 181] width 308 height 20
copy div "Head of Strategy and Operations, Partnerships"
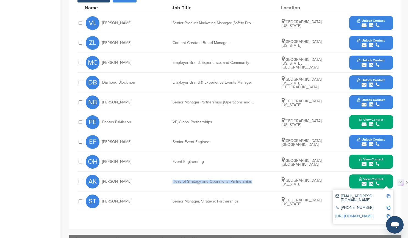
click at [389, 206] on img at bounding box center [389, 208] width 4 height 4
click at [388, 214] on img at bounding box center [389, 216] width 4 height 4
drag, startPoint x: 125, startPoint y: 194, endPoint x: 102, endPoint y: 194, distance: 23.4
click at [102, 194] on div "ST Sami Tahari" at bounding box center [116, 201] width 60 height 14
drag, startPoint x: 171, startPoint y: 195, endPoint x: 238, endPoint y: 199, distance: 66.6
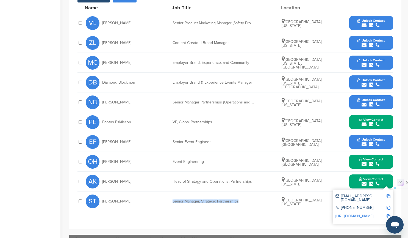
click at [238, 199] on div "ST Sami Tahari Senior Manager, Strategic Partnerships Los Angeles, California U…" at bounding box center [240, 201] width 308 height 20
click at [367, 177] on span "View Contact" at bounding box center [371, 179] width 24 height 4
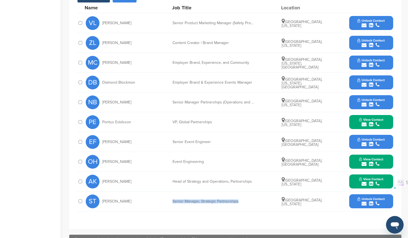
click at [378, 197] on span "Unlock Contact" at bounding box center [371, 199] width 27 height 4
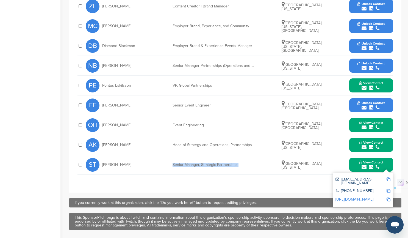
scroll to position [275, 0]
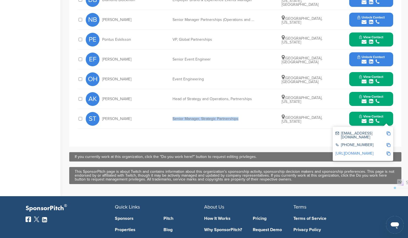
click at [389, 131] on img at bounding box center [389, 133] width 4 height 4
click at [389, 151] on img at bounding box center [389, 153] width 4 height 4
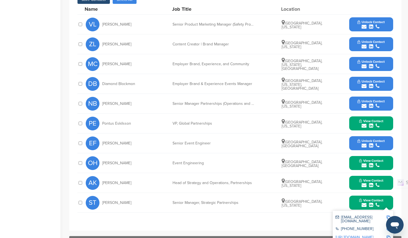
scroll to position [165, 0]
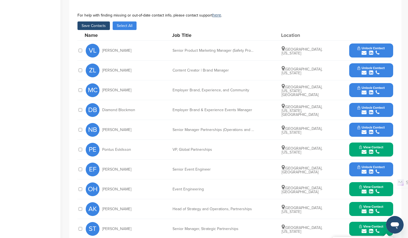
click at [98, 21] on button "Save Contacts" at bounding box center [93, 25] width 32 height 9
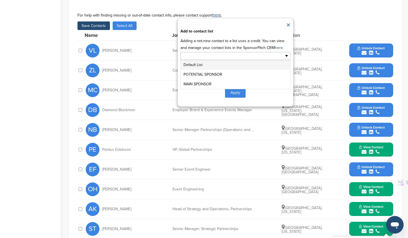
click at [238, 53] on input "text" at bounding box center [212, 56] width 58 height 6
click at [224, 70] on li "POTENTIAL SPONSOR" at bounding box center [235, 75] width 109 height 10
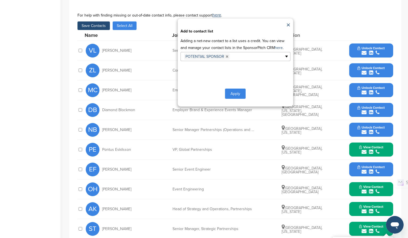
click at [238, 89] on button "Apply" at bounding box center [235, 93] width 21 height 10
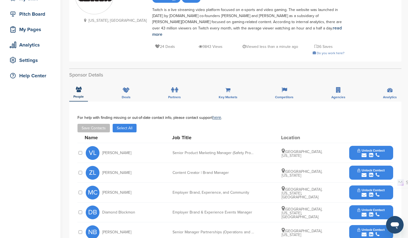
scroll to position [0, 0]
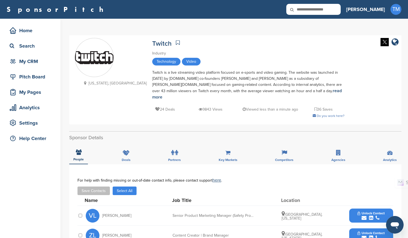
click at [340, 9] on input "text" at bounding box center [313, 9] width 54 height 11
type input "********"
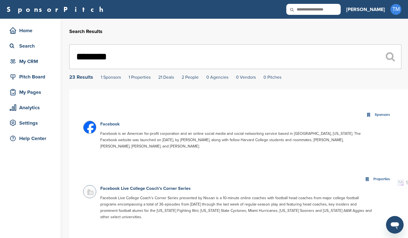
click at [113, 125] on link "Facebook" at bounding box center [110, 123] width 20 height 5
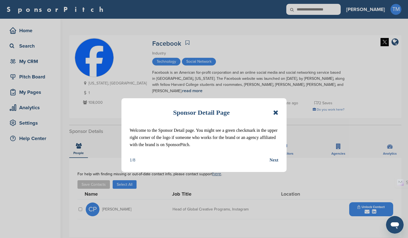
drag, startPoint x: 275, startPoint y: 112, endPoint x: 268, endPoint y: 113, distance: 7.2
click at [275, 112] on icon at bounding box center [275, 112] width 5 height 7
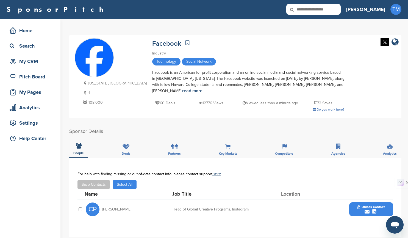
scroll to position [82, 0]
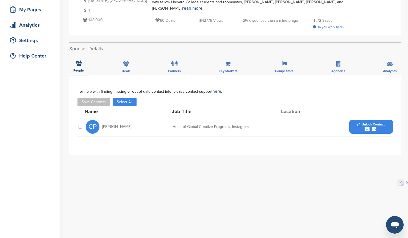
click at [378, 126] on span "Unlock Contact" at bounding box center [371, 124] width 27 height 4
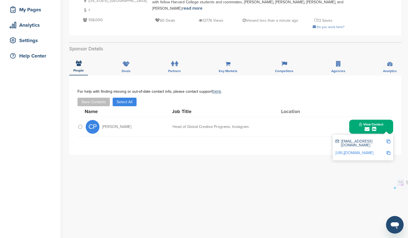
drag, startPoint x: 129, startPoint y: 126, endPoint x: 102, endPoint y: 127, distance: 26.7
click at [102, 127] on div "CP [PERSON_NAME]" at bounding box center [116, 127] width 60 height 14
copy span "[PERSON_NAME]"
click at [388, 142] on img at bounding box center [389, 141] width 4 height 4
copy span "[PERSON_NAME]"
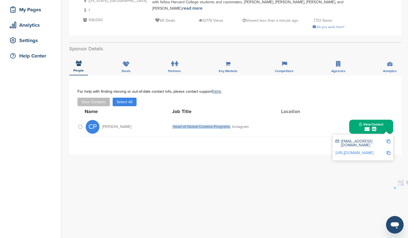
drag, startPoint x: 171, startPoint y: 126, endPoint x: 229, endPoint y: 127, distance: 58.0
click at [229, 127] on div "CP [PERSON_NAME] Head of Global Creative Programs, Instagram View Contact [EMAI…" at bounding box center [240, 127] width 308 height 20
copy div "Head of Global Creative Programs"
click at [389, 151] on img at bounding box center [389, 153] width 4 height 4
copy div "Head of Global Creative Programs"
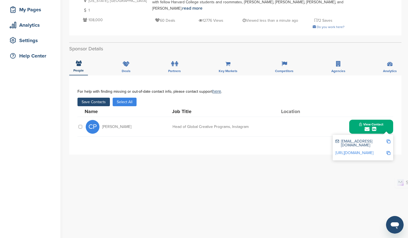
click at [97, 103] on button "Save Contacts" at bounding box center [93, 102] width 32 height 9
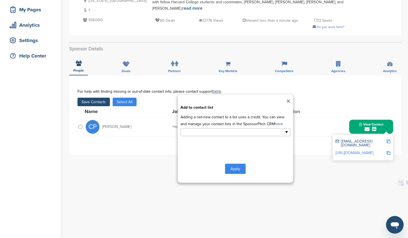
click at [218, 132] on input "text" at bounding box center [212, 132] width 58 height 6
click at [203, 148] on li "POTENTIAL SPONSOR" at bounding box center [235, 151] width 109 height 10
click at [234, 167] on button "Apply" at bounding box center [235, 170] width 21 height 10
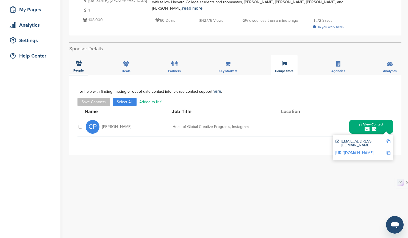
click at [284, 66] on icon at bounding box center [284, 63] width 5 height 5
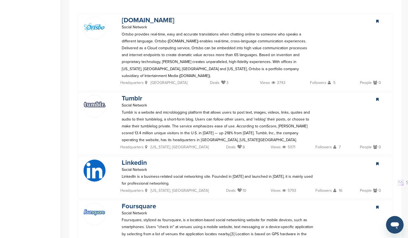
scroll to position [165, 0]
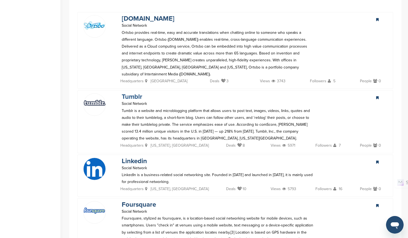
click at [134, 93] on link "Tumblr" at bounding box center [132, 97] width 21 height 8
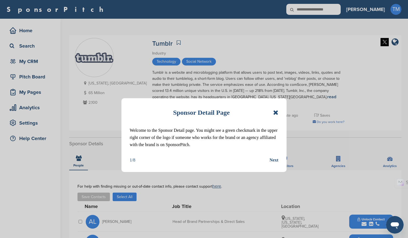
click at [276, 113] on icon at bounding box center [275, 112] width 5 height 7
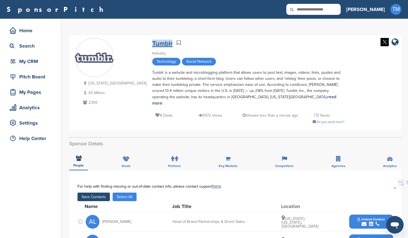
drag, startPoint x: 142, startPoint y: 42, endPoint x: 122, endPoint y: 43, distance: 20.1
click at [152, 43] on div "Tumblr" at bounding box center [248, 43] width 192 height 10
copy link "Tumblr"
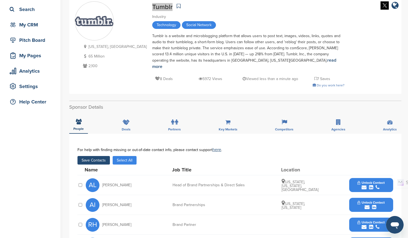
scroll to position [110, 0]
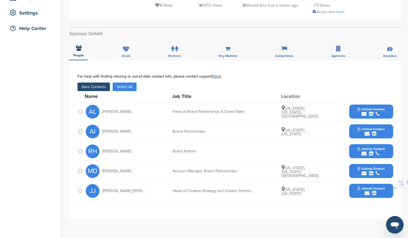
drag, startPoint x: 131, startPoint y: 125, endPoint x: 103, endPoint y: 124, distance: 28.6
click at [103, 124] on div "AI Ama Iromuanya" at bounding box center [116, 131] width 60 height 14
copy span "[PERSON_NAME]"
click at [381, 127] on span "Unlock Contact" at bounding box center [371, 129] width 27 height 4
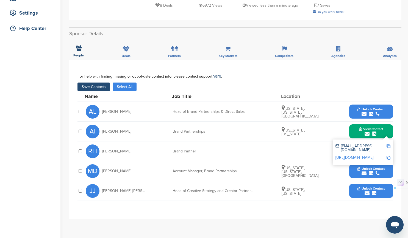
click at [389, 144] on img at bounding box center [389, 146] width 4 height 4
copy span "[PERSON_NAME]"
drag, startPoint x: 208, startPoint y: 126, endPoint x: 173, endPoint y: 127, distance: 35.5
click at [173, 129] on div "Brand Partnerships" at bounding box center [214, 131] width 82 height 4
copy div "Brand Partnerships"
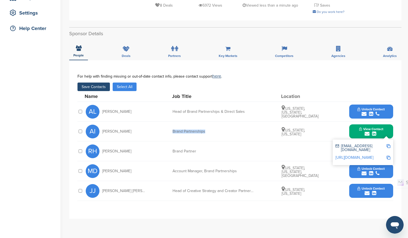
click at [388, 156] on img at bounding box center [389, 158] width 4 height 4
copy div "Brand Partnerships"
drag, startPoint x: 123, startPoint y: 185, endPoint x: 103, endPoint y: 185, distance: 20.9
click at [103, 185] on div "JJ [PERSON_NAME] [PERSON_NAME]" at bounding box center [116, 191] width 60 height 14
copy span "[PERSON_NAME] [PERSON_NAME]"
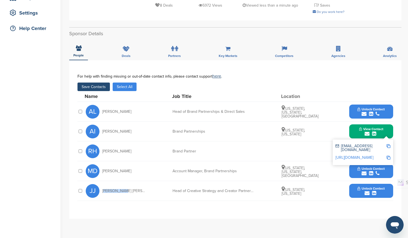
click at [385, 184] on button "Unlock Contact" at bounding box center [371, 190] width 40 height 16
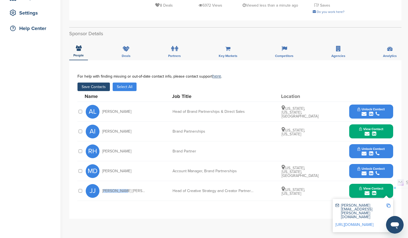
click at [389, 203] on img at bounding box center [389, 205] width 4 height 4
copy span "[PERSON_NAME] [PERSON_NAME]"
drag, startPoint x: 171, startPoint y: 184, endPoint x: 257, endPoint y: 183, distance: 86.6
click at [257, 183] on div "JJ [PERSON_NAME] [PERSON_NAME] Head of Creative Strategy and Creator Partnershi…" at bounding box center [240, 191] width 308 height 20
copy div "Head of Creative Strategy and Creator Partnership"
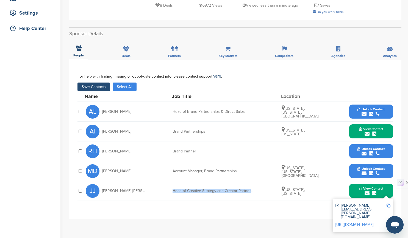
click at [389, 223] on img at bounding box center [389, 225] width 4 height 4
copy div "Head of Creative Strategy and Creator Partnership"
click at [94, 82] on button "Save Contacts" at bounding box center [93, 86] width 32 height 9
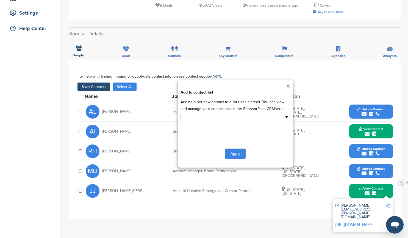
click at [288, 113] on ul at bounding box center [236, 117] width 110 height 8
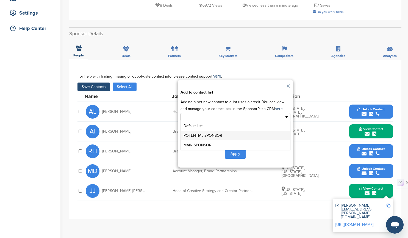
click at [220, 131] on li "POTENTIAL SPONSOR" at bounding box center [235, 136] width 109 height 10
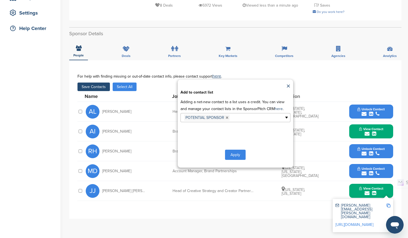
click at [239, 149] on button "Apply" at bounding box center [235, 154] width 21 height 10
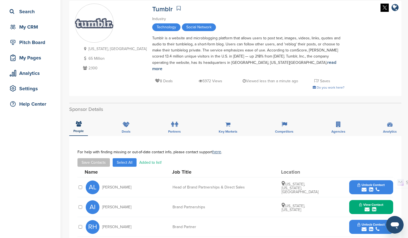
scroll to position [0, 0]
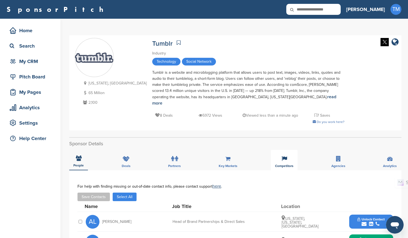
click at [284, 156] on icon at bounding box center [284, 158] width 5 height 5
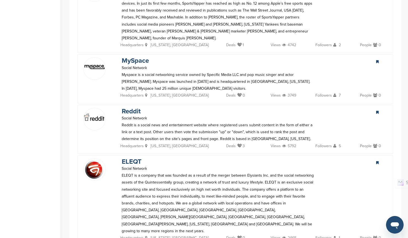
scroll to position [467, 0]
